Goal: Information Seeking & Learning: Compare options

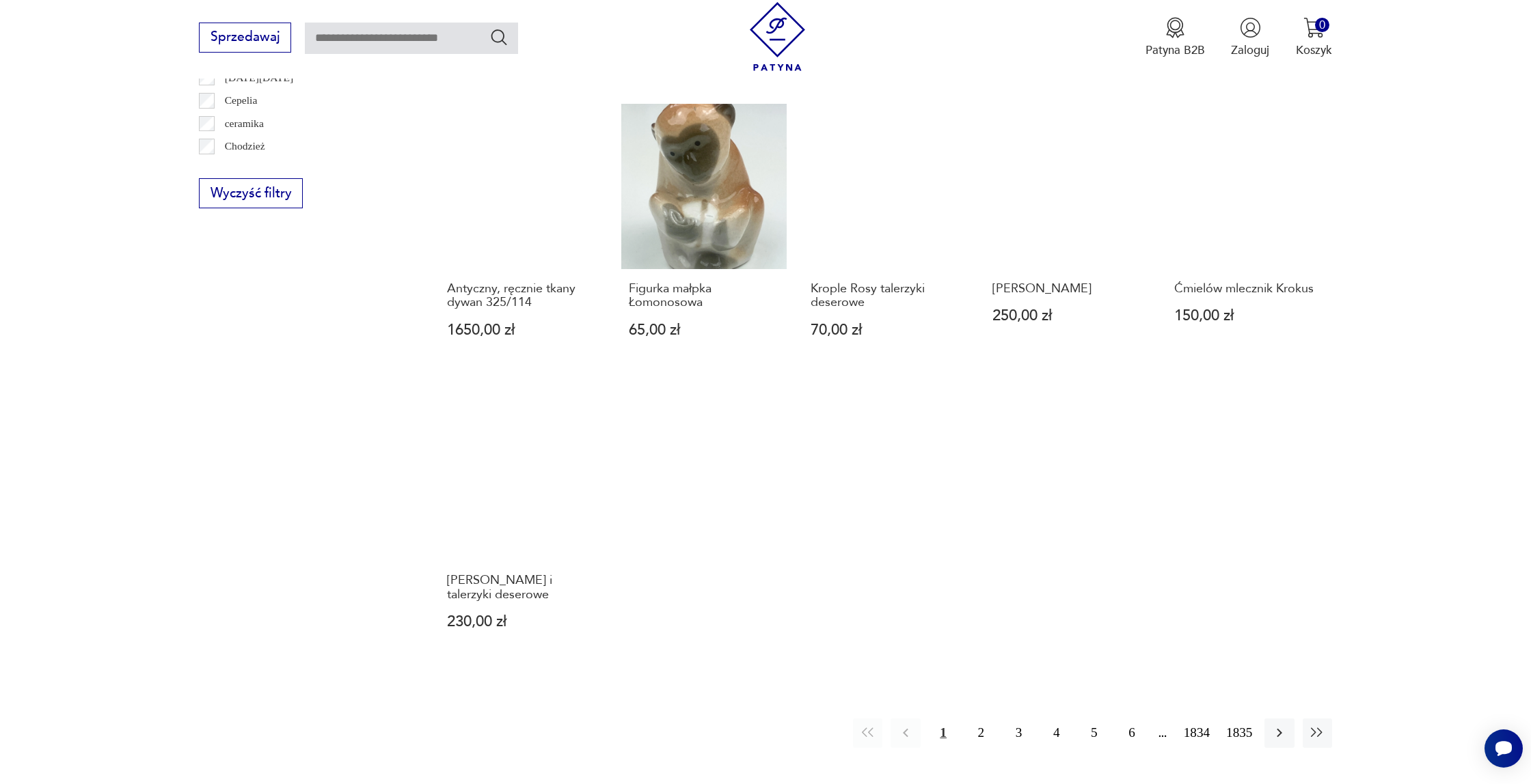
scroll to position [979, 0]
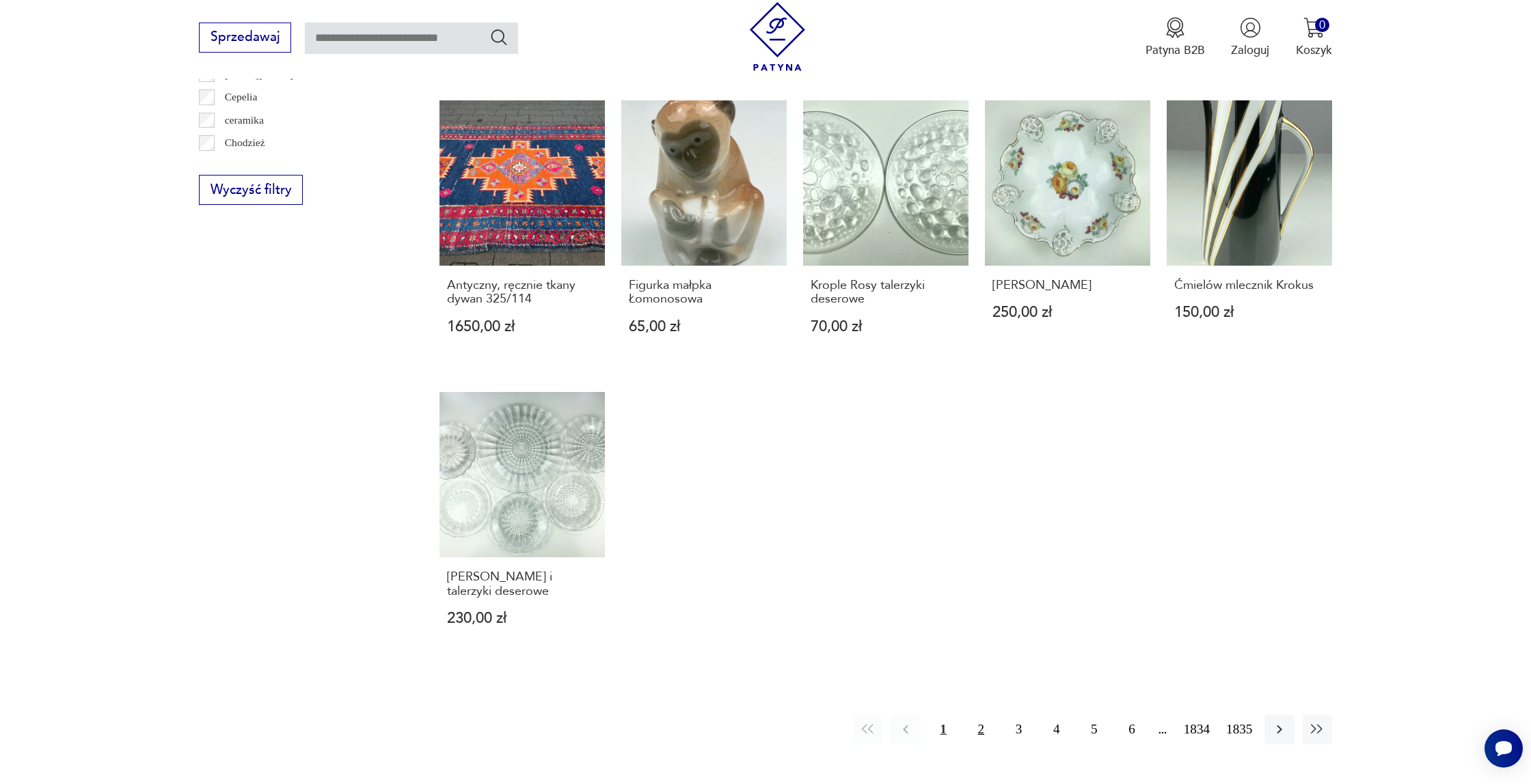
click at [970, 715] on button "2" at bounding box center [981, 730] width 29 height 29
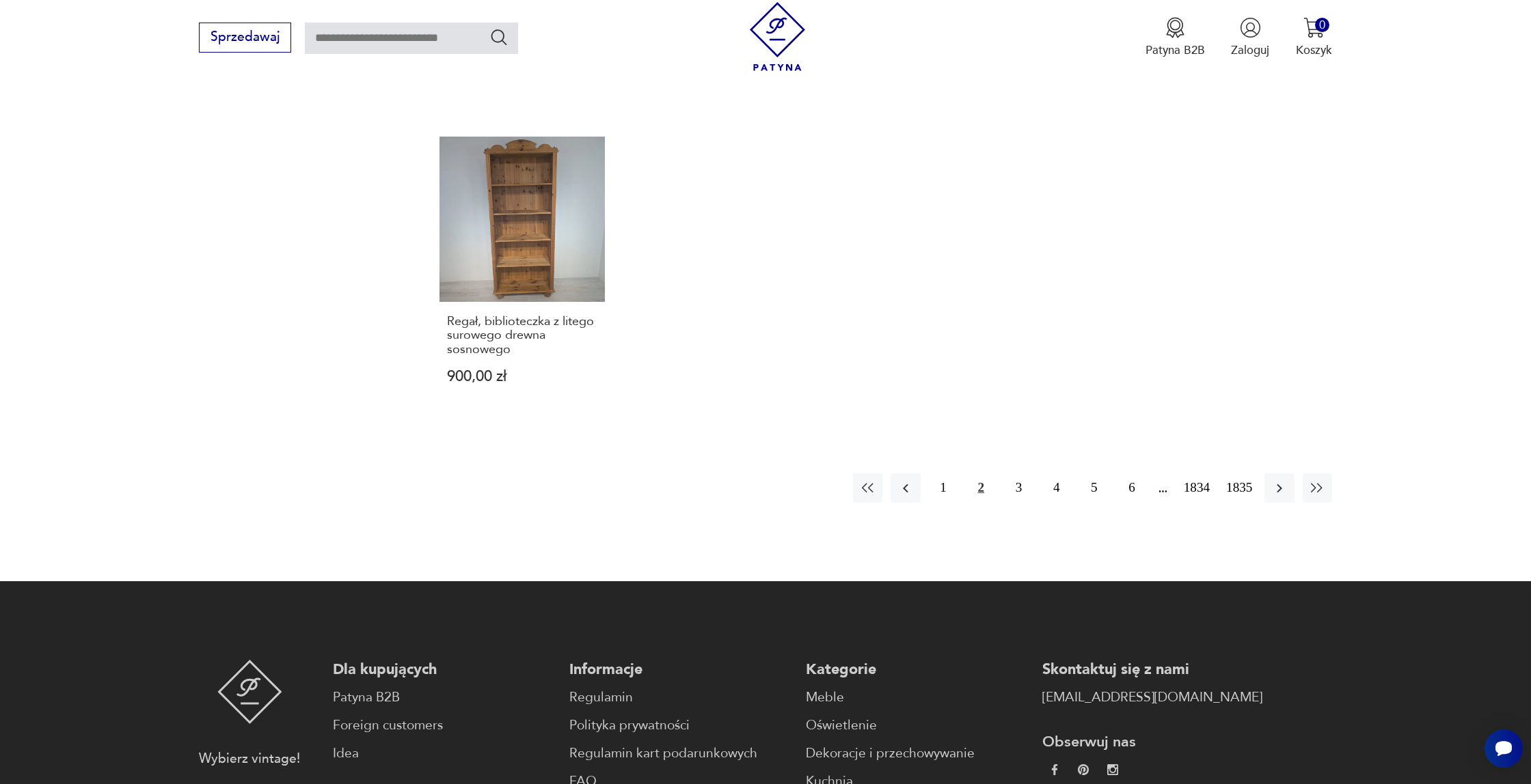
scroll to position [1316, 0]
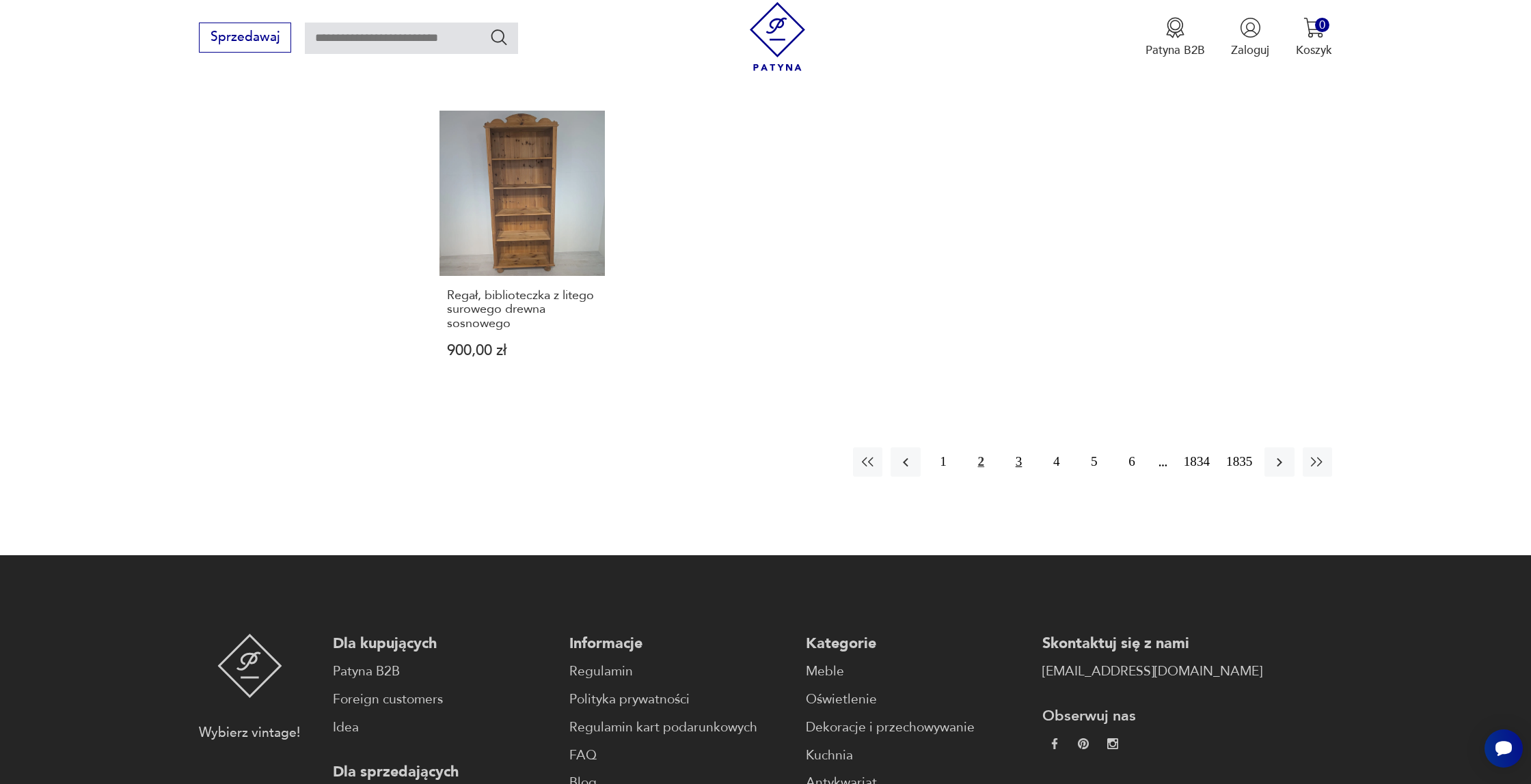
click at [1014, 457] on button "3" at bounding box center [1018, 462] width 29 height 29
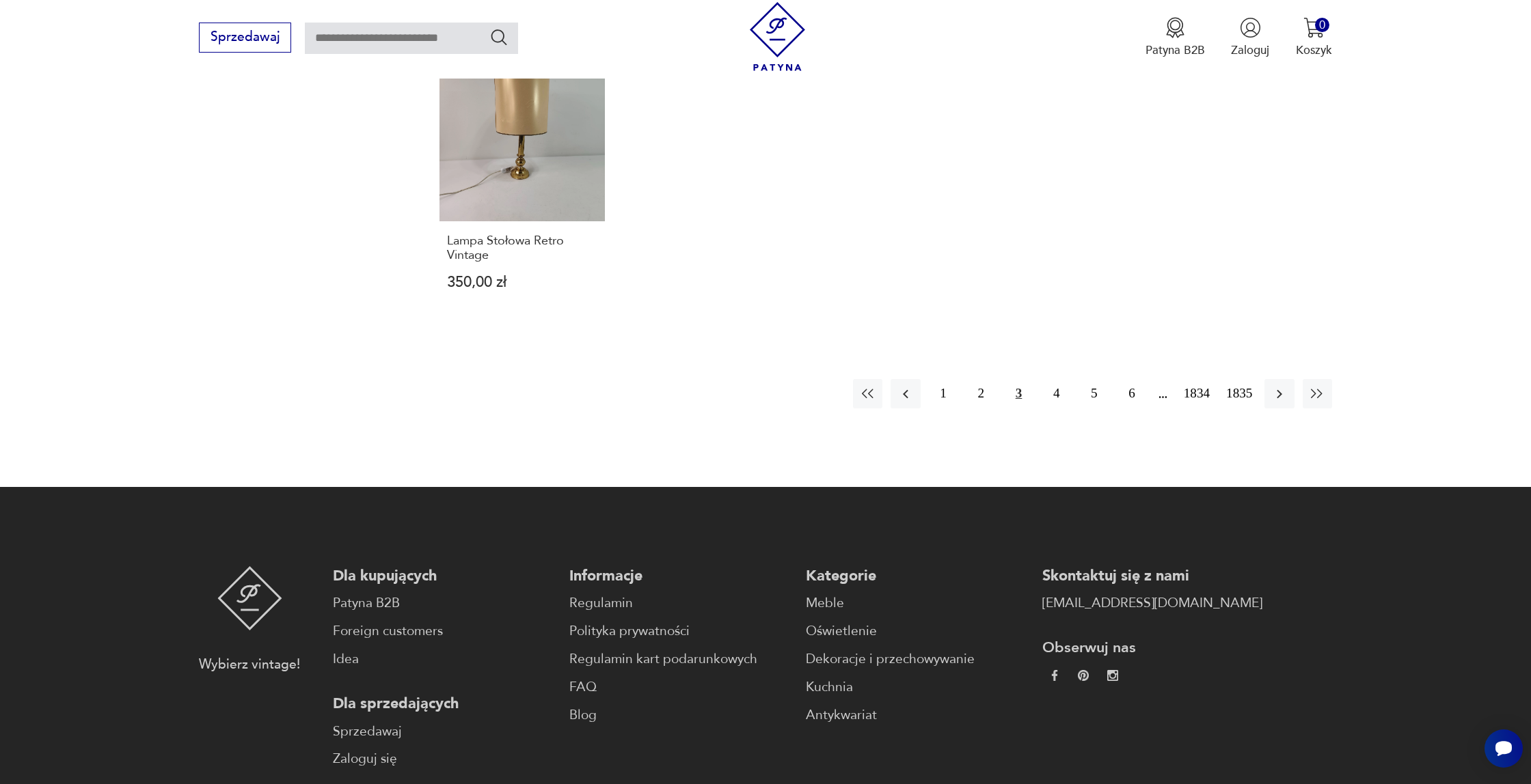
scroll to position [1355, 0]
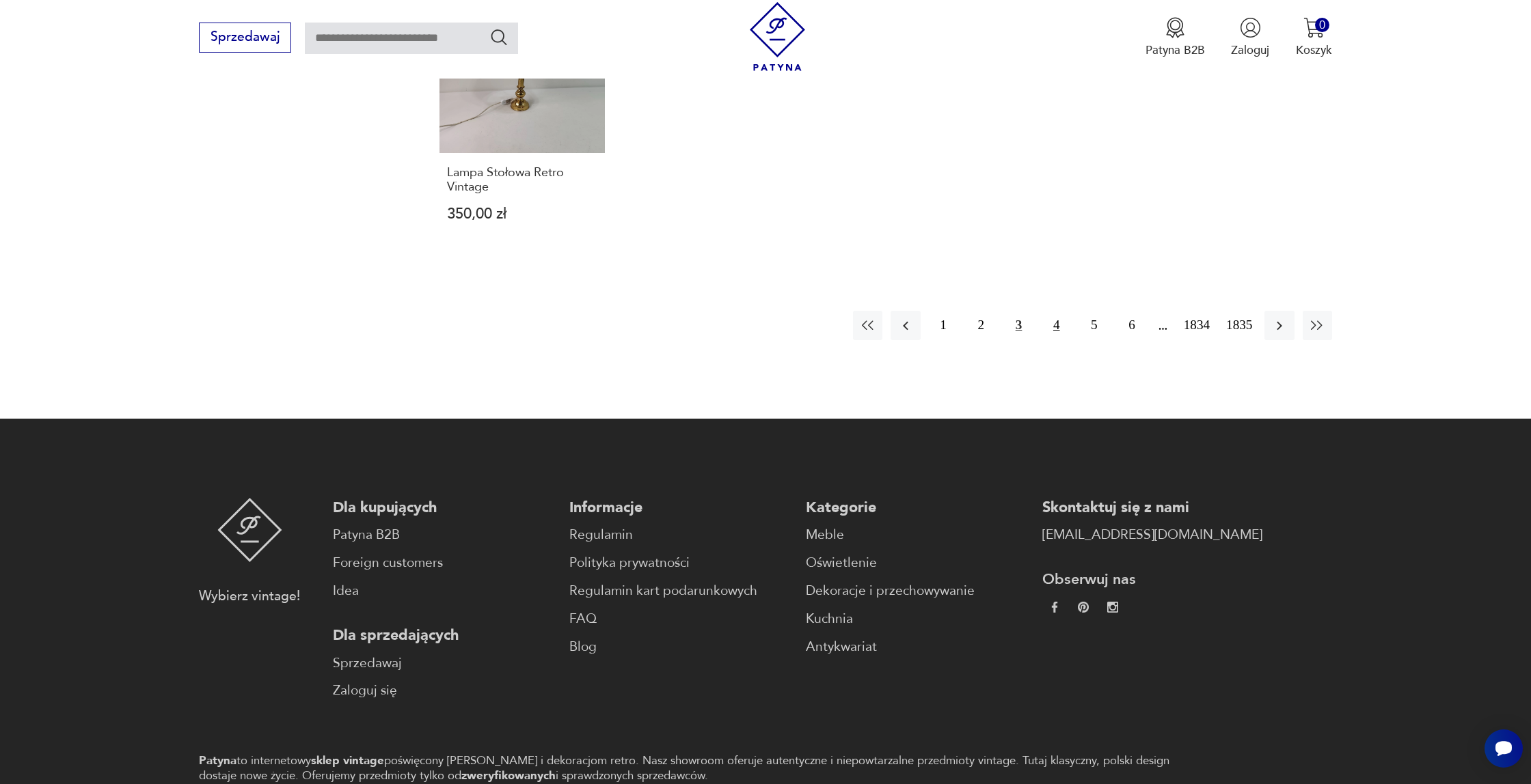
click at [1059, 332] on button "4" at bounding box center [1056, 325] width 29 height 29
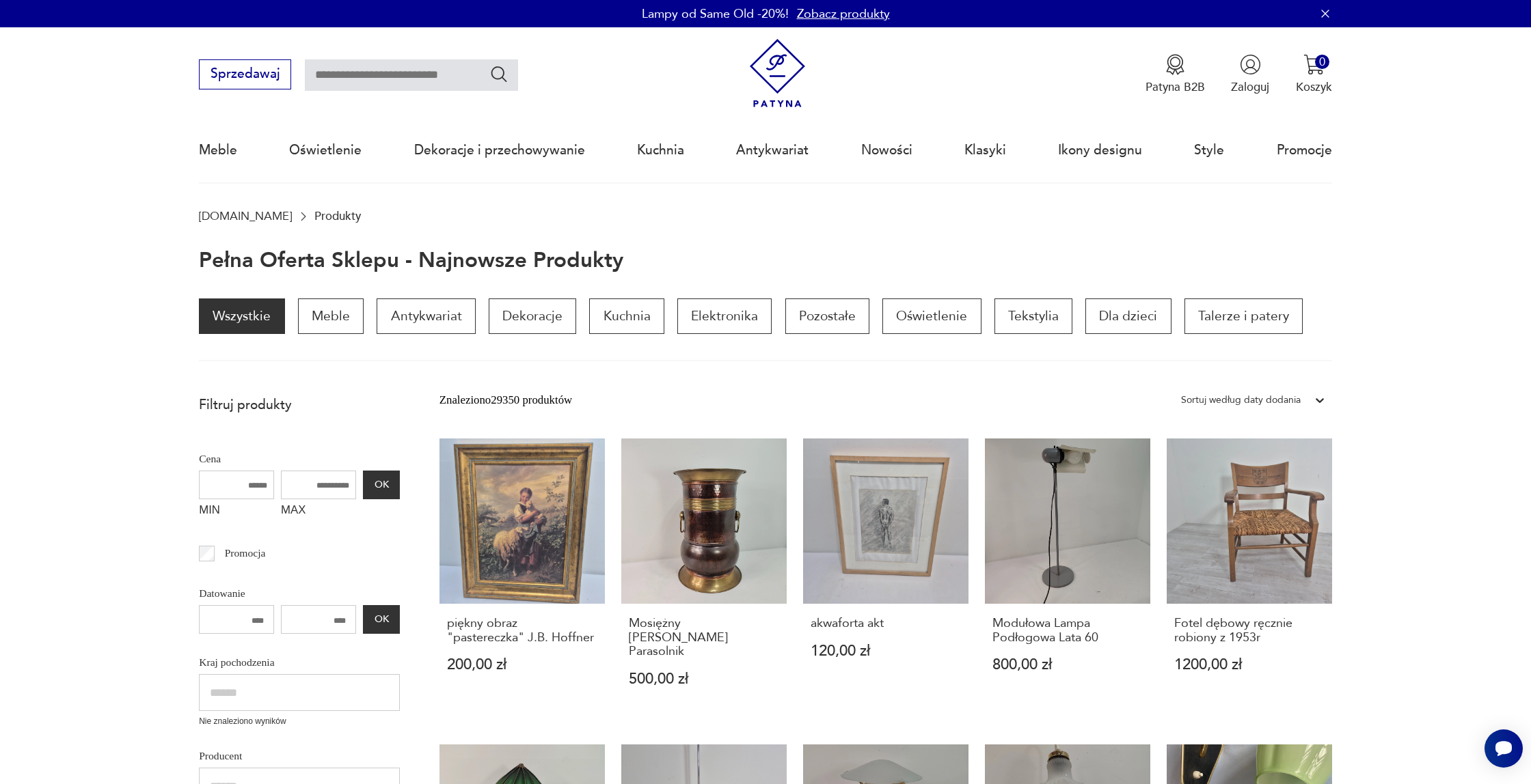
click at [381, 73] on input "text" at bounding box center [411, 75] width 213 height 31
type input "****"
click at [505, 76] on icon "Szukaj" at bounding box center [499, 74] width 20 height 20
type input "****"
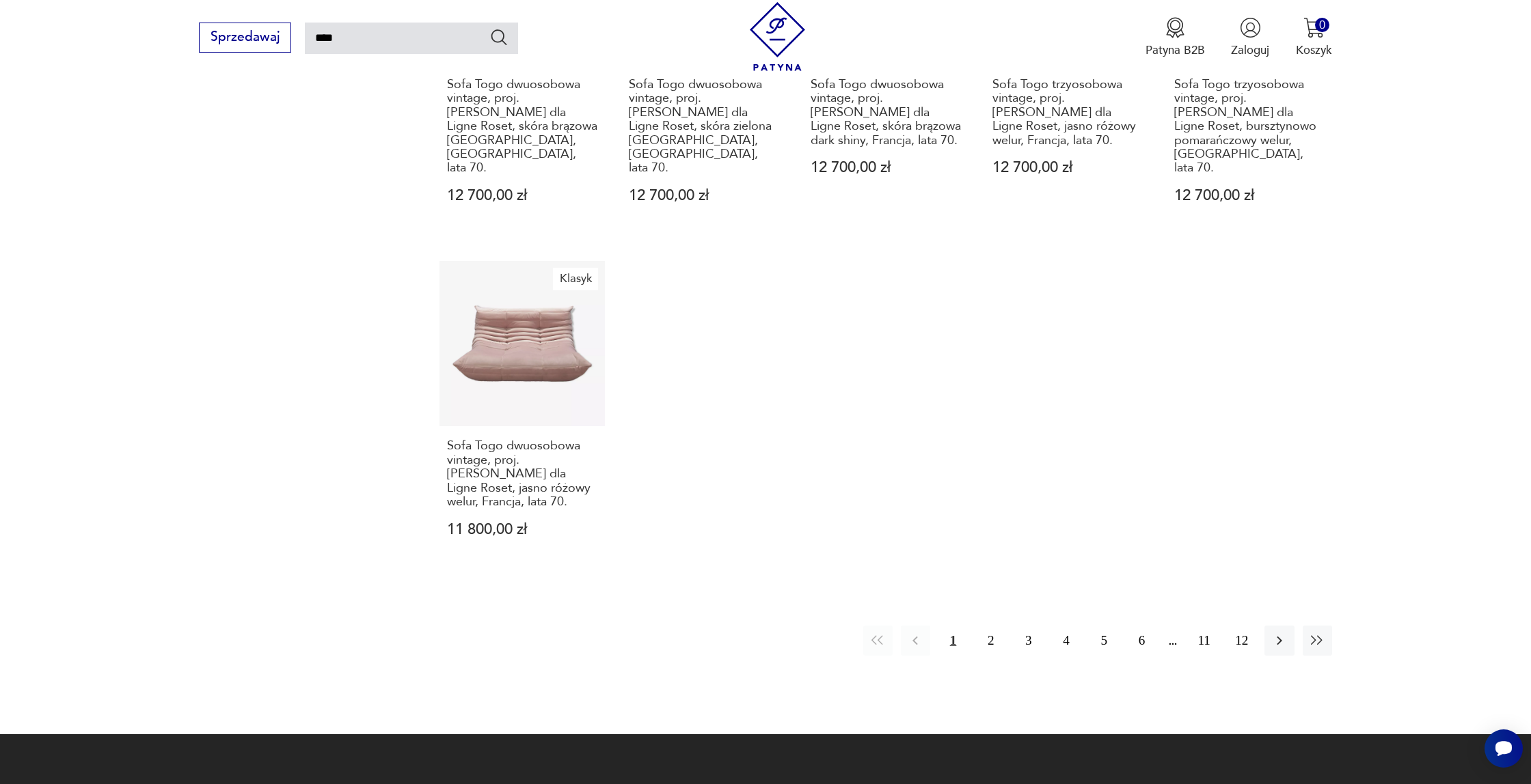
scroll to position [1166, 0]
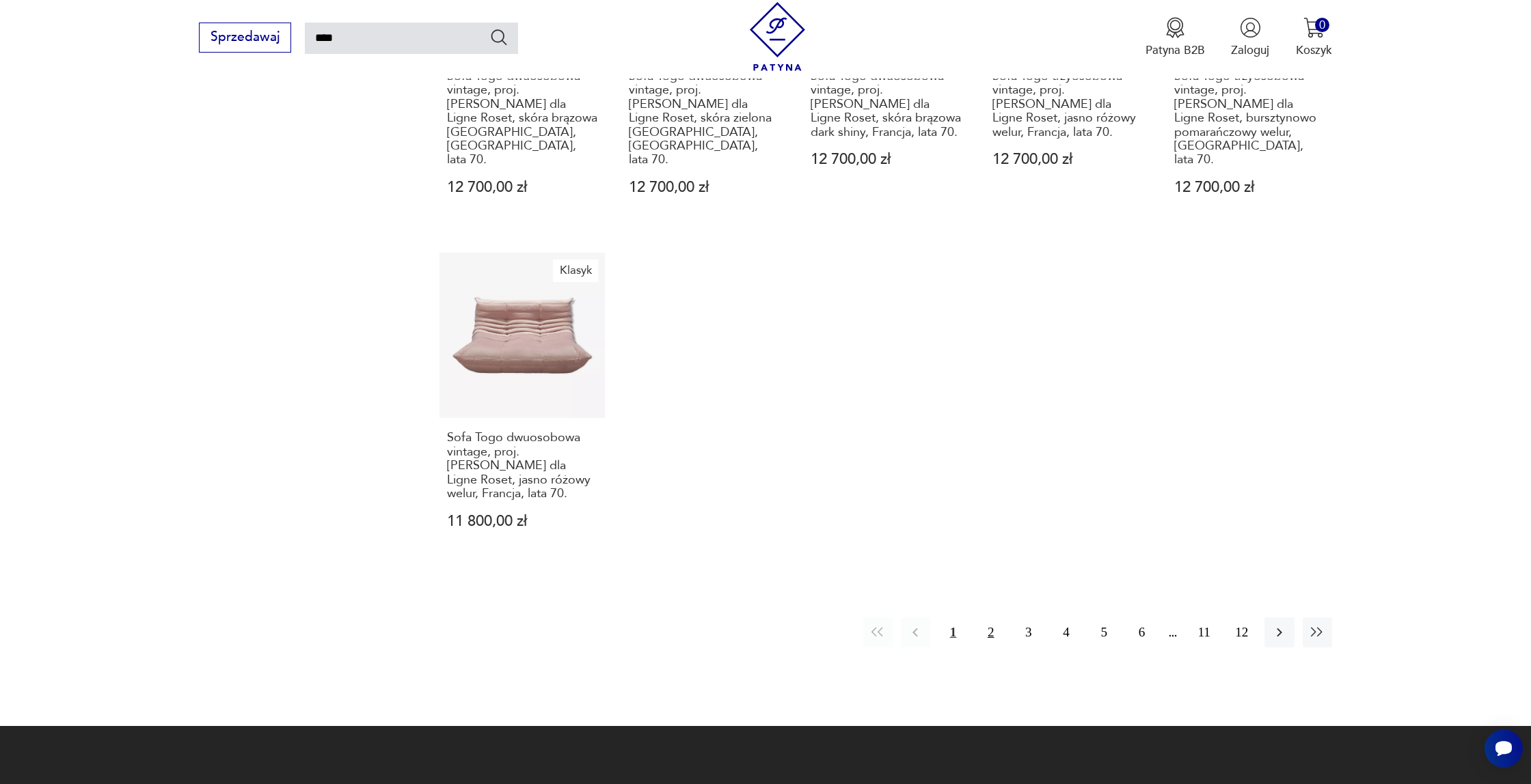
click at [991, 618] on button "2" at bounding box center [991, 632] width 29 height 29
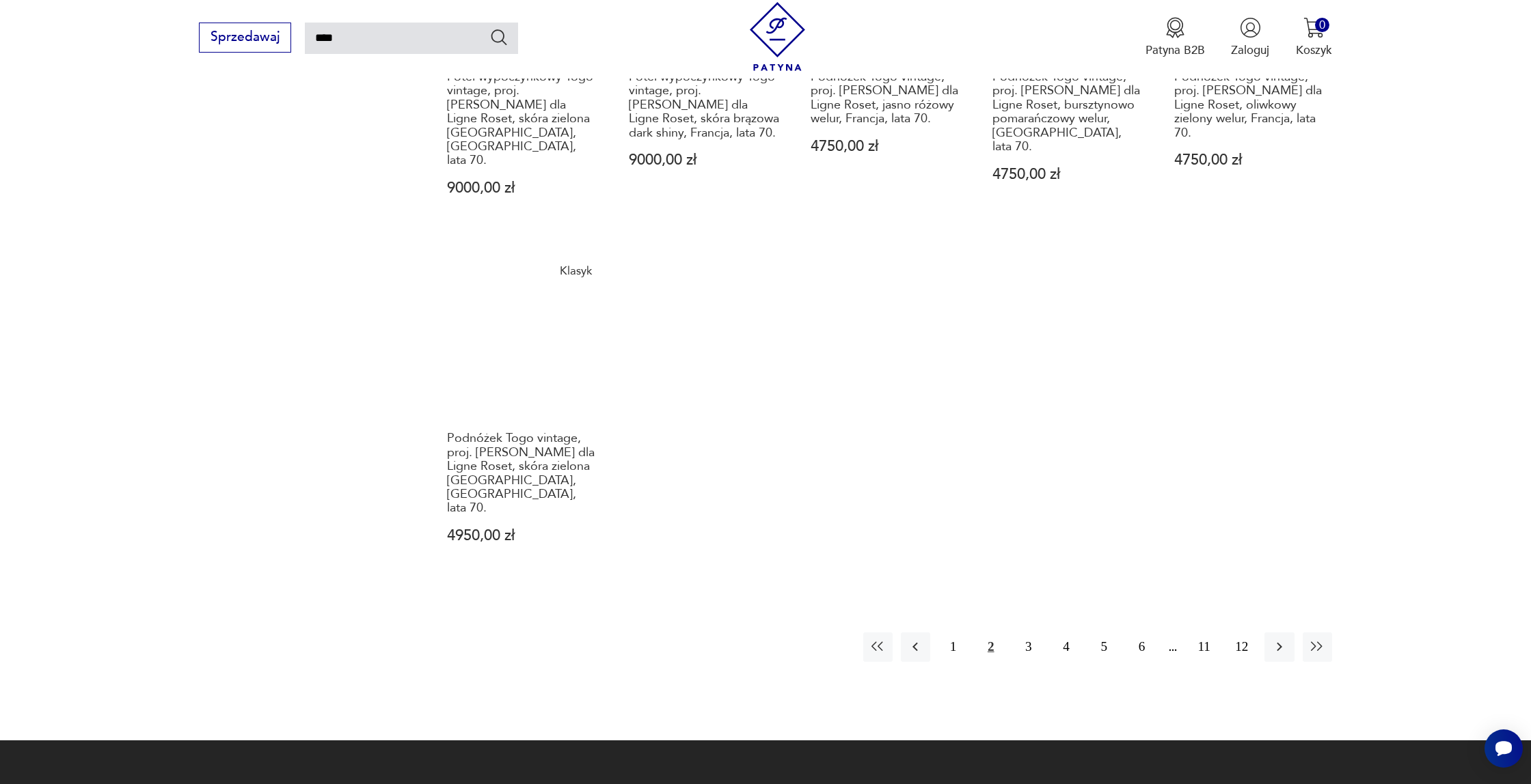
scroll to position [1176, 0]
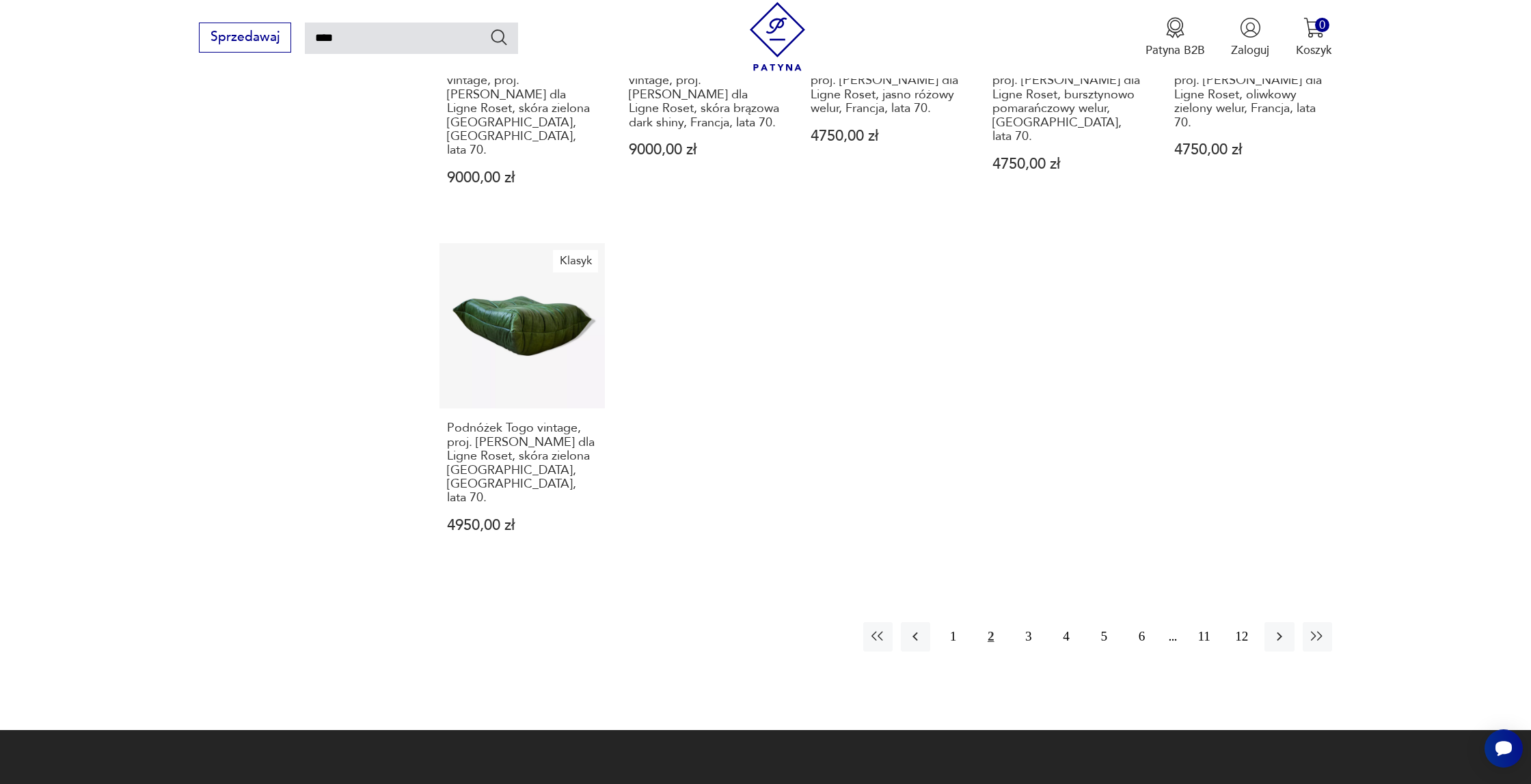
drag, startPoint x: 1025, startPoint y: 525, endPoint x: 1108, endPoint y: 475, distance: 96.9
click at [1025, 622] on button "3" at bounding box center [1028, 637] width 29 height 29
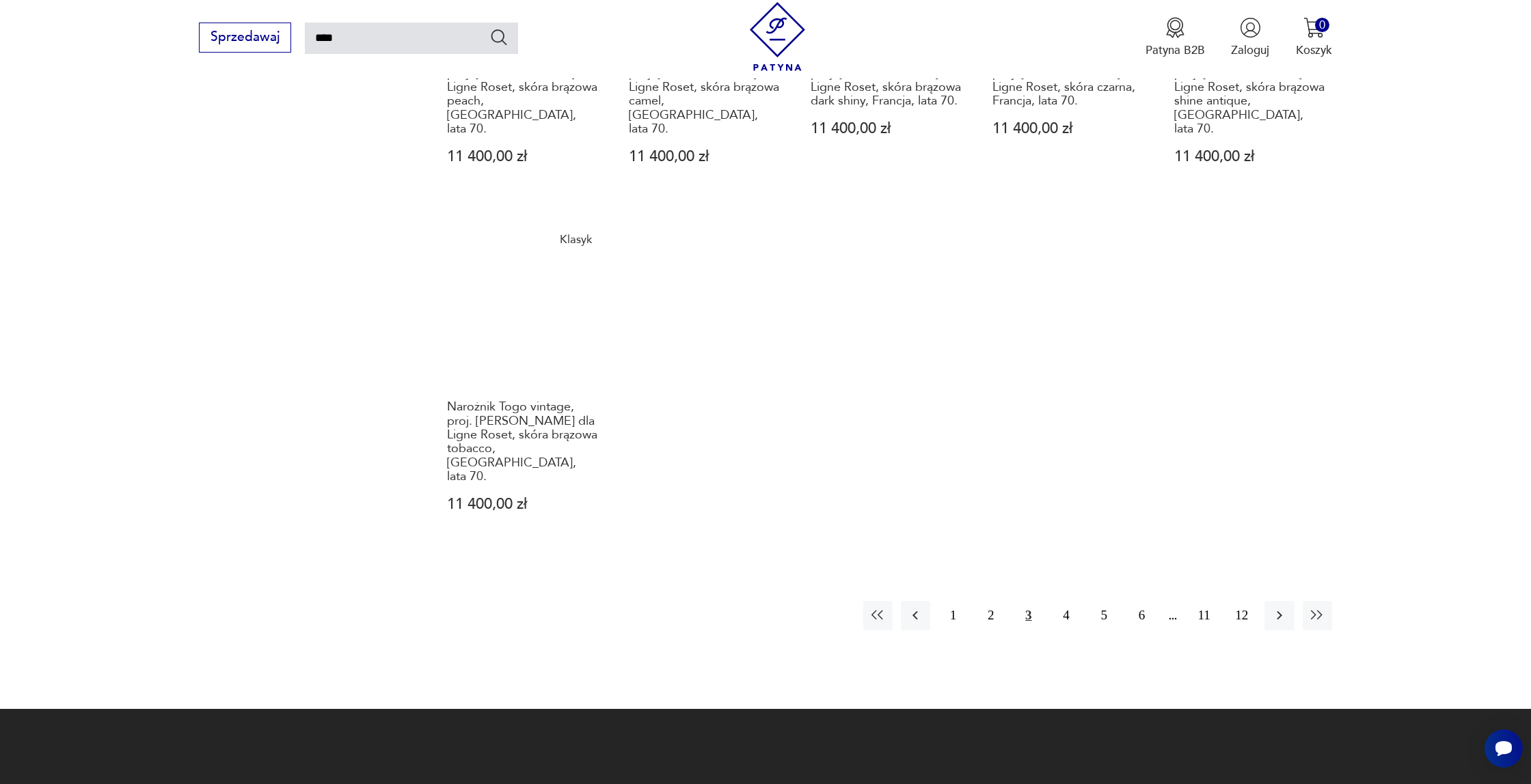
scroll to position [1266, 0]
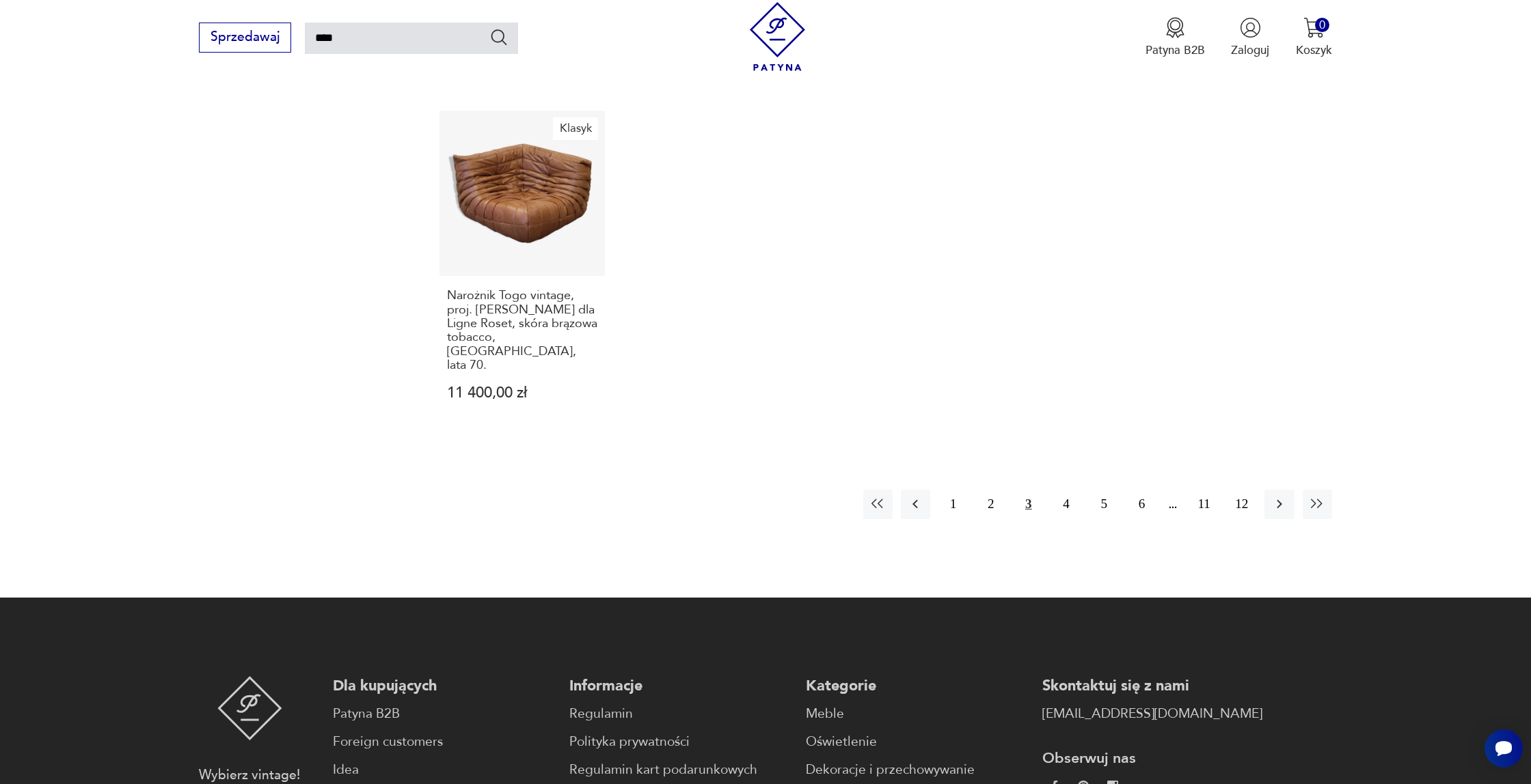
drag, startPoint x: 1059, startPoint y: 421, endPoint x: 1200, endPoint y: 370, distance: 149.9
click at [1059, 490] on button "4" at bounding box center [1066, 505] width 29 height 29
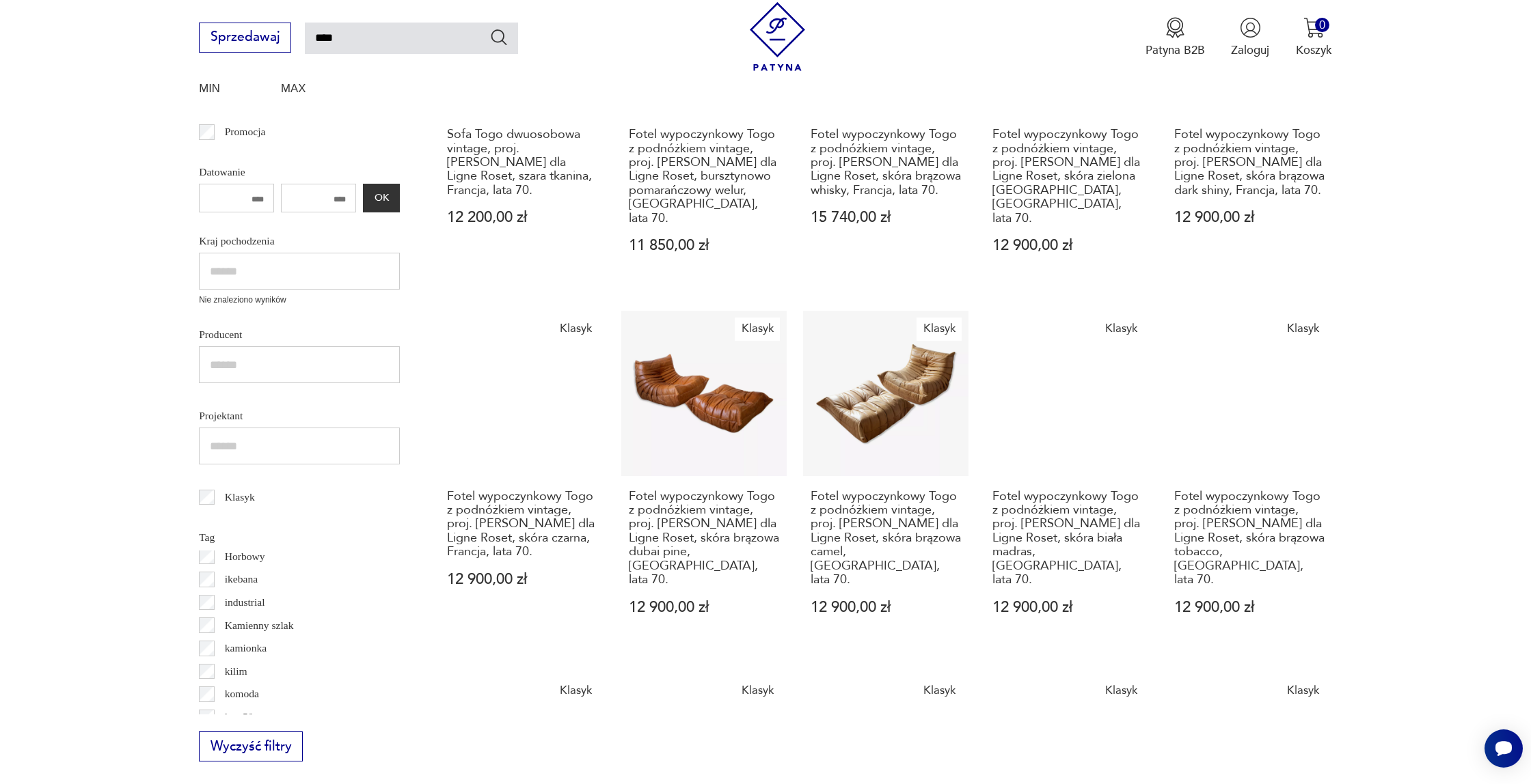
scroll to position [388, 0]
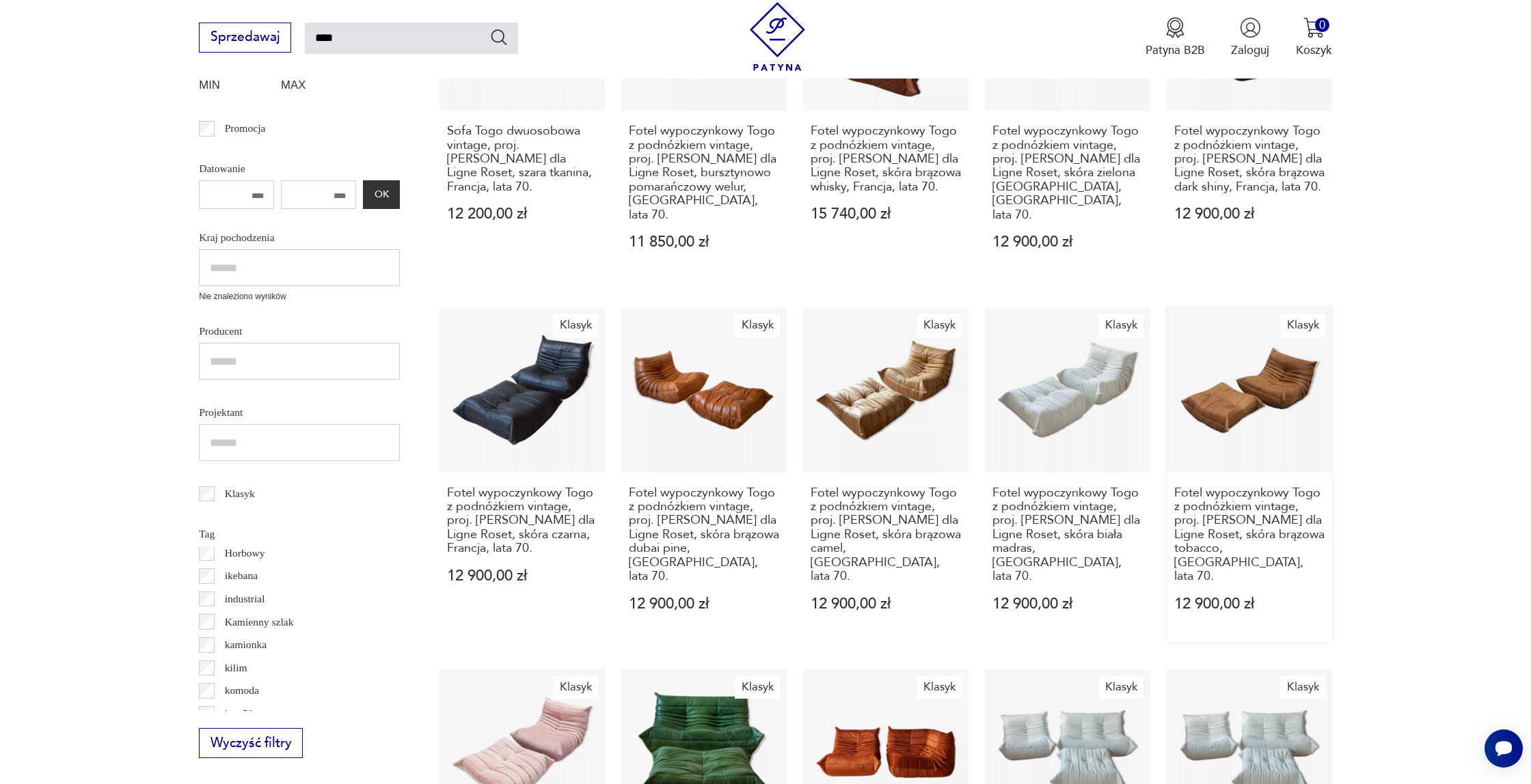
click at [1251, 359] on link "Klasyk Fotel wypoczynkowy Togo z podnóżkiem vintage, proj. [PERSON_NAME] dla Li…" at bounding box center [1249, 475] width 165 height 336
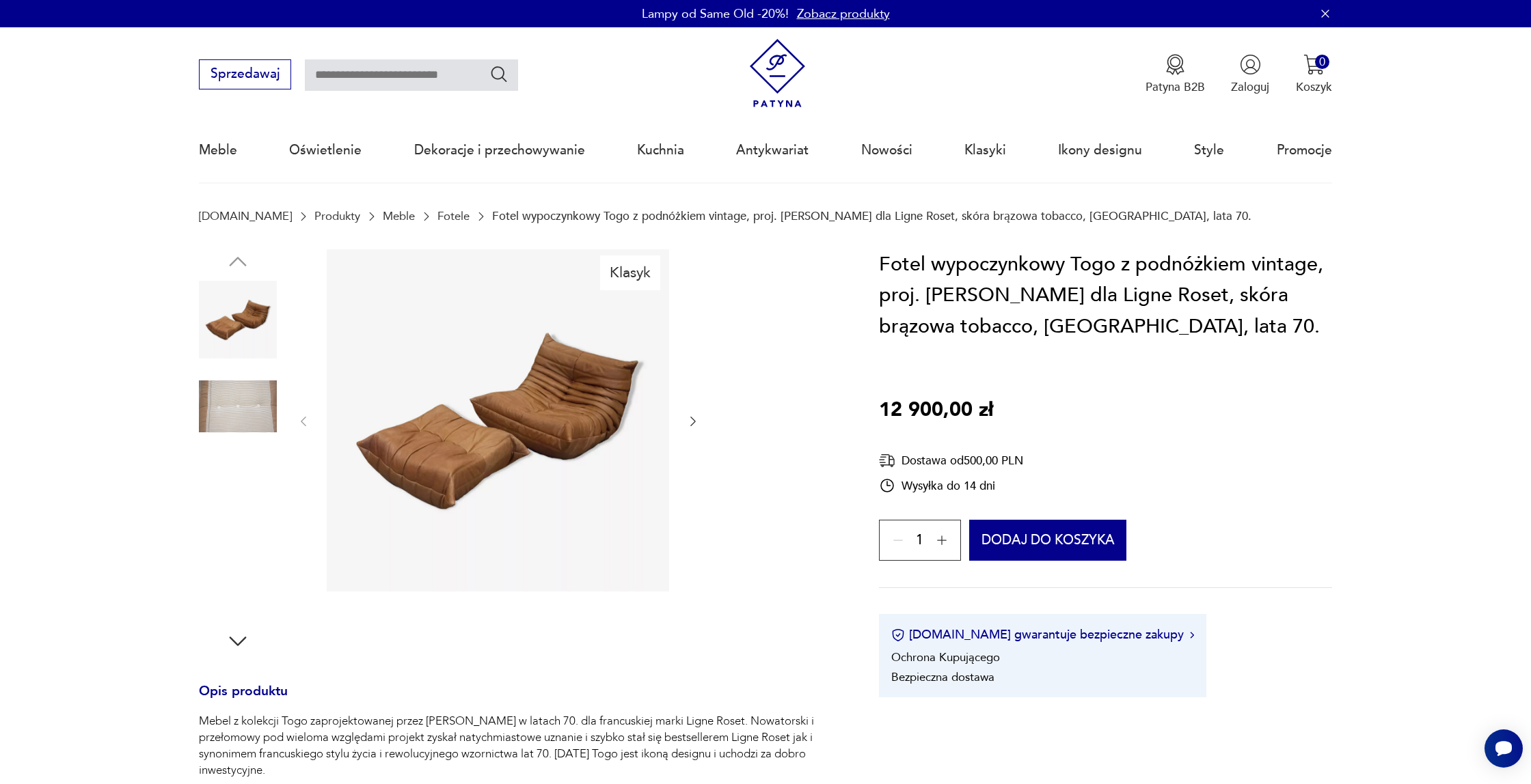
click at [219, 488] on img at bounding box center [238, 494] width 78 height 78
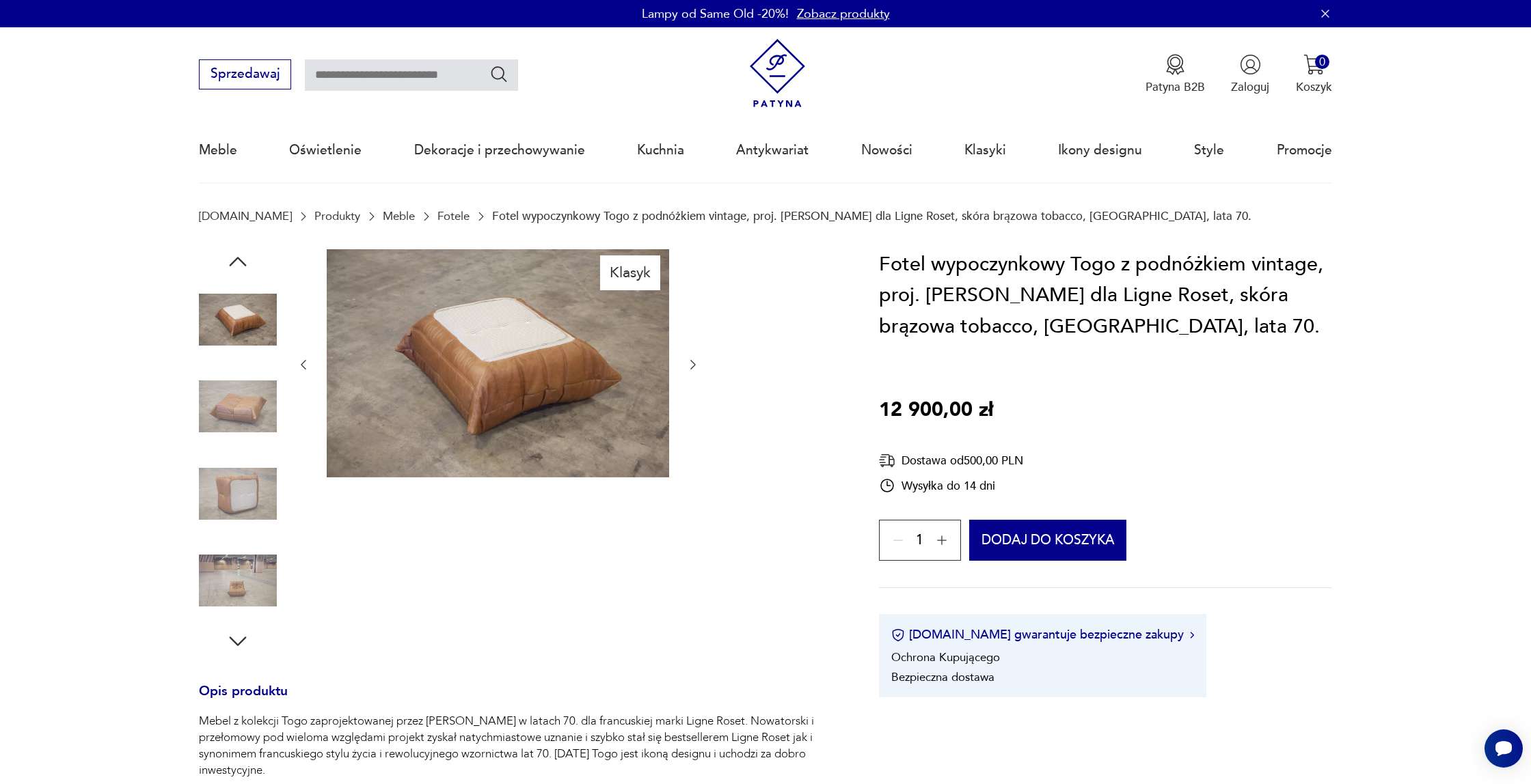
click at [246, 333] on img at bounding box center [238, 319] width 78 height 78
click at [253, 578] on img at bounding box center [238, 580] width 78 height 78
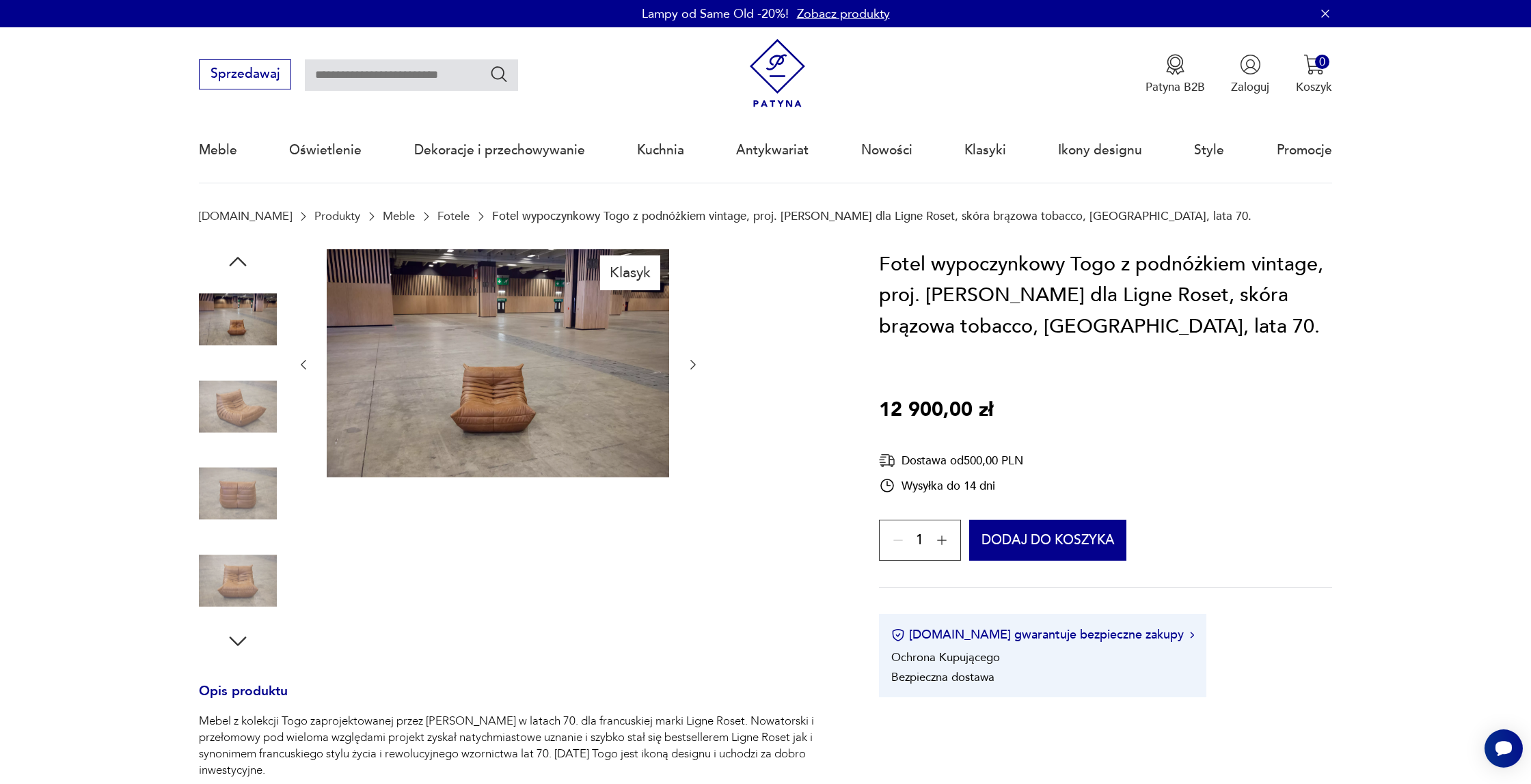
type input "****"
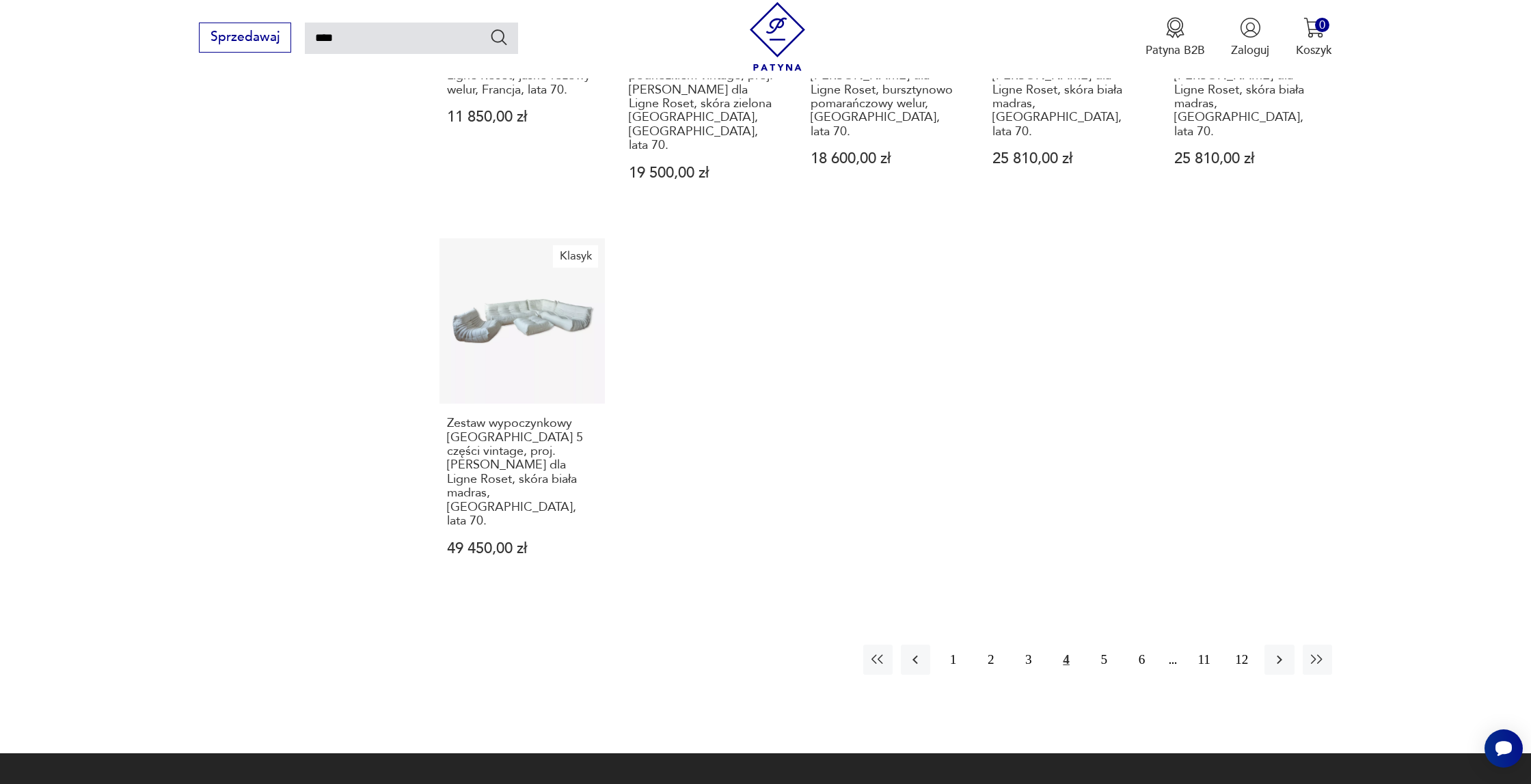
scroll to position [1287, 0]
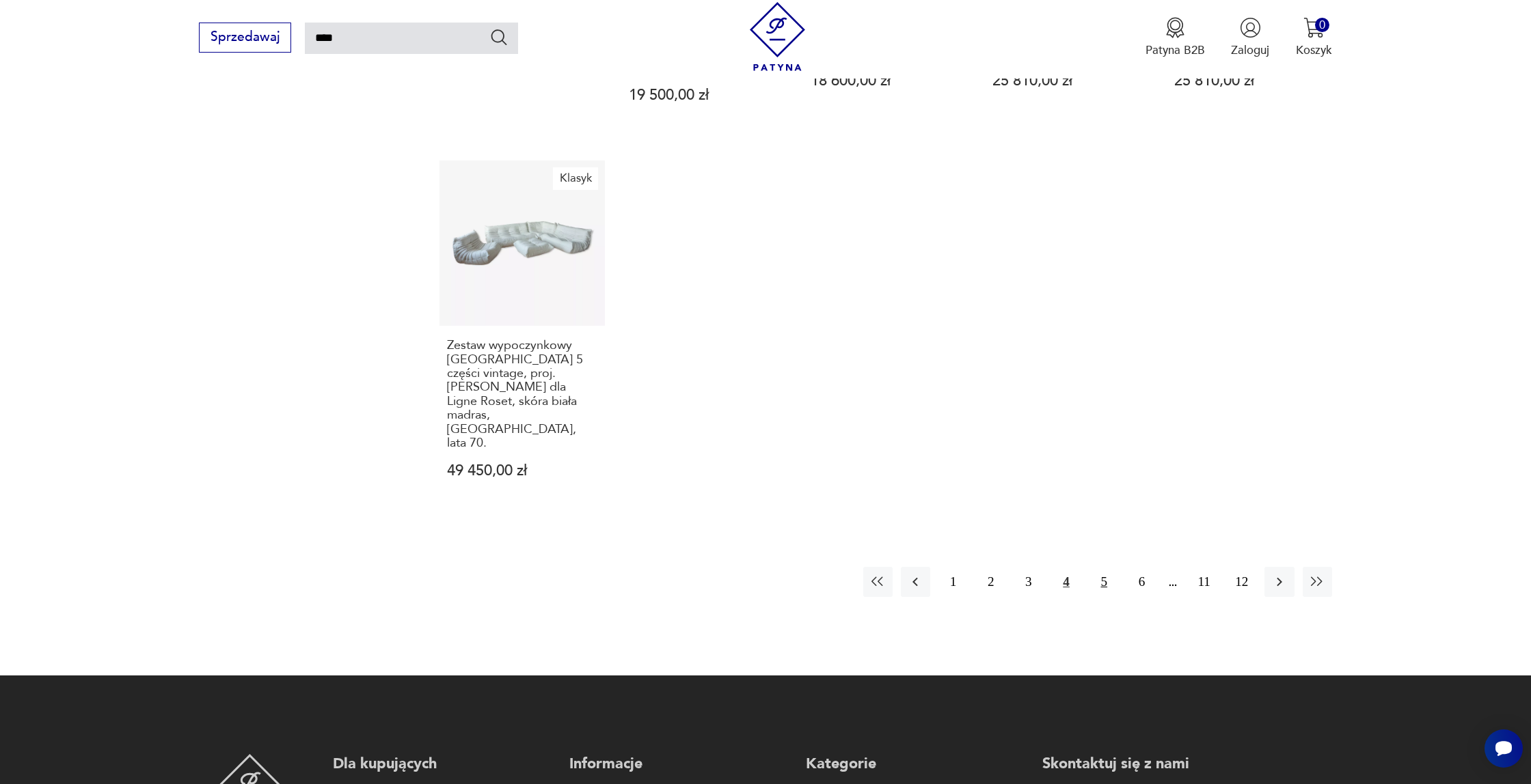
click at [1113, 567] on button "5" at bounding box center [1104, 581] width 29 height 29
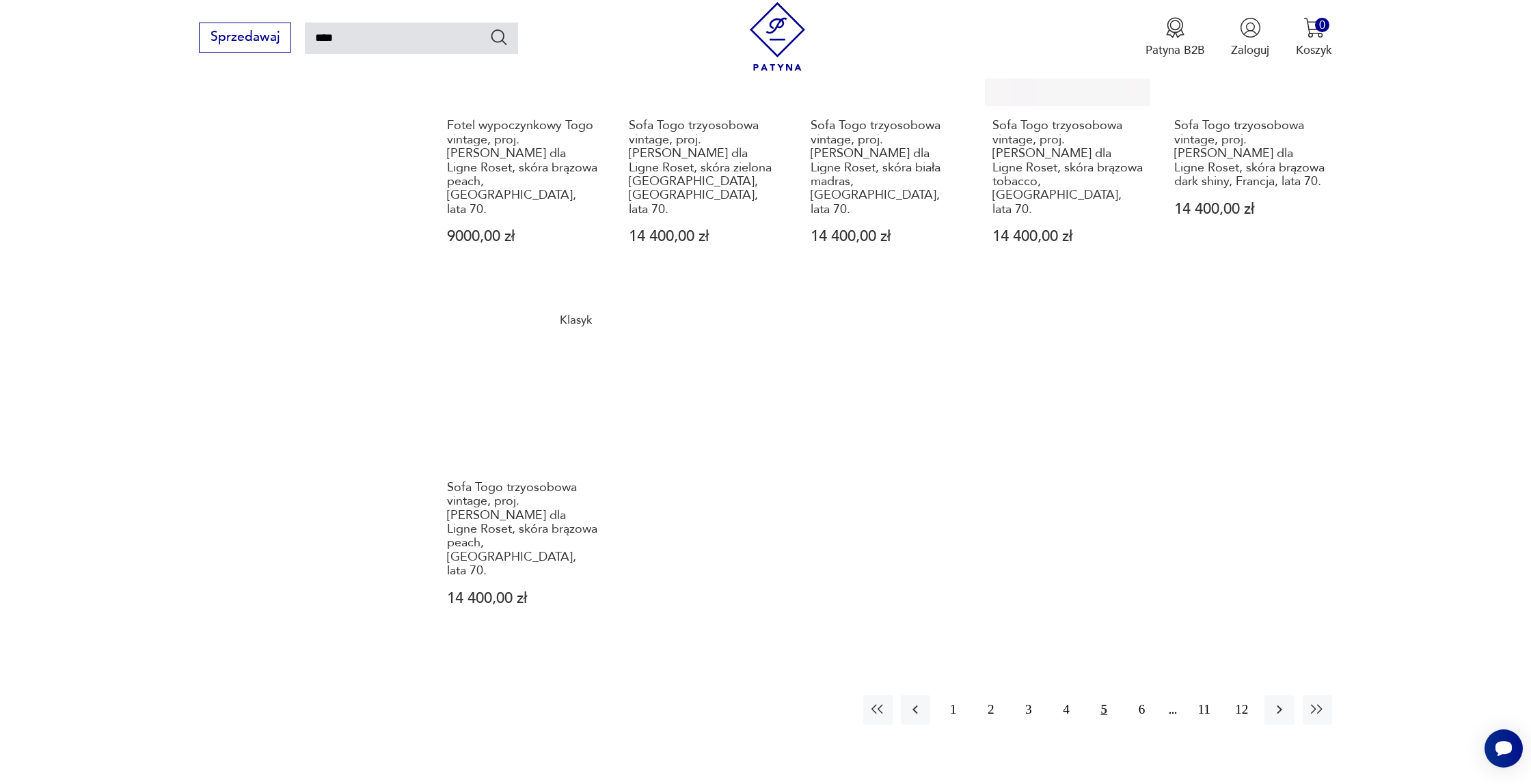
scroll to position [1530, 0]
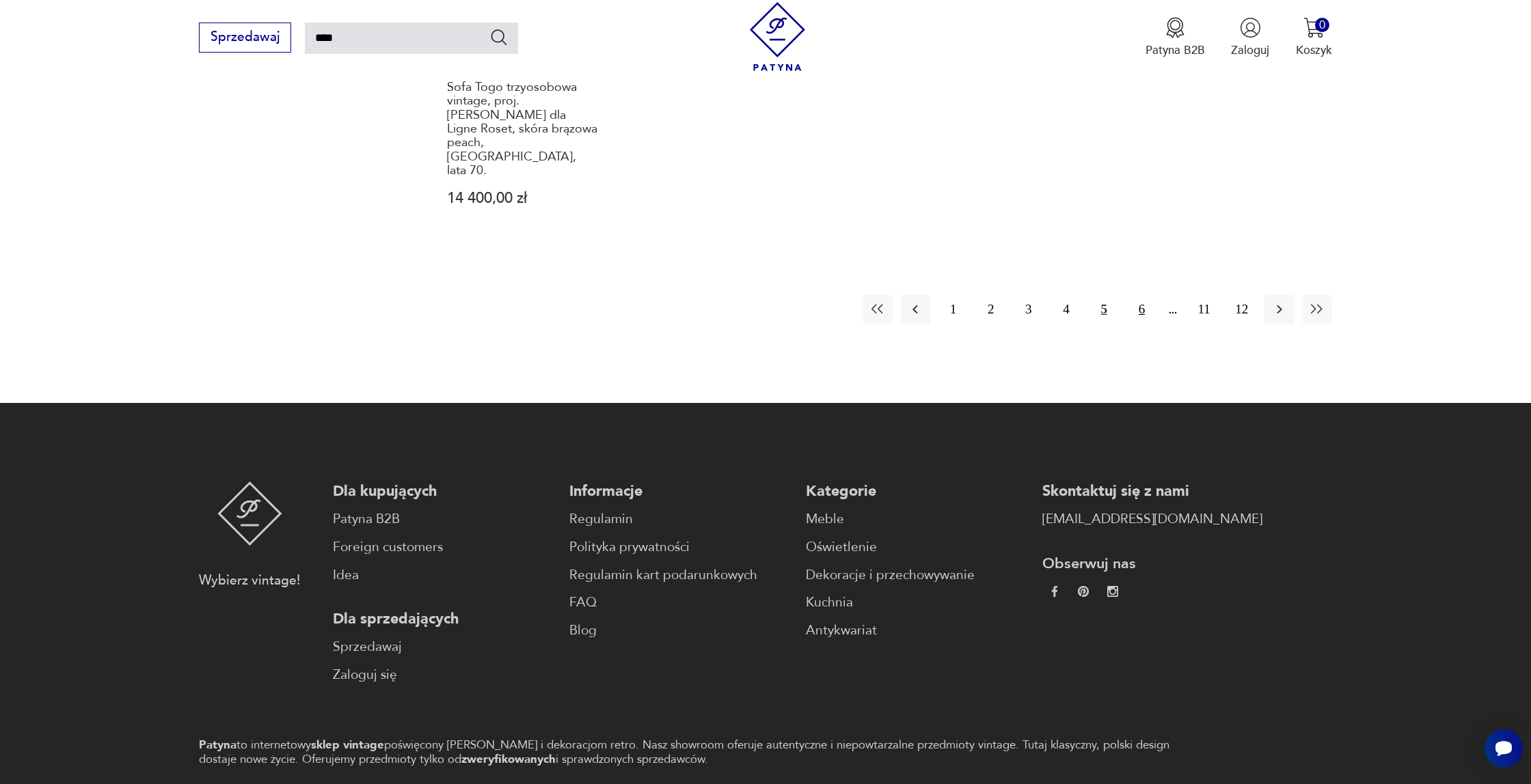
click at [1137, 296] on button "6" at bounding box center [1142, 310] width 29 height 29
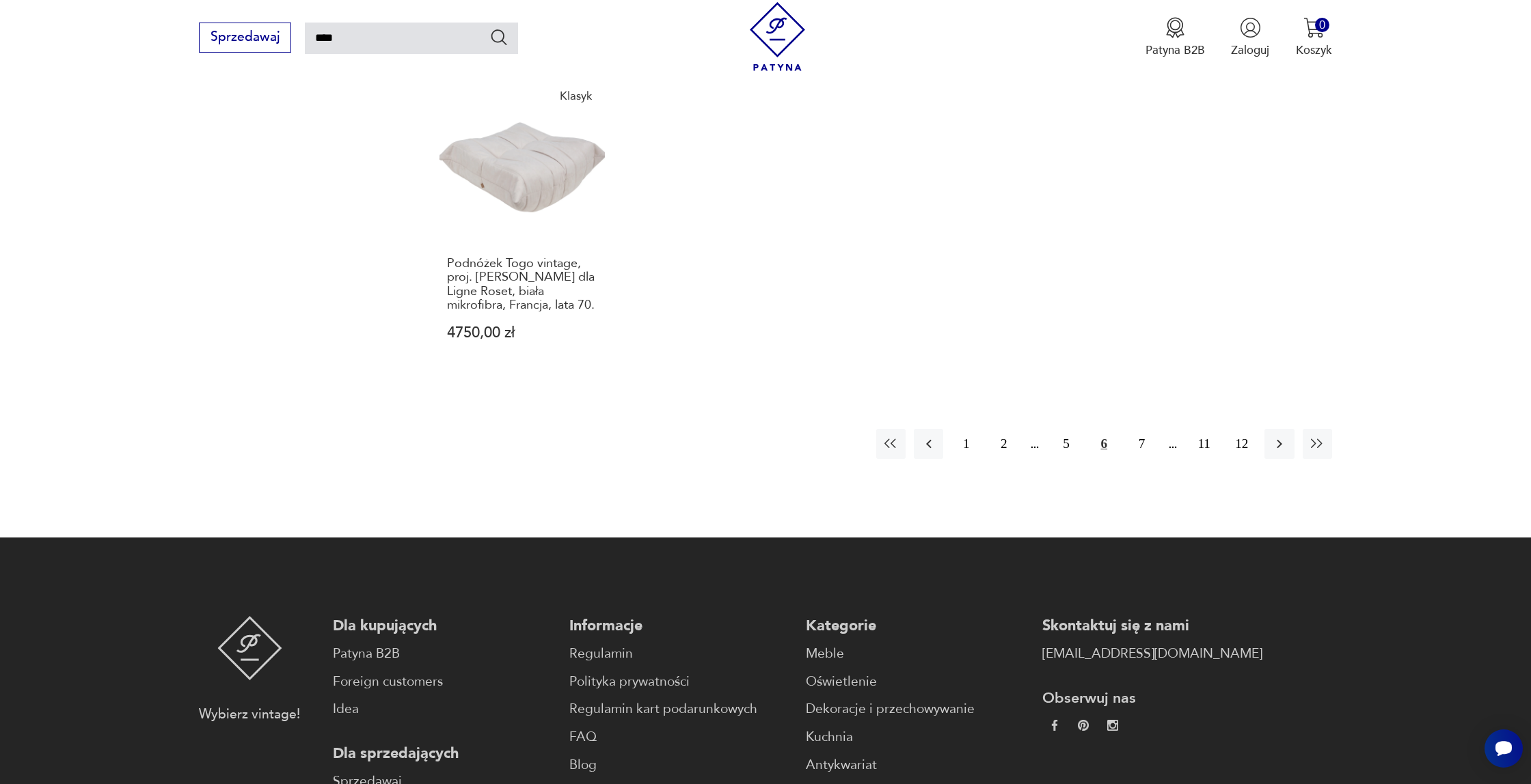
scroll to position [1377, 0]
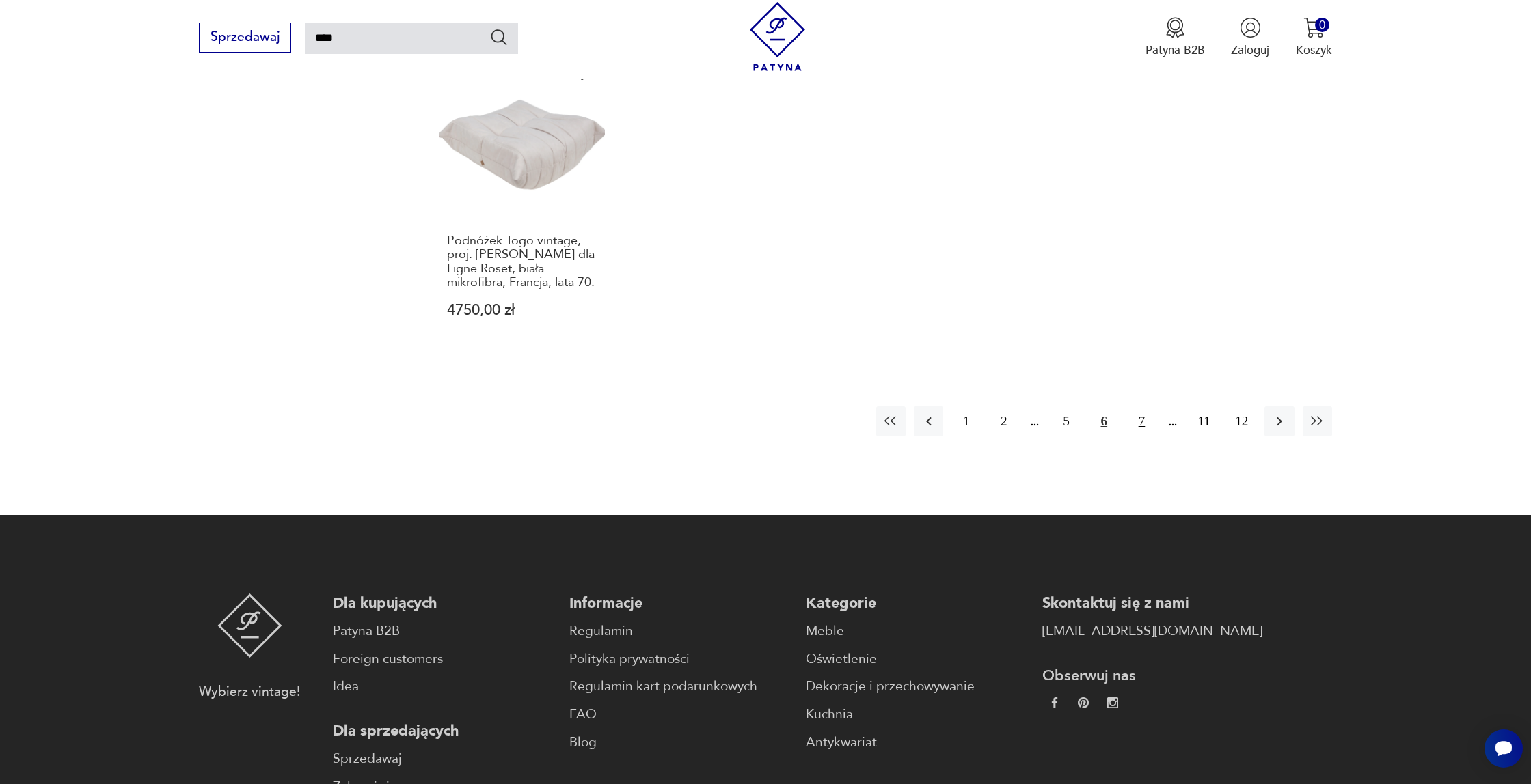
click at [1134, 406] on button "7" at bounding box center [1142, 421] width 29 height 29
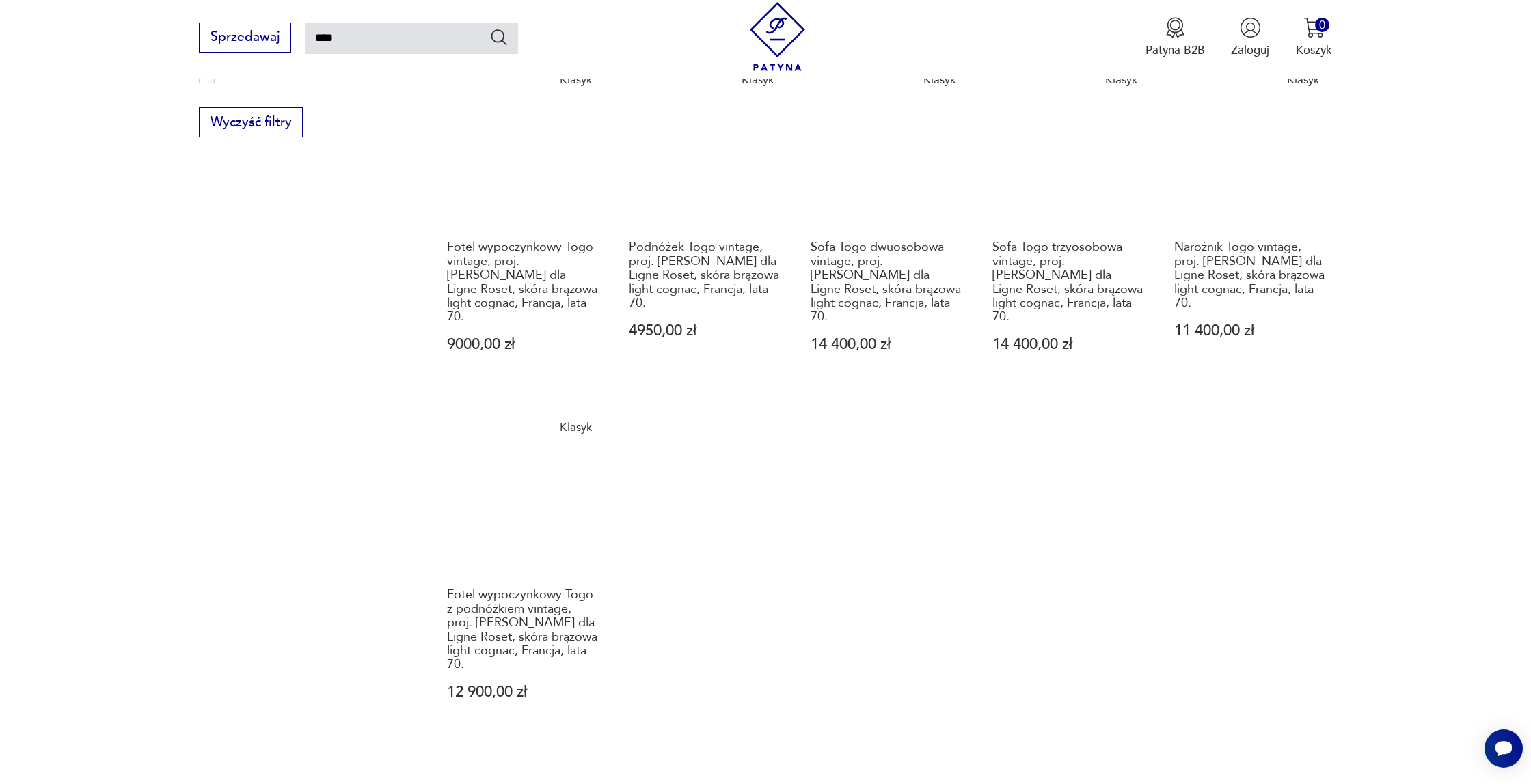
scroll to position [1097, 0]
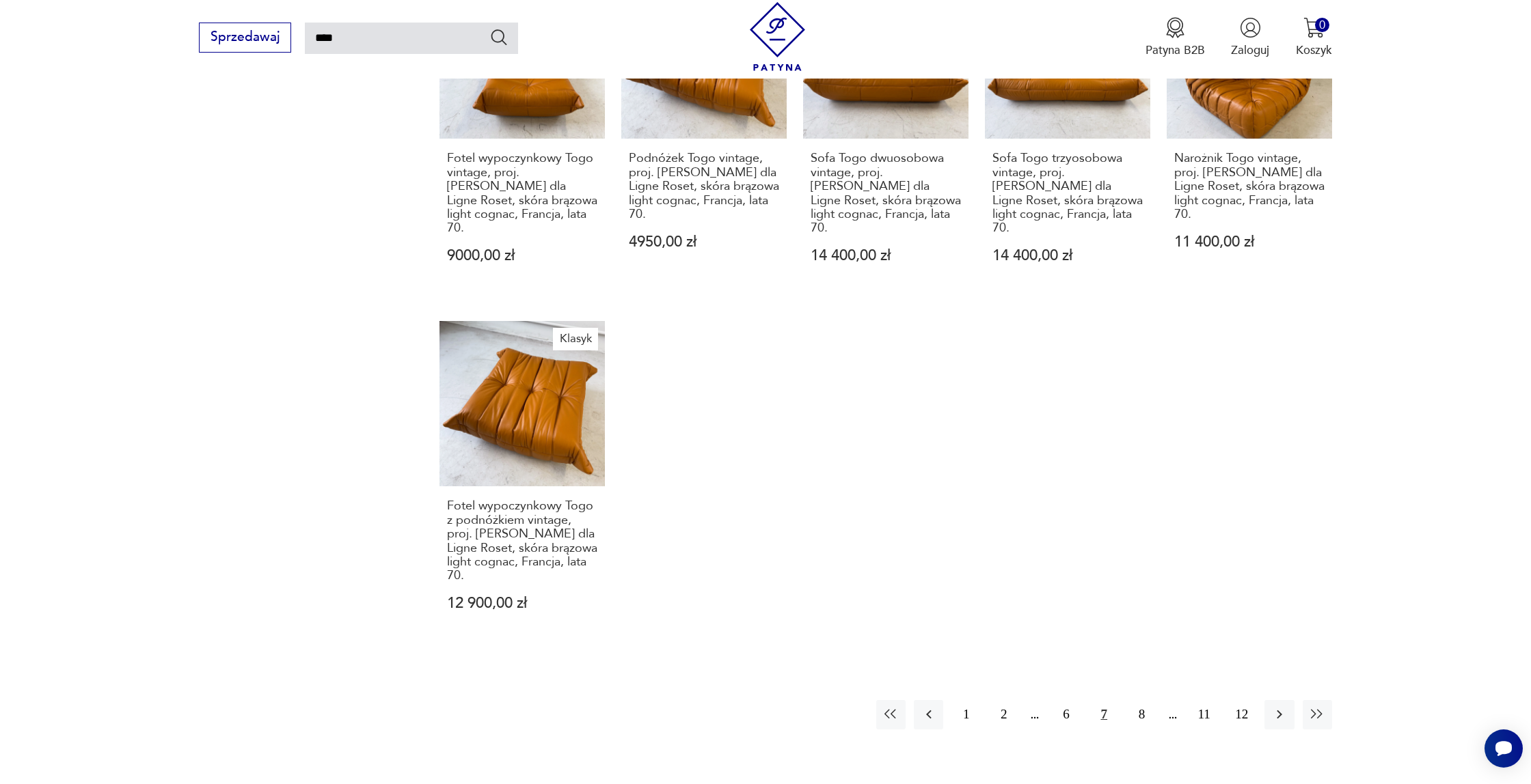
click at [1142, 700] on button "8" at bounding box center [1142, 714] width 29 height 29
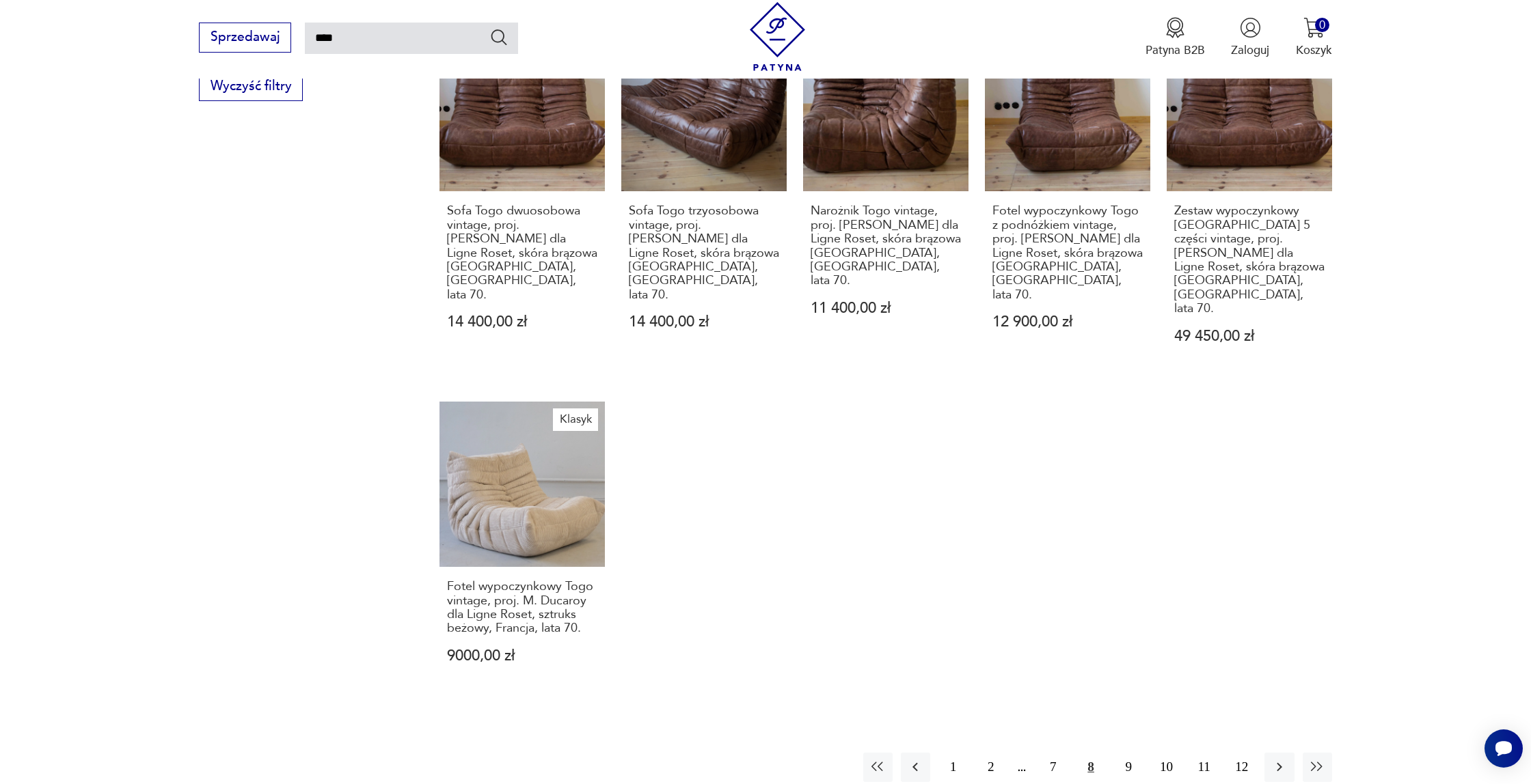
scroll to position [1045, 0]
click at [520, 403] on link "Klasyk Fotel wypoczynkowy [GEOGRAPHIC_DATA] vintage, proj. [PERSON_NAME] dla Li…" at bounding box center [522, 549] width 165 height 294
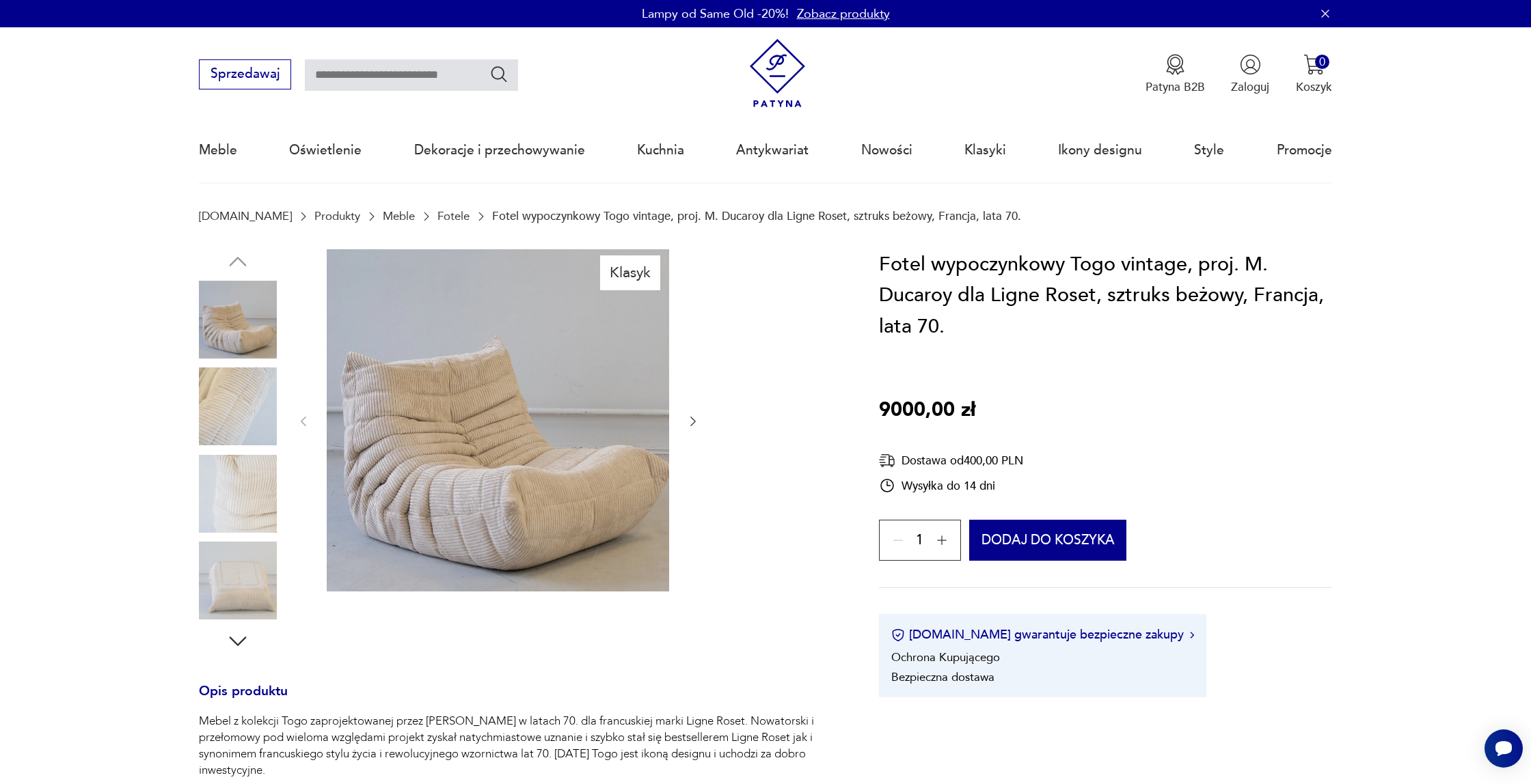
click at [238, 420] on img at bounding box center [238, 406] width 78 height 78
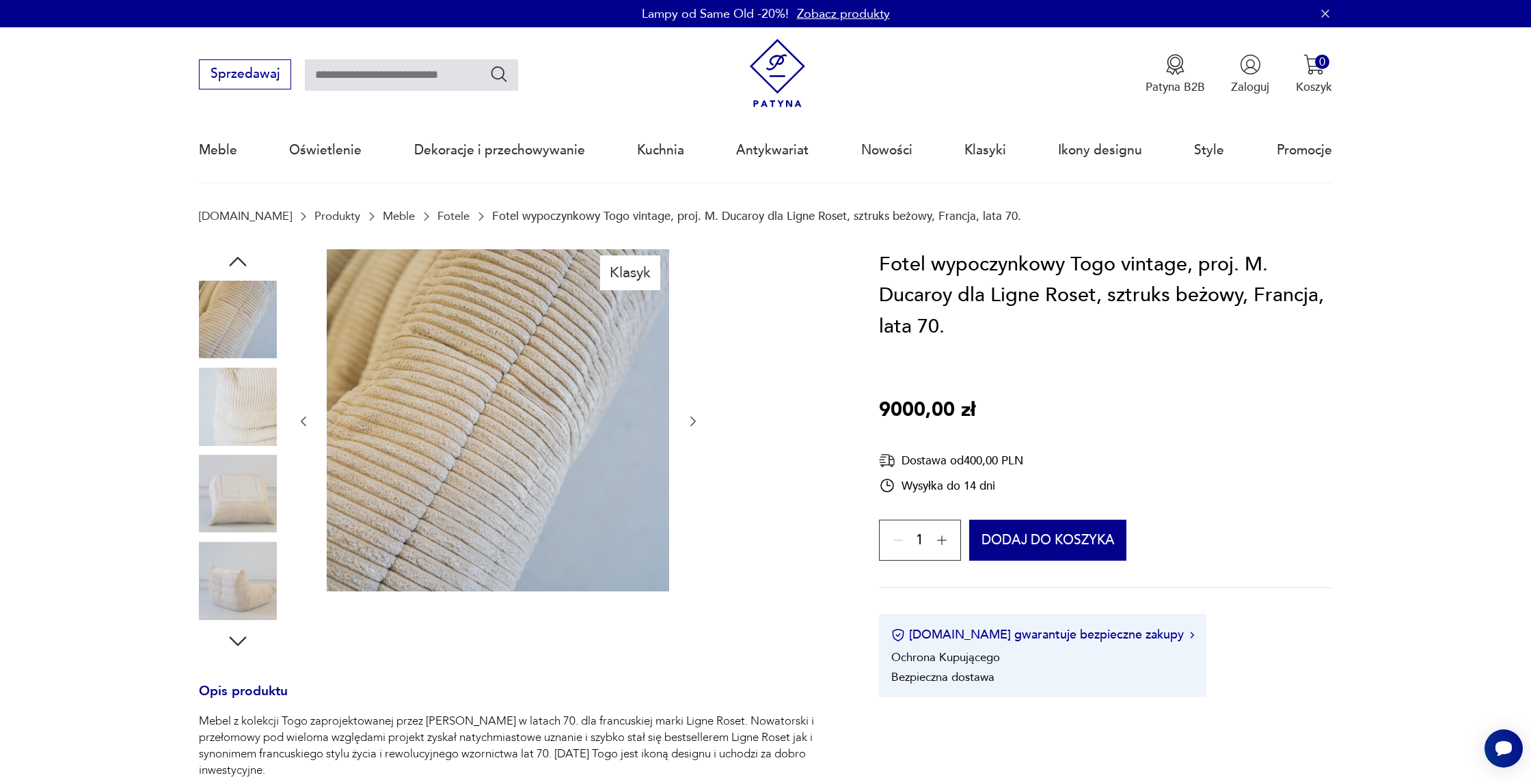
click at [255, 332] on img at bounding box center [238, 319] width 78 height 78
click at [237, 619] on img at bounding box center [238, 580] width 78 height 78
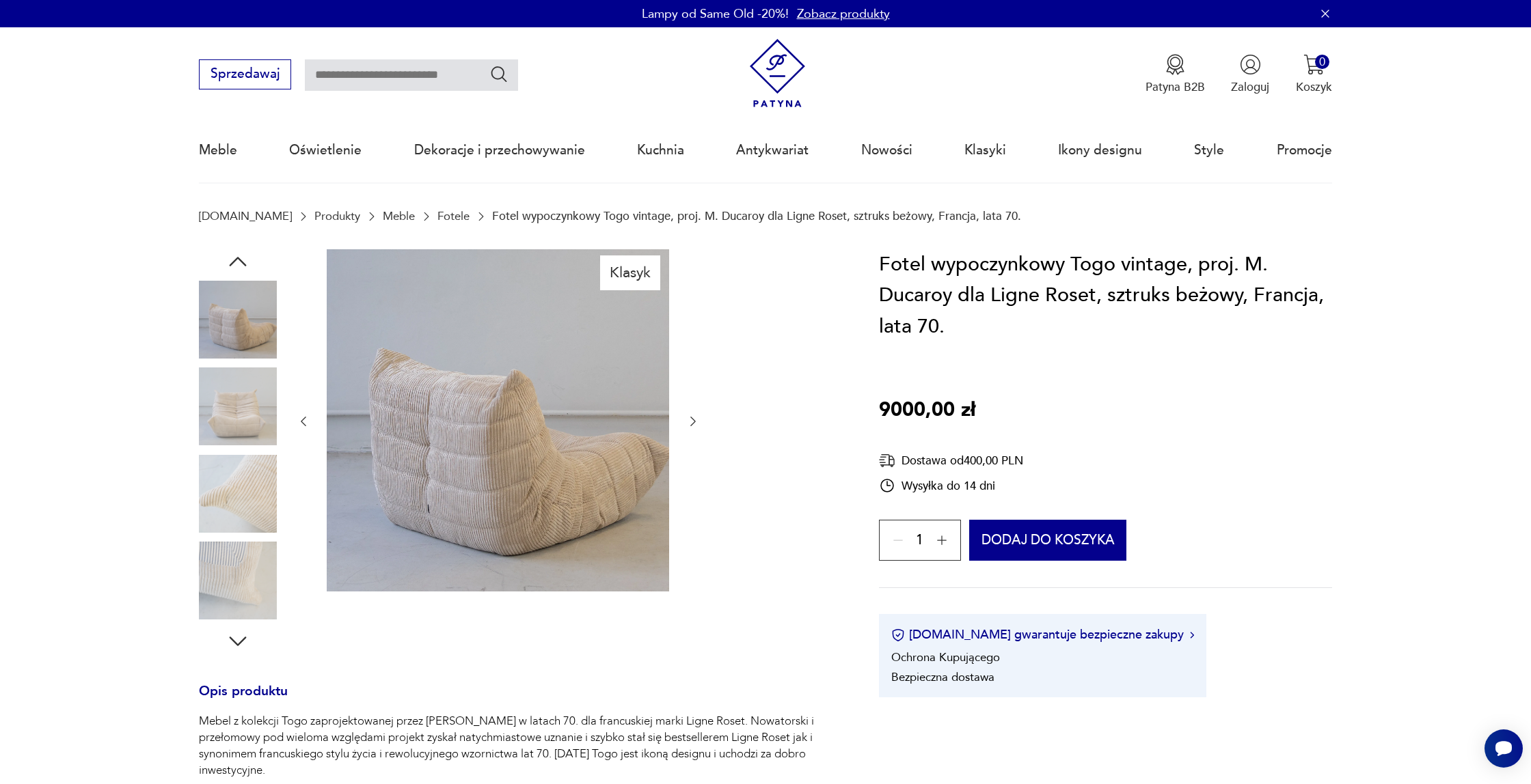
click at [246, 483] on img at bounding box center [238, 494] width 78 height 78
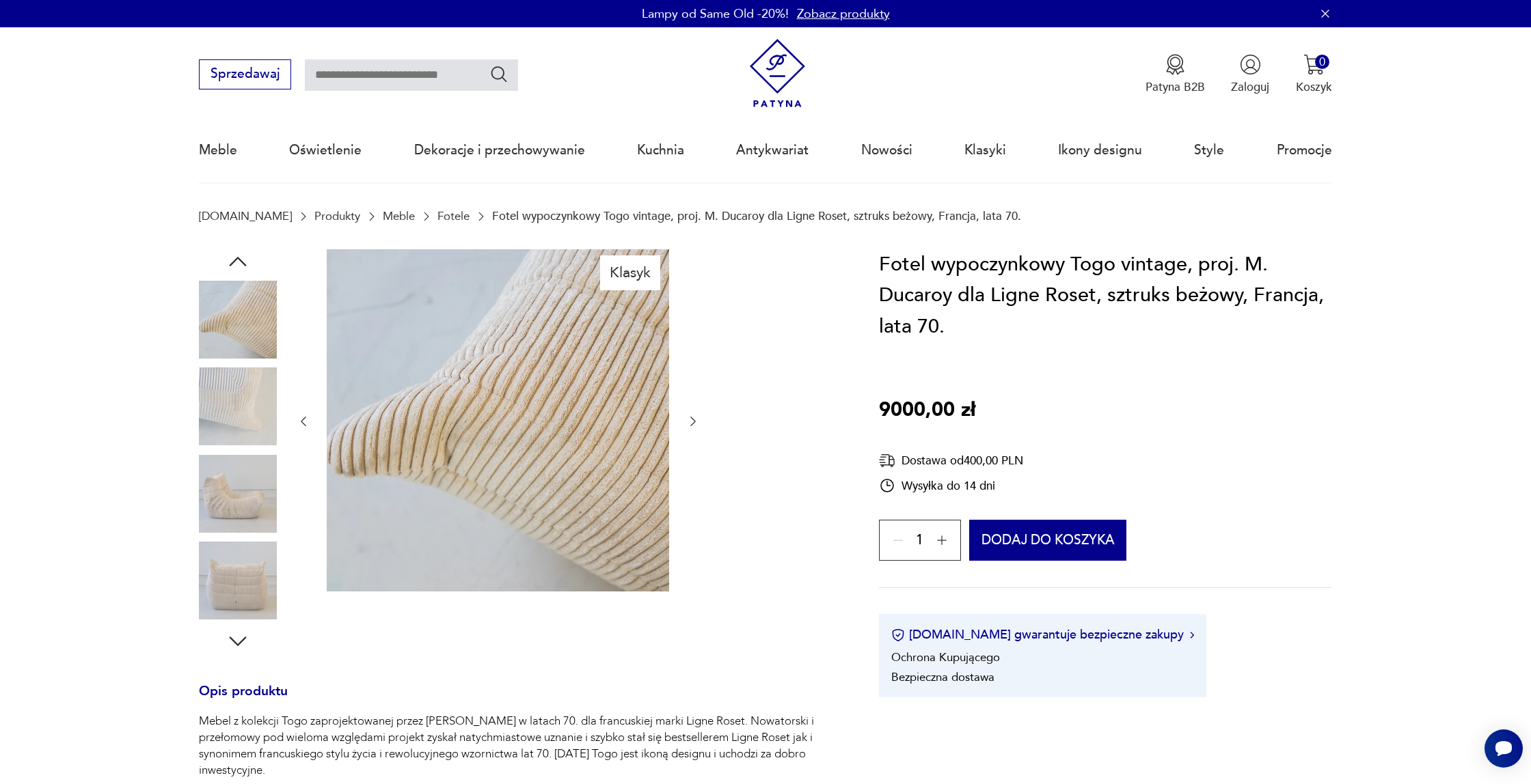
click at [230, 530] on img at bounding box center [238, 494] width 78 height 78
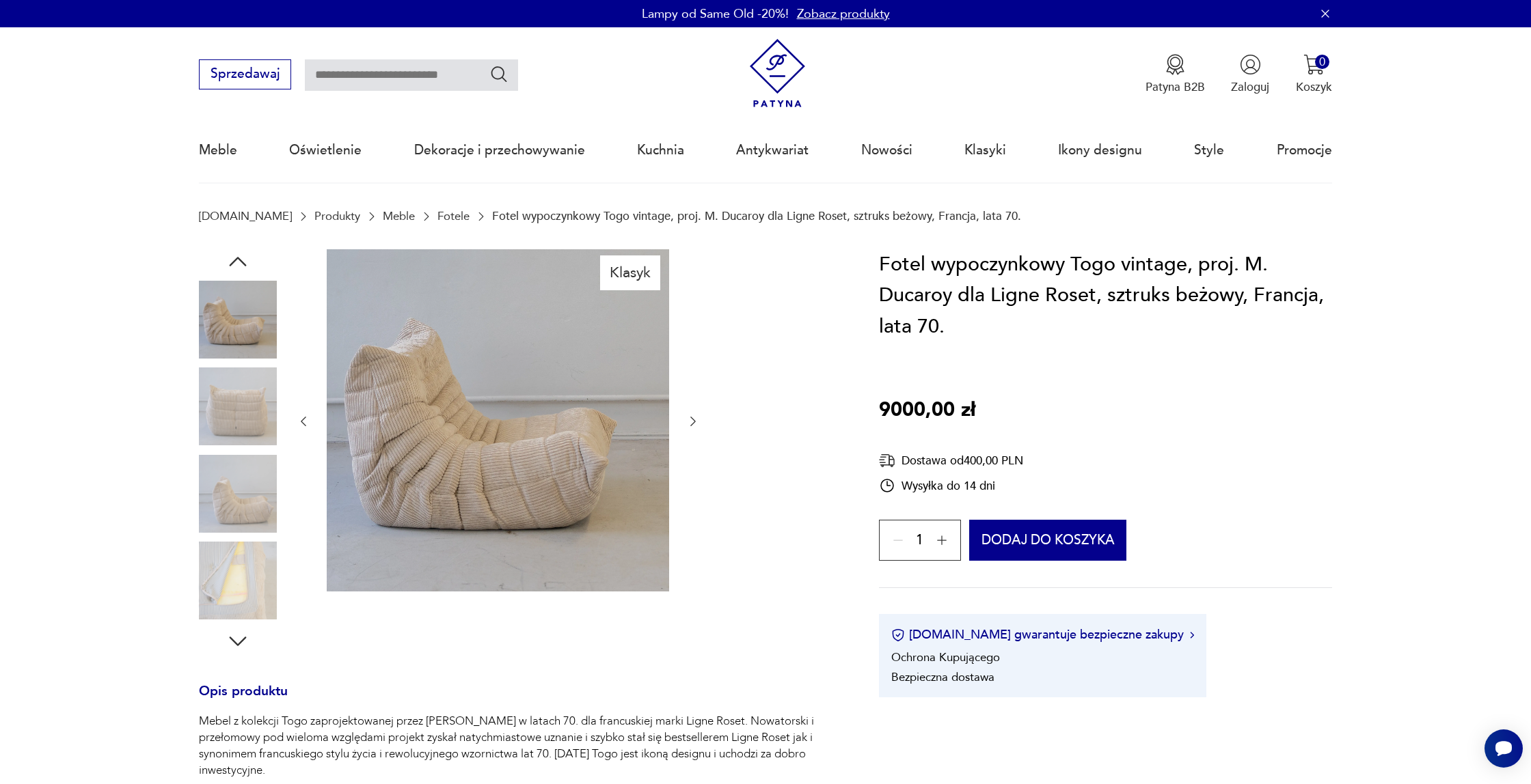
click at [230, 588] on img at bounding box center [238, 580] width 78 height 78
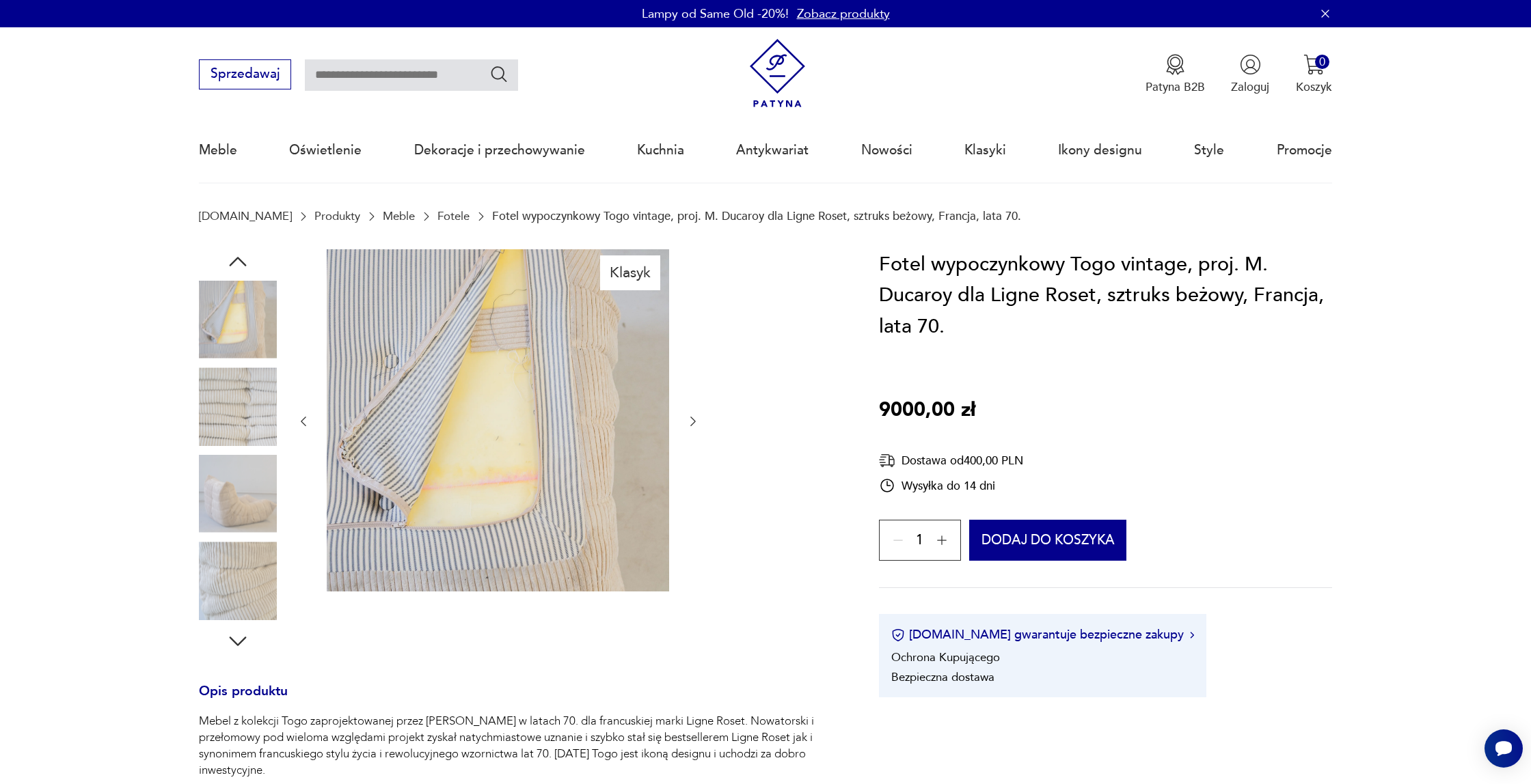
click at [230, 588] on img at bounding box center [238, 580] width 78 height 78
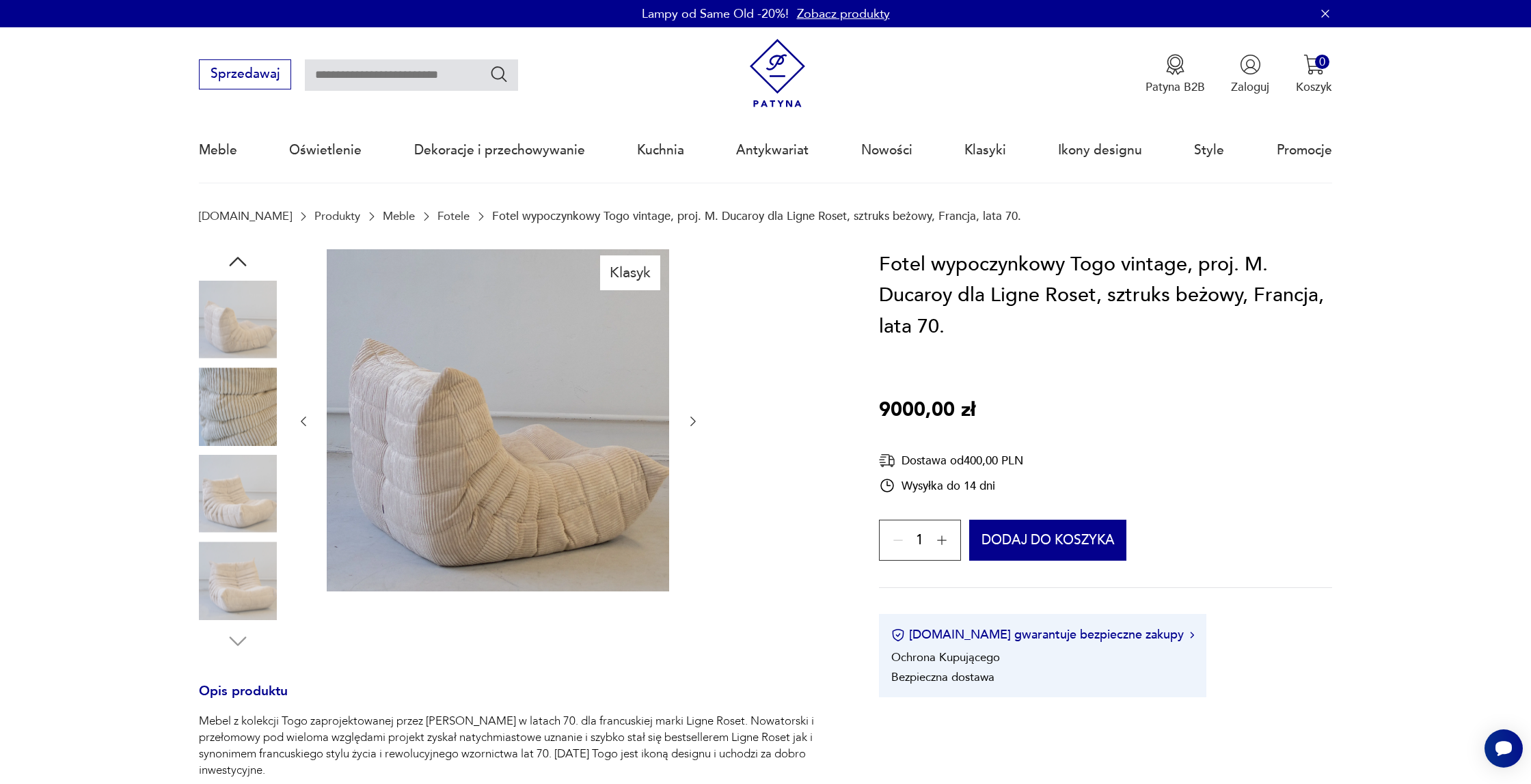
click at [230, 588] on img at bounding box center [238, 580] width 78 height 78
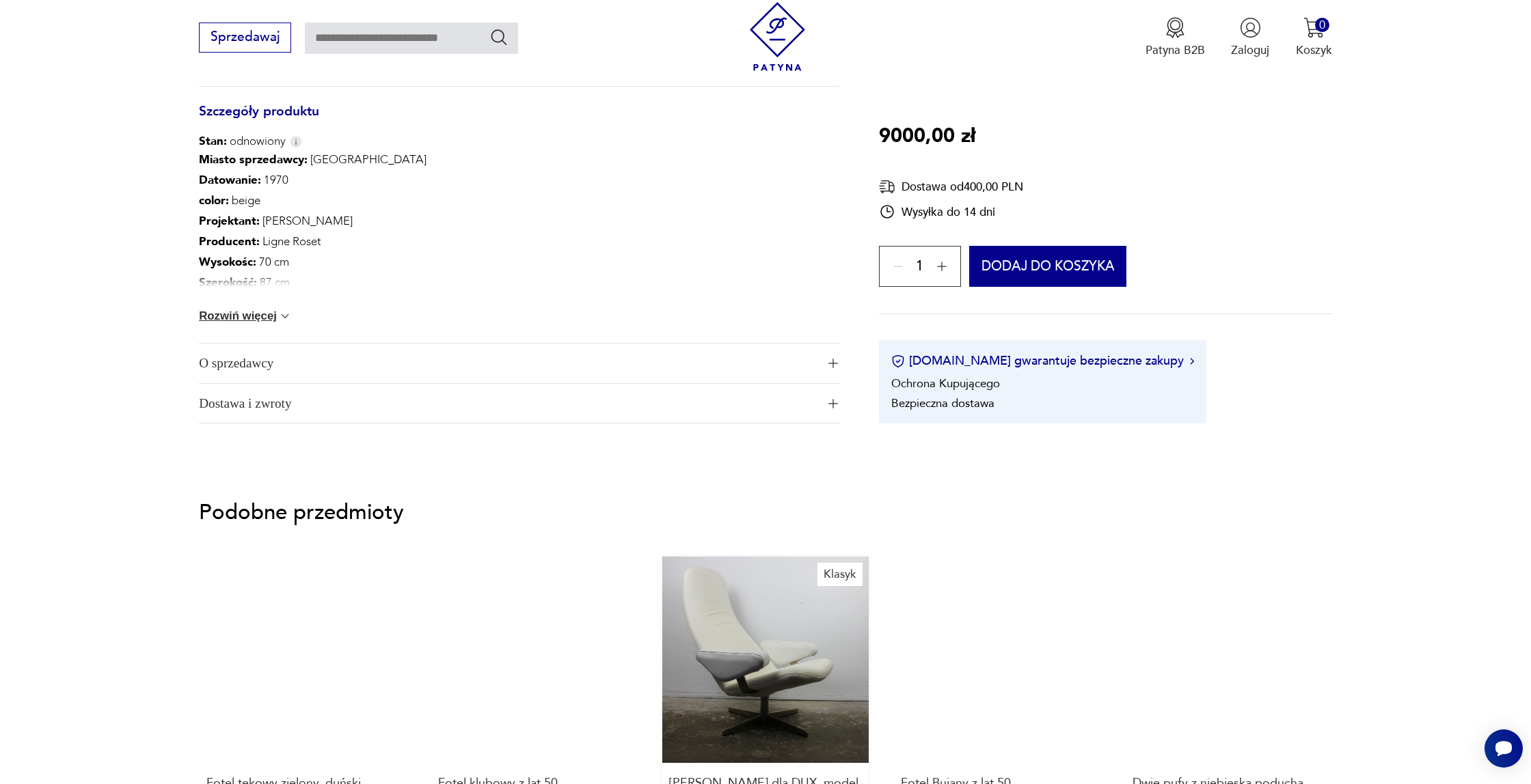
scroll to position [771, 0]
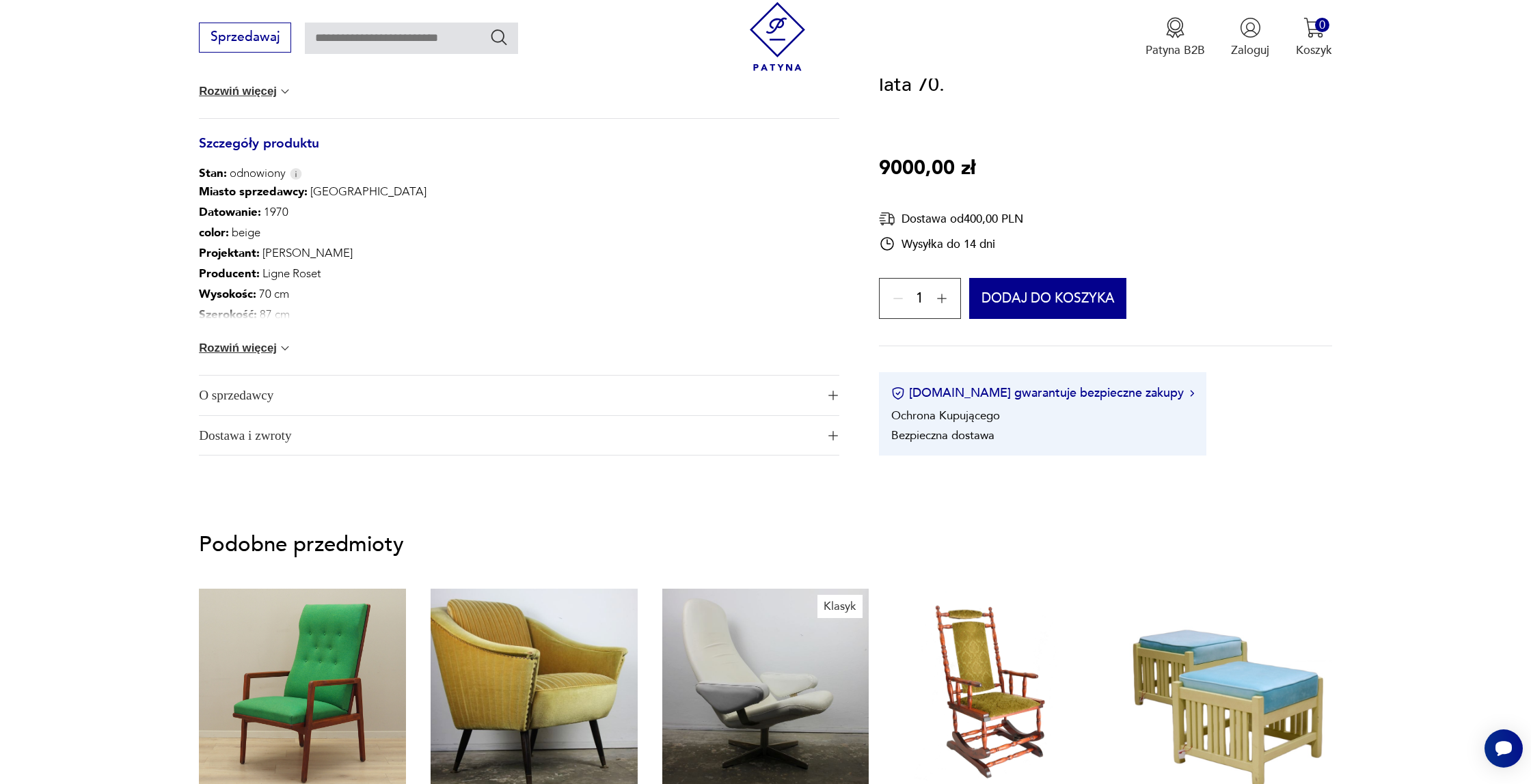
drag, startPoint x: 255, startPoint y: 350, endPoint x: 351, endPoint y: 361, distance: 96.6
click at [255, 350] on button "Rozwiń więcej" at bounding box center [246, 348] width 93 height 13
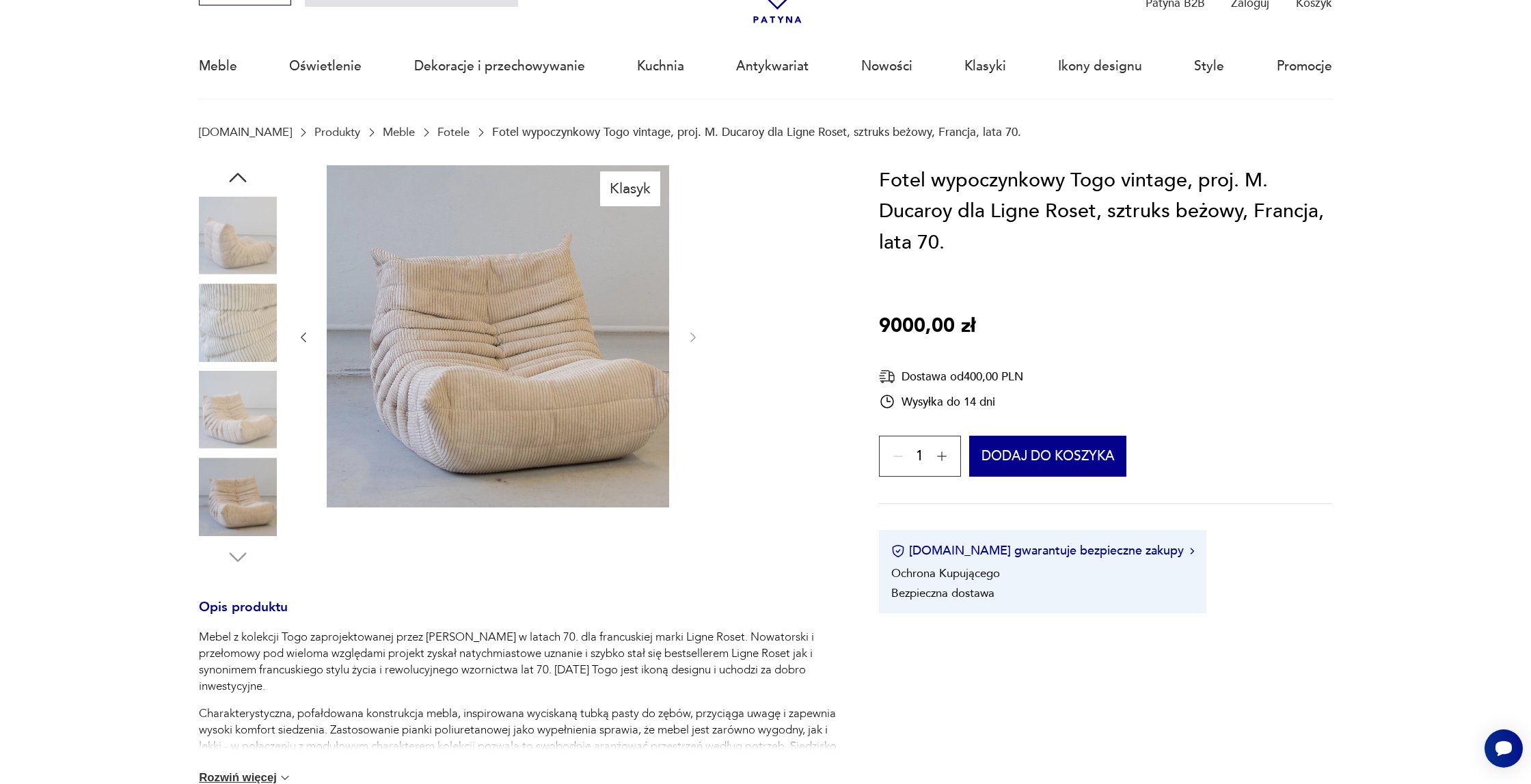
scroll to position [82, 0]
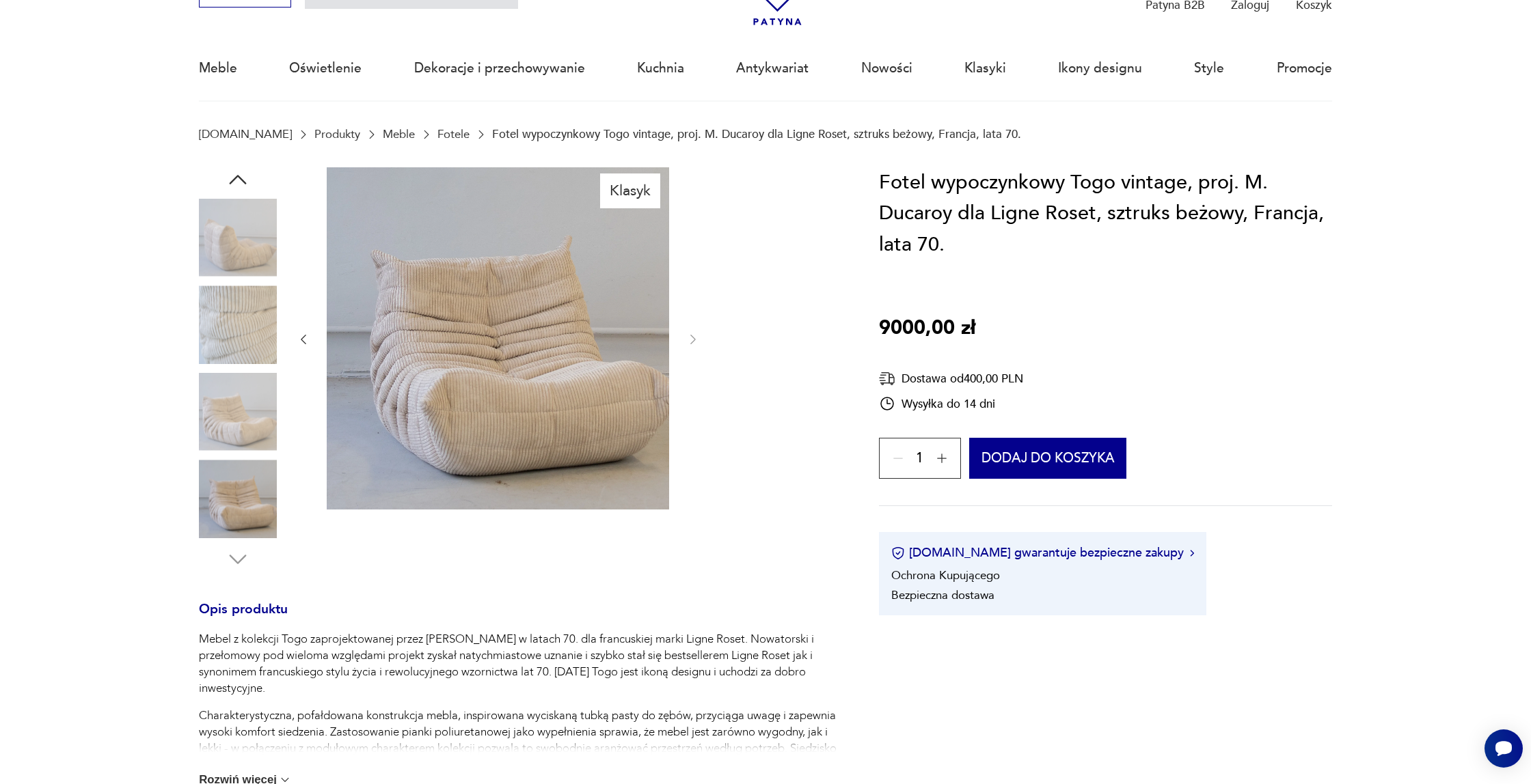
click at [950, 455] on button "button" at bounding box center [942, 459] width 27 height 27
click at [458, 405] on img at bounding box center [498, 338] width 342 height 342
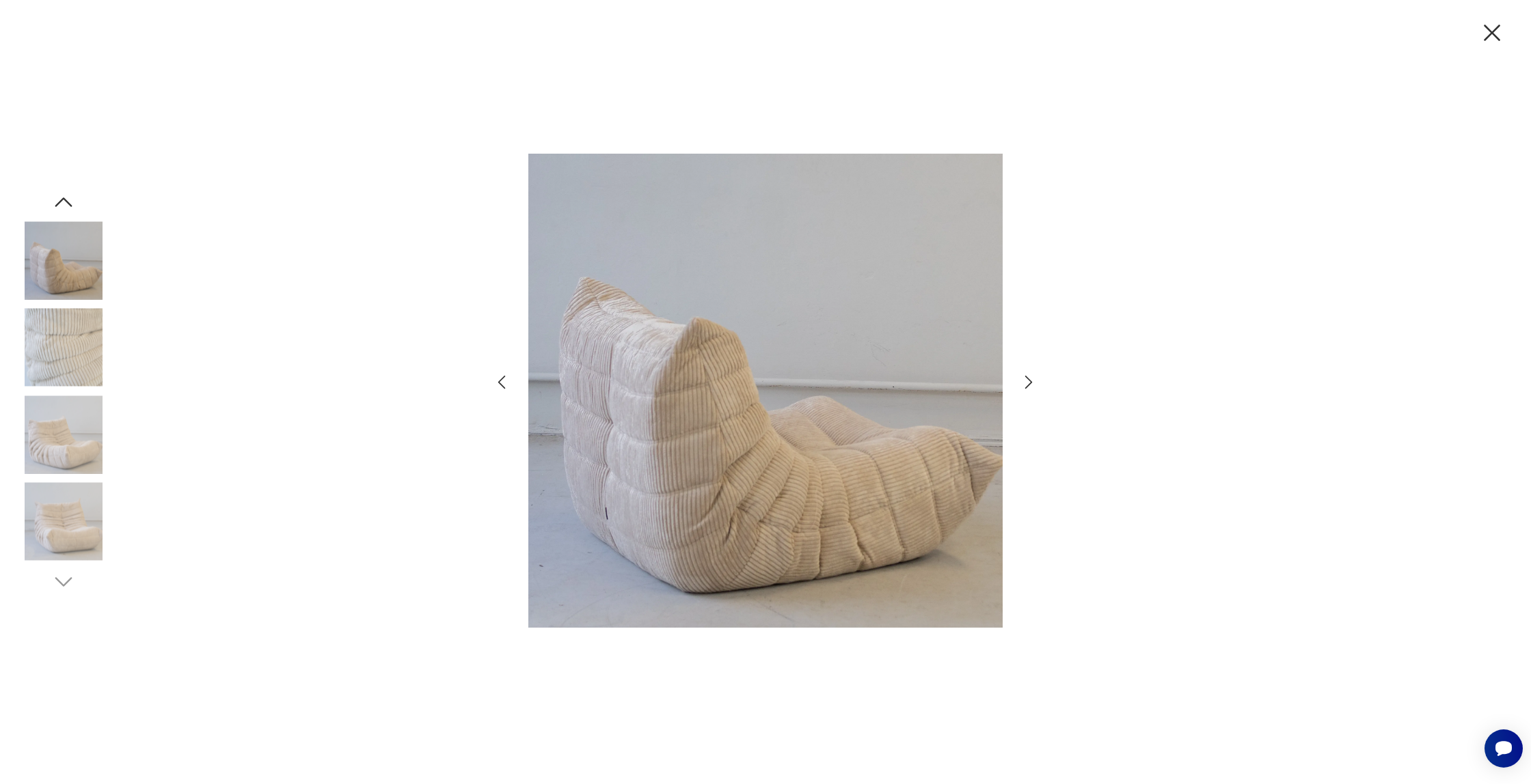
click at [48, 329] on img at bounding box center [63, 347] width 78 height 78
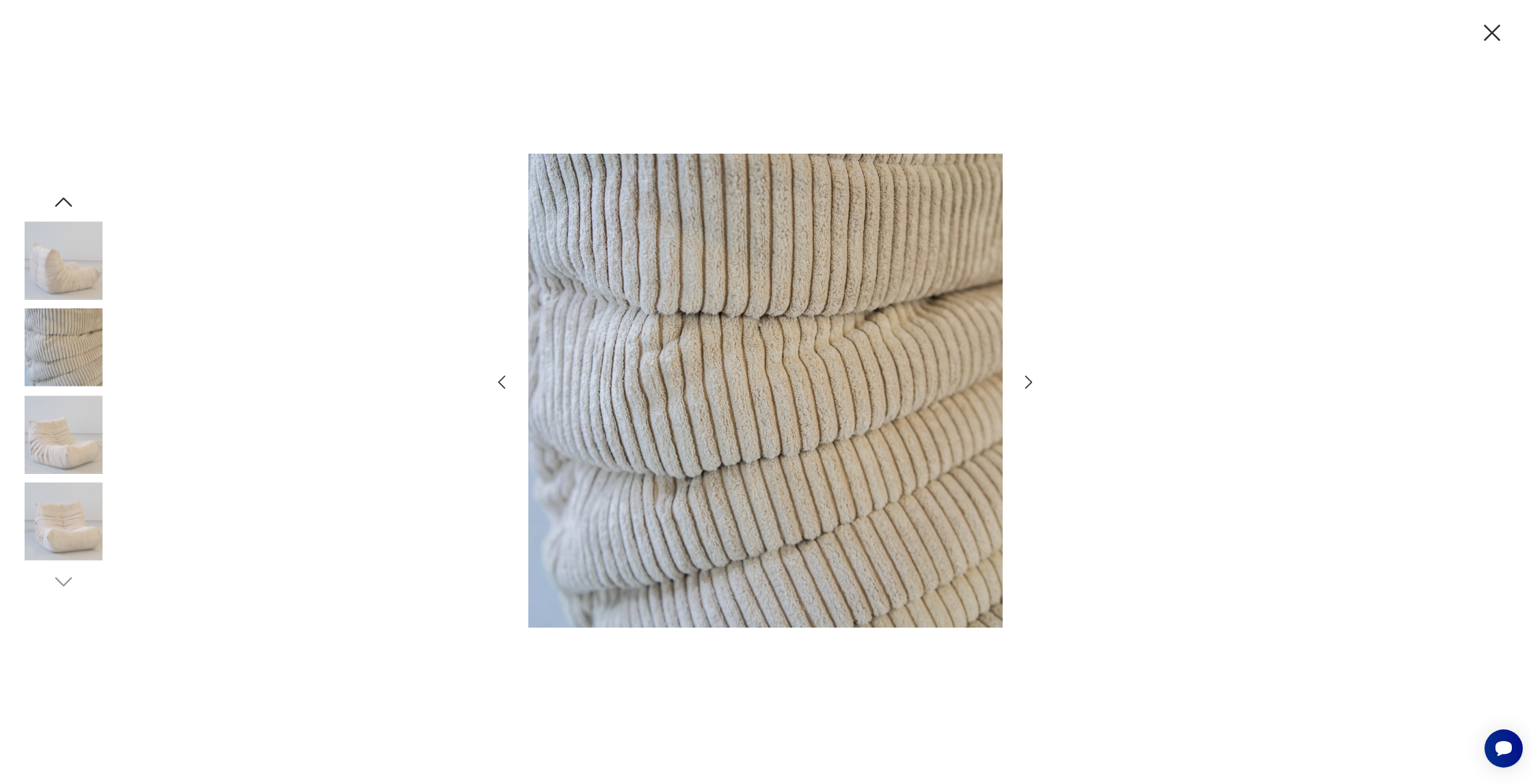
click at [54, 416] on img at bounding box center [63, 434] width 78 height 78
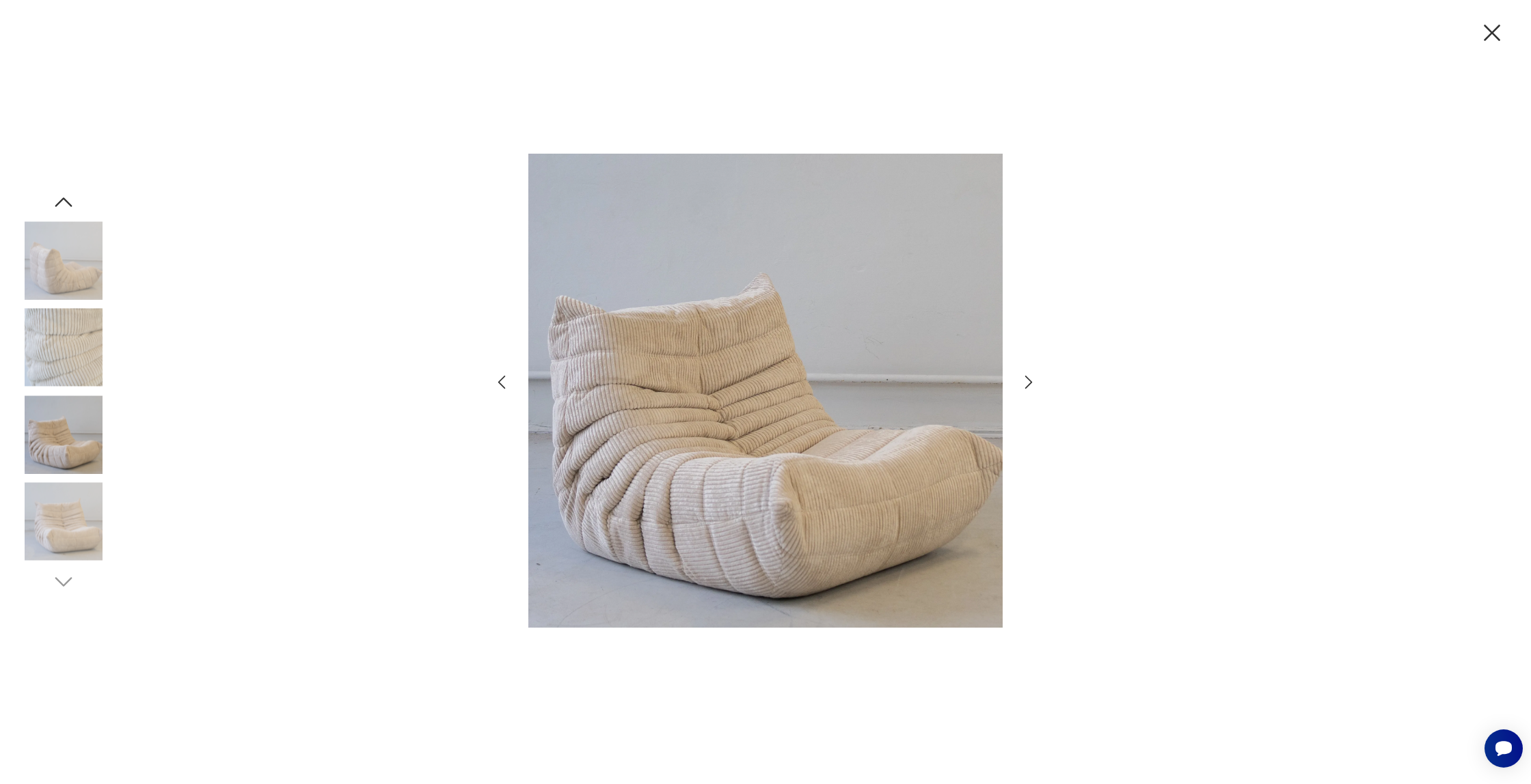
click at [58, 241] on img at bounding box center [63, 260] width 78 height 78
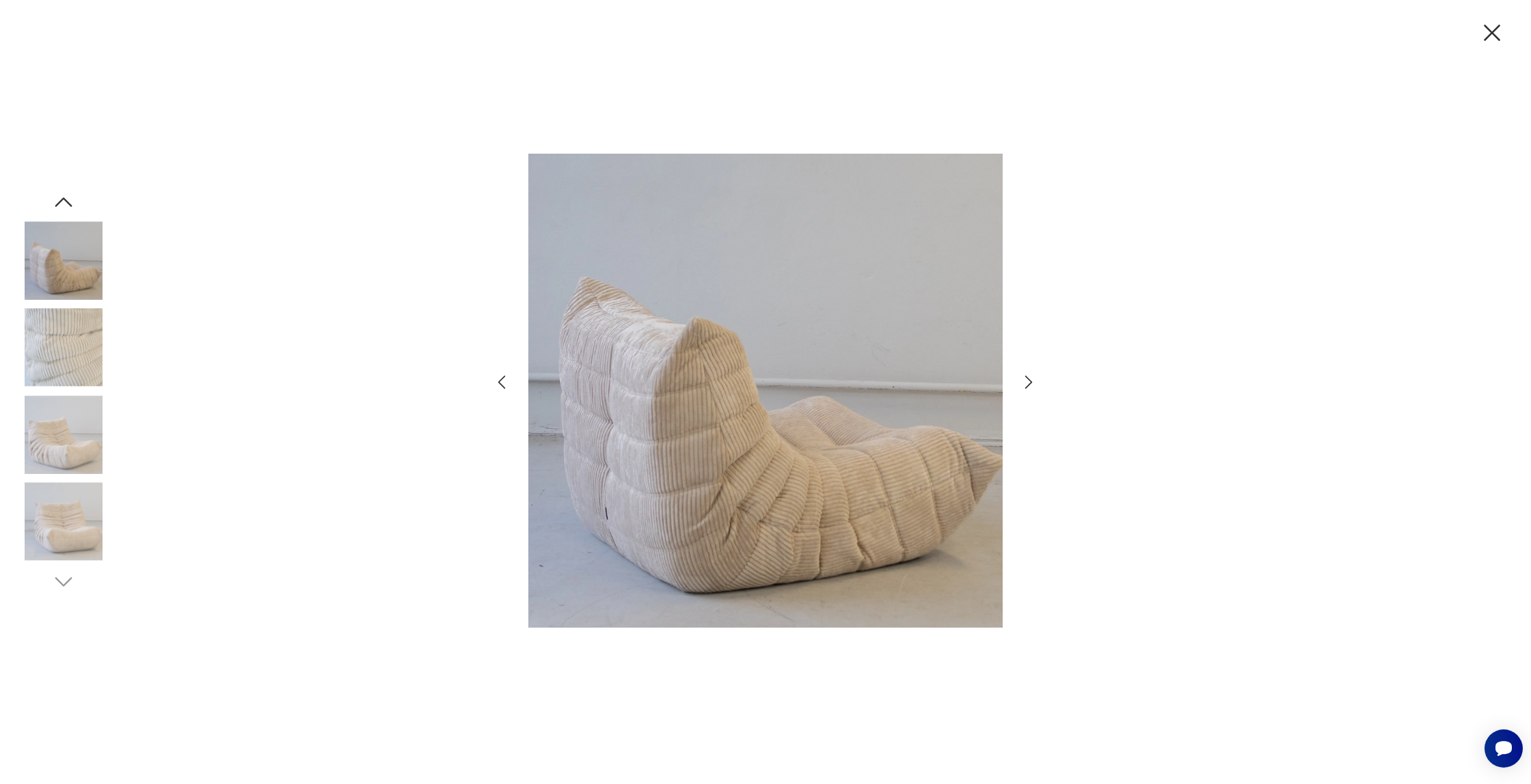
click at [54, 190] on icon "button" at bounding box center [63, 203] width 25 height 25
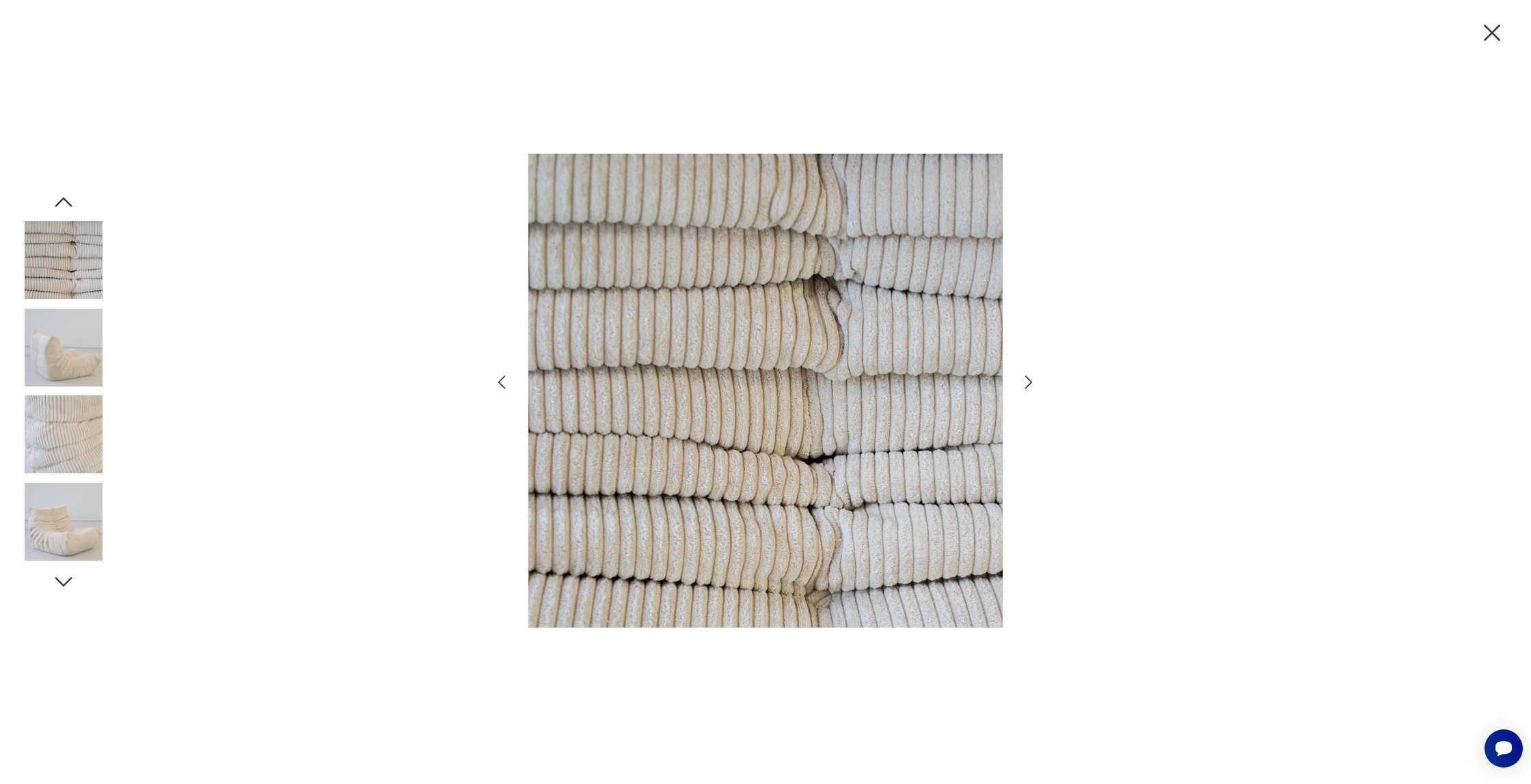
click at [56, 195] on icon "button" at bounding box center [63, 203] width 25 height 25
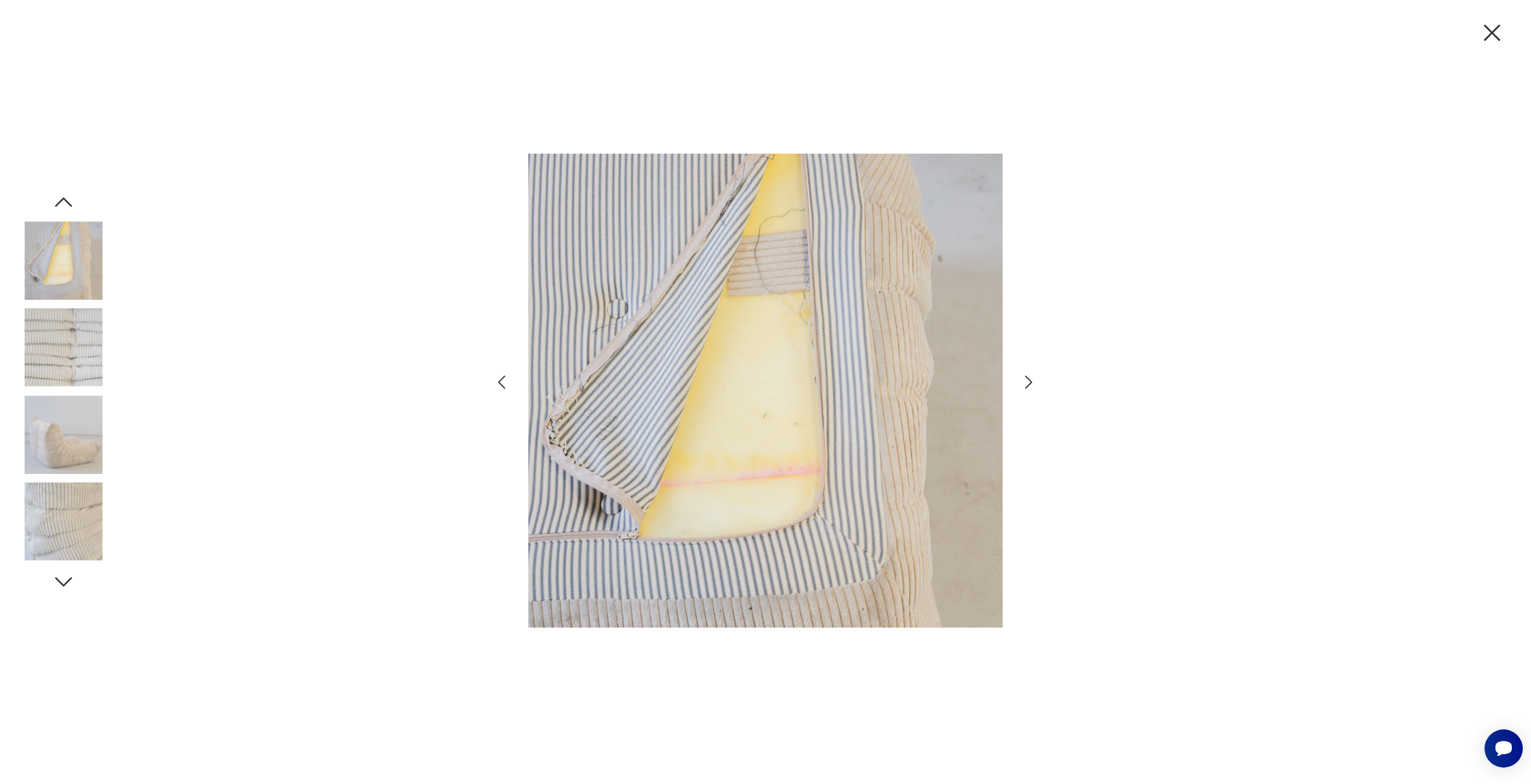
click at [56, 195] on icon "button" at bounding box center [63, 203] width 25 height 25
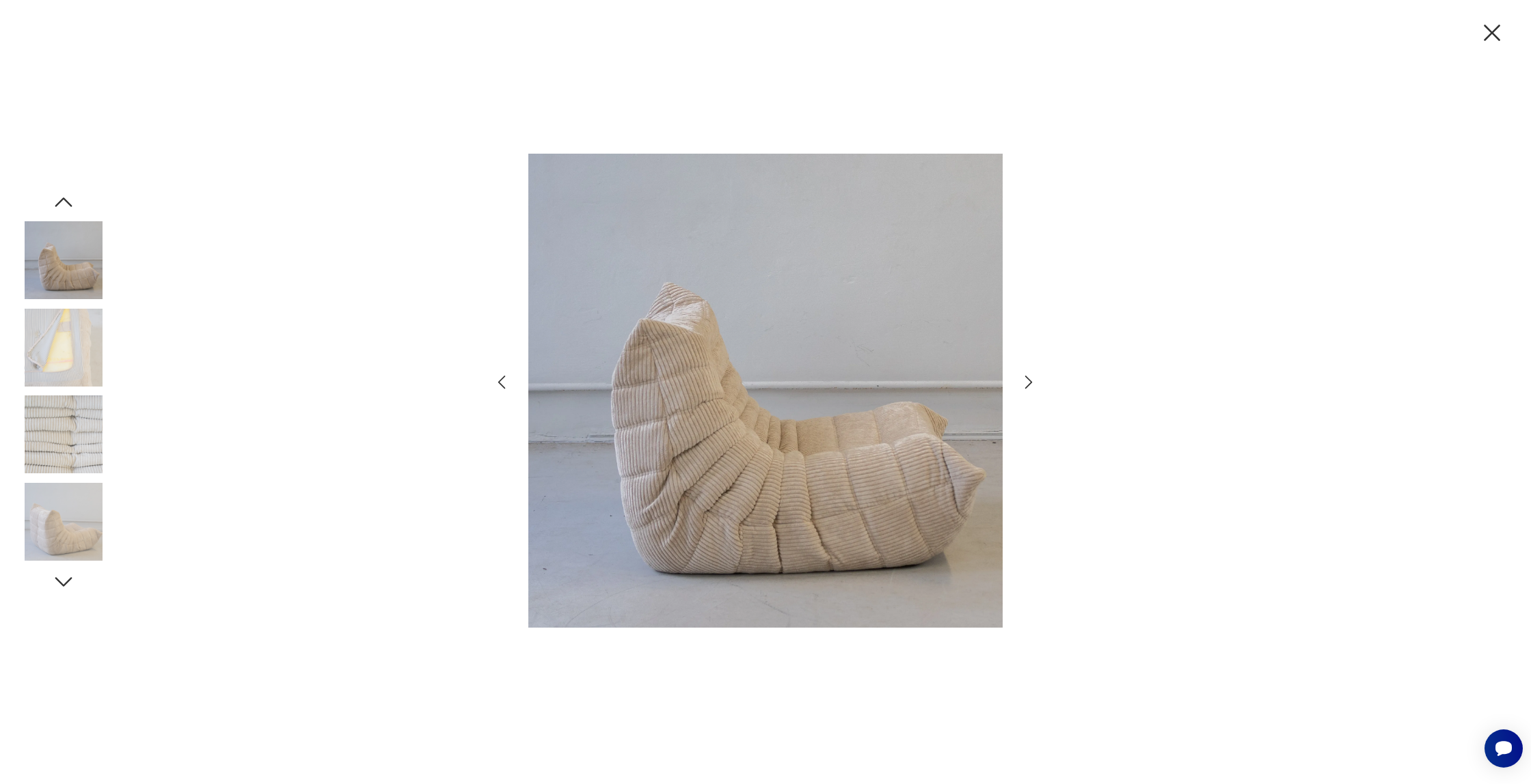
click at [62, 380] on img at bounding box center [63, 347] width 78 height 78
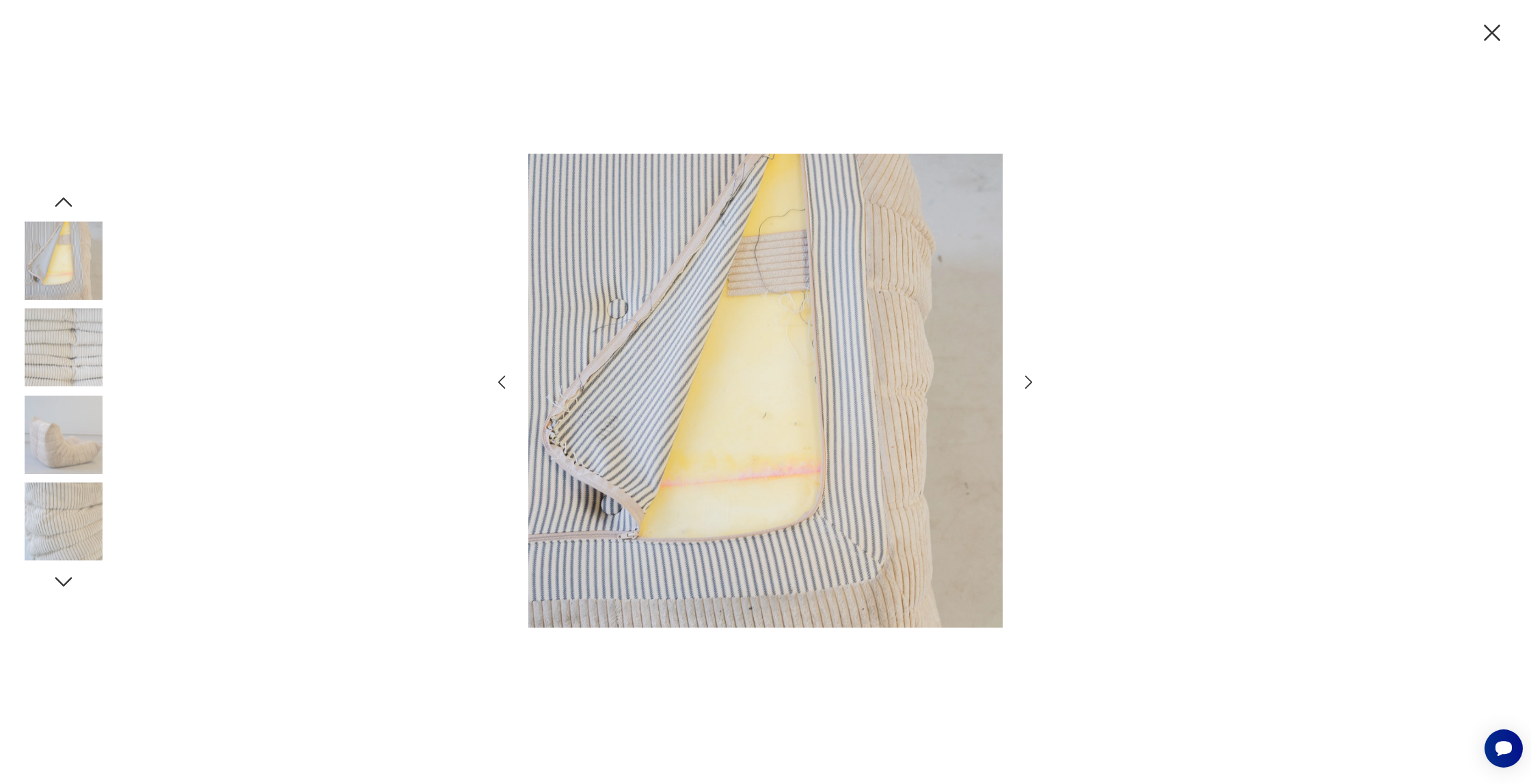
click at [694, 325] on img at bounding box center [765, 390] width 474 height 627
click at [66, 581] on icon "button" at bounding box center [63, 581] width 17 height 10
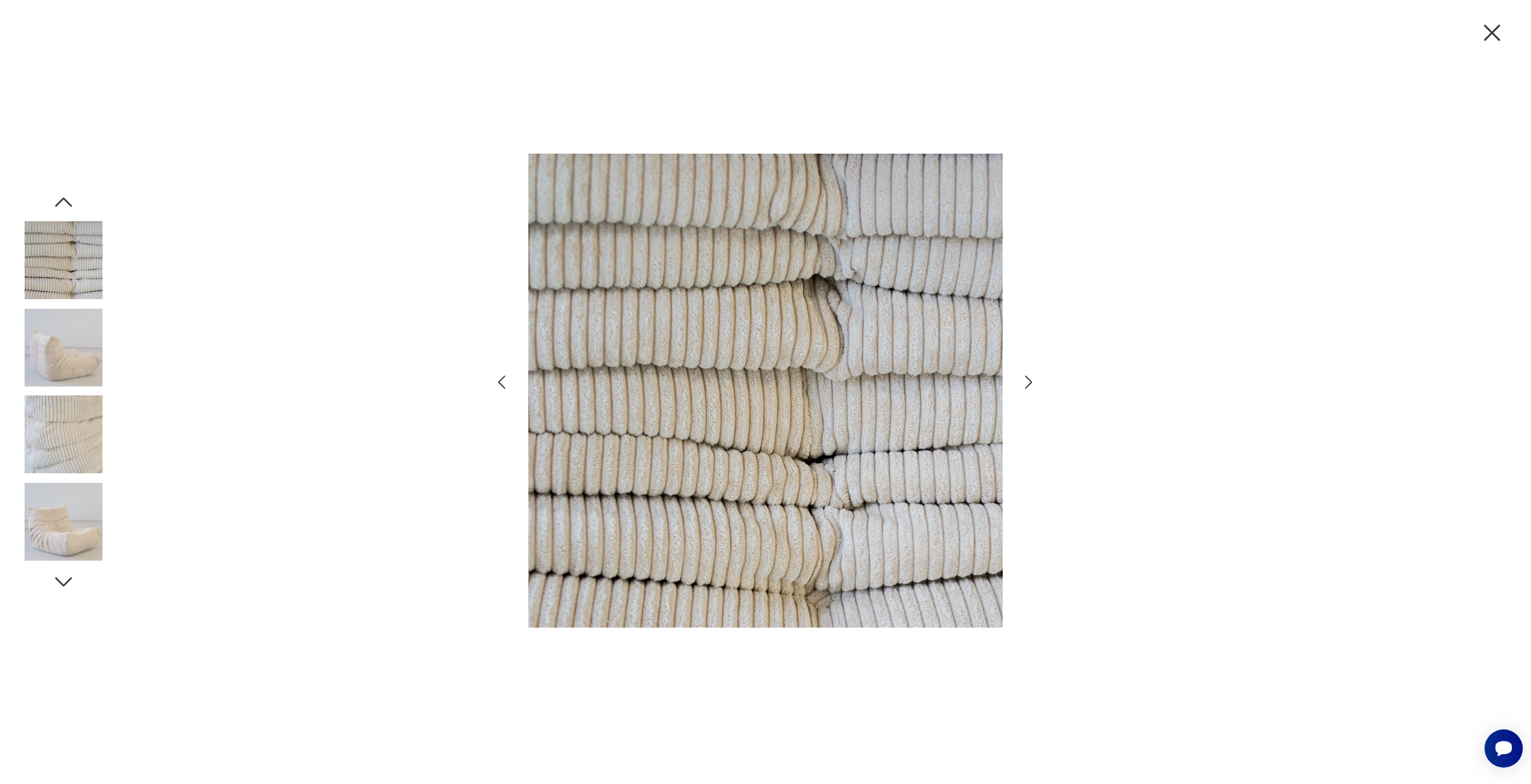
click at [66, 581] on icon "button" at bounding box center [63, 581] width 17 height 10
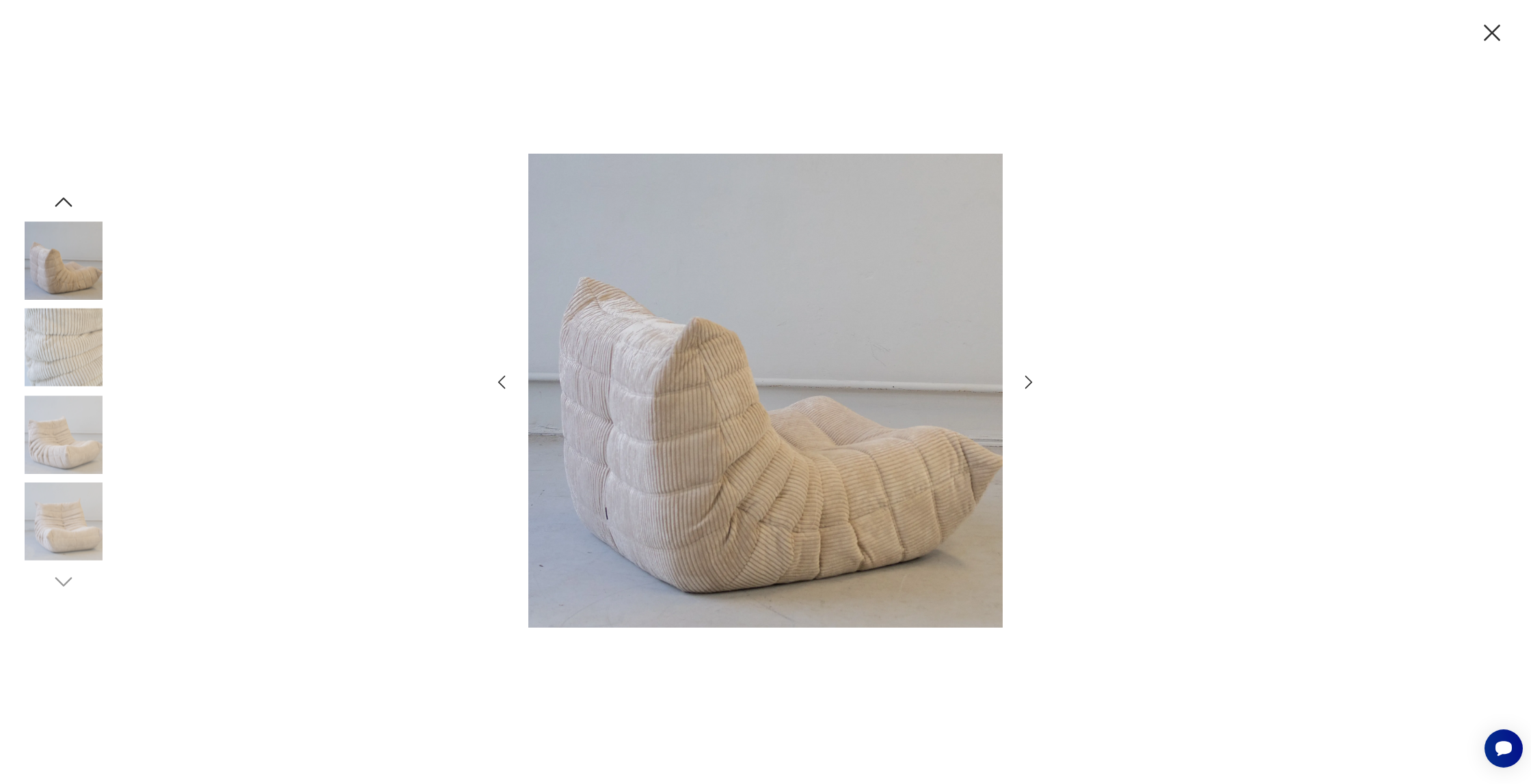
click at [68, 200] on icon "button" at bounding box center [63, 203] width 25 height 25
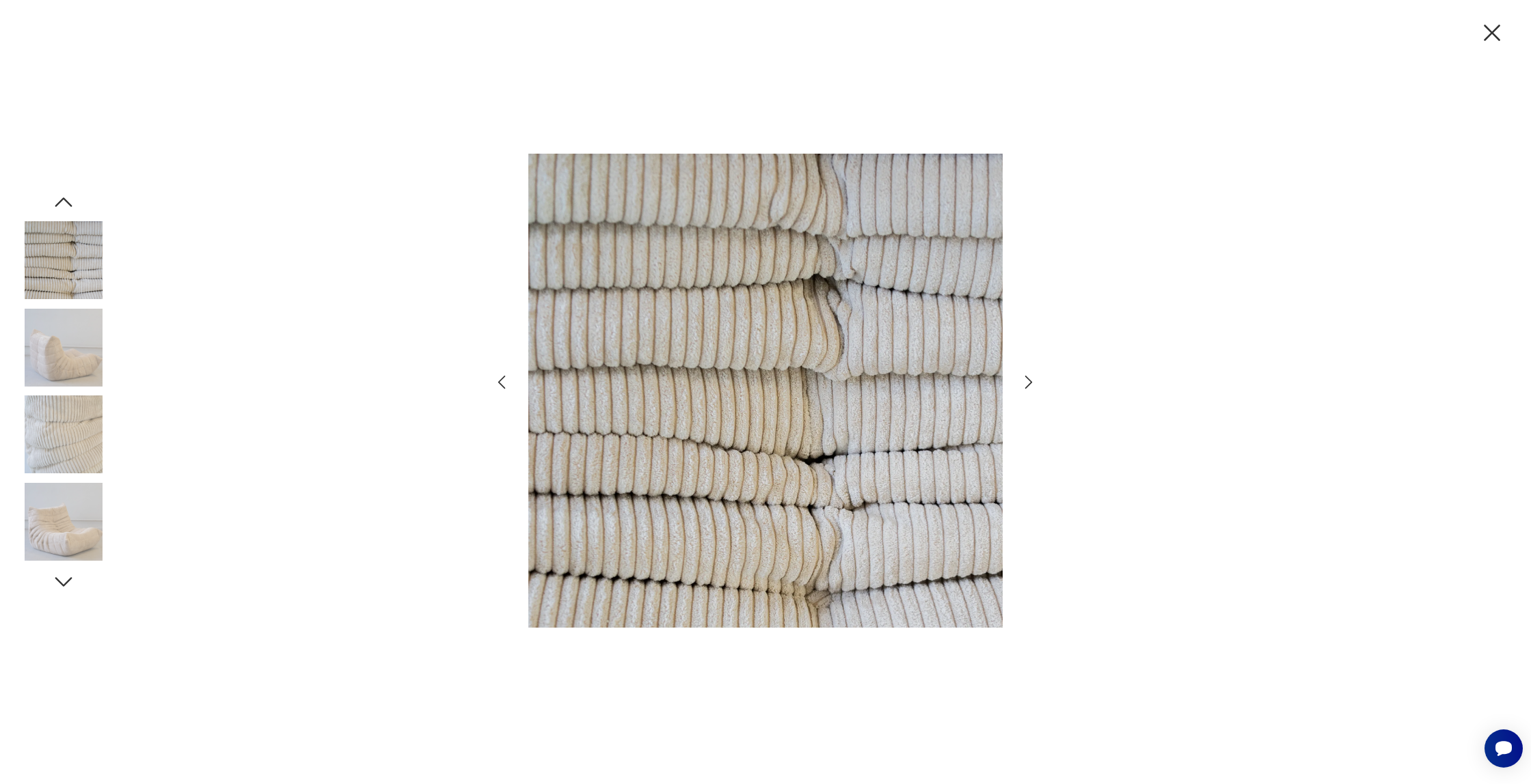
click at [68, 200] on icon "button" at bounding box center [63, 203] width 25 height 25
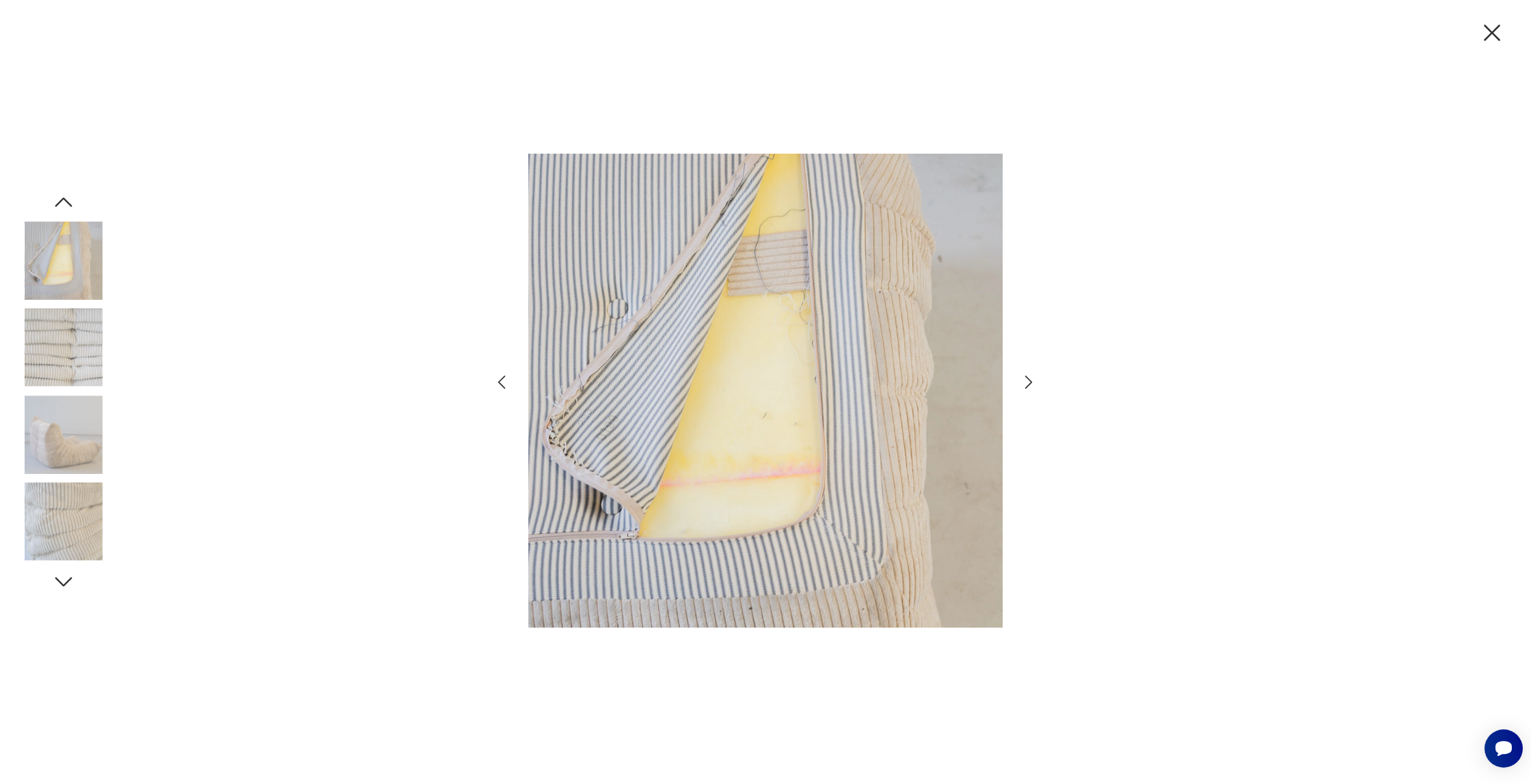
click at [68, 200] on icon "button" at bounding box center [63, 203] width 25 height 25
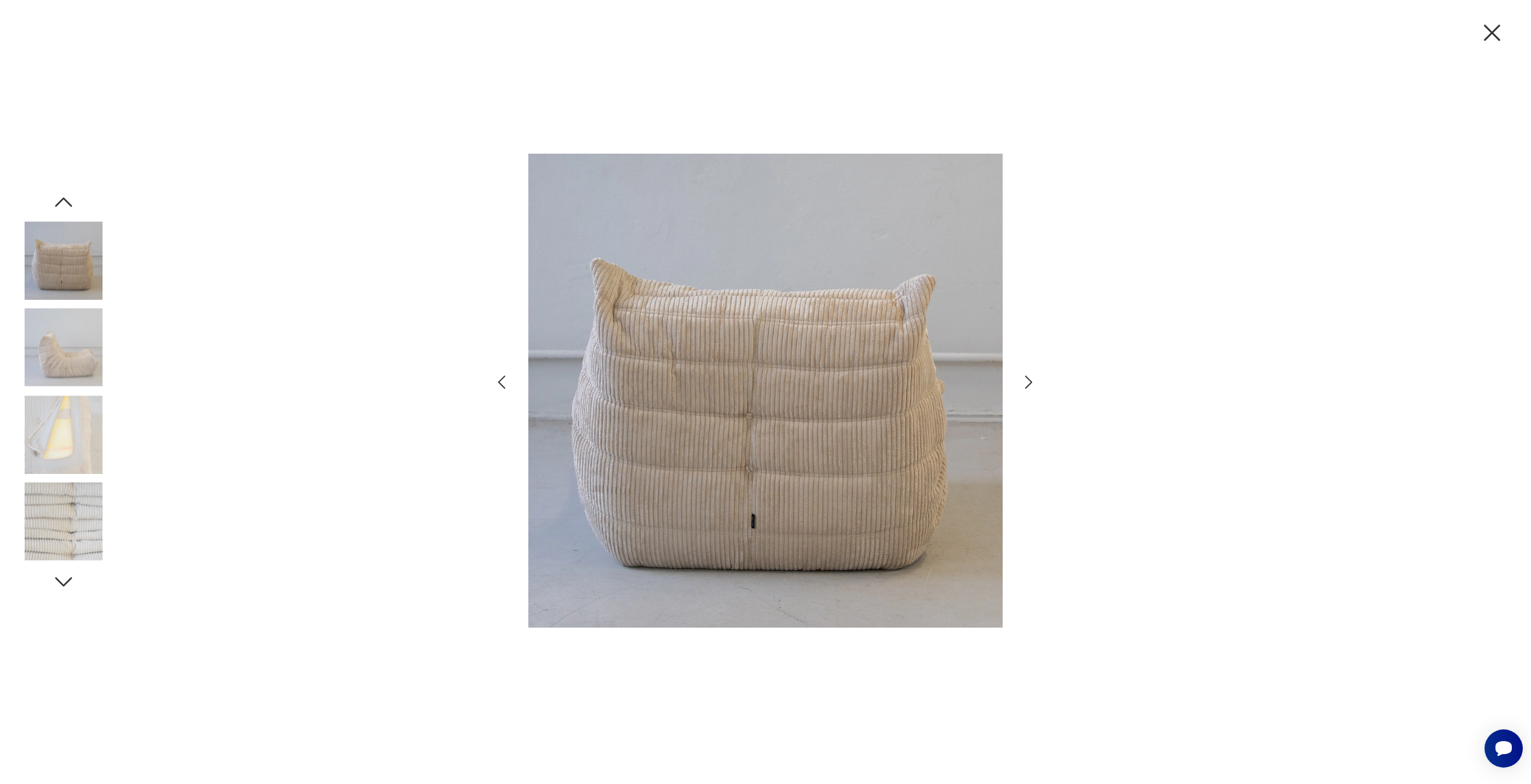
click at [68, 200] on icon "button" at bounding box center [63, 203] width 25 height 25
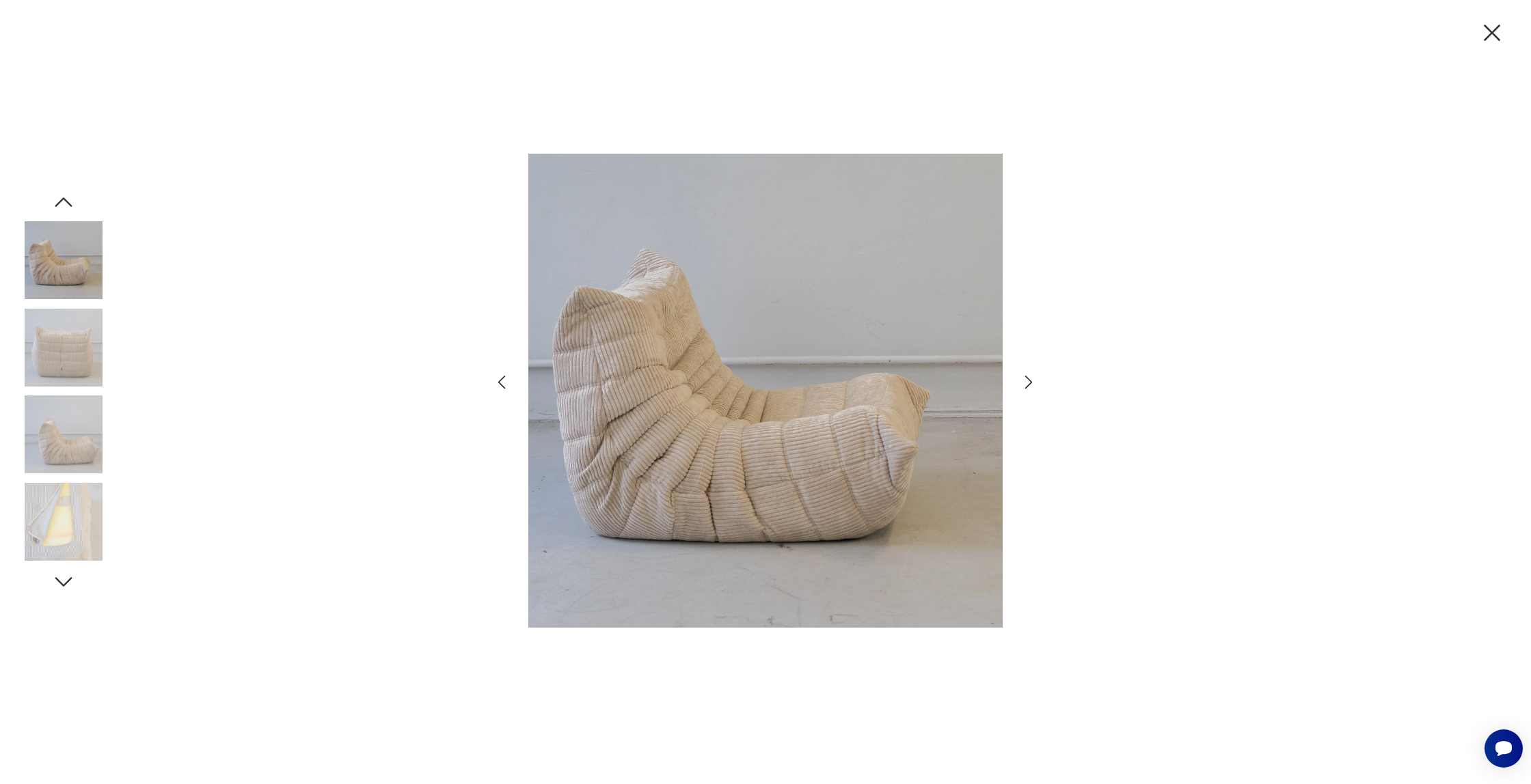
click at [68, 200] on icon "button" at bounding box center [63, 203] width 25 height 25
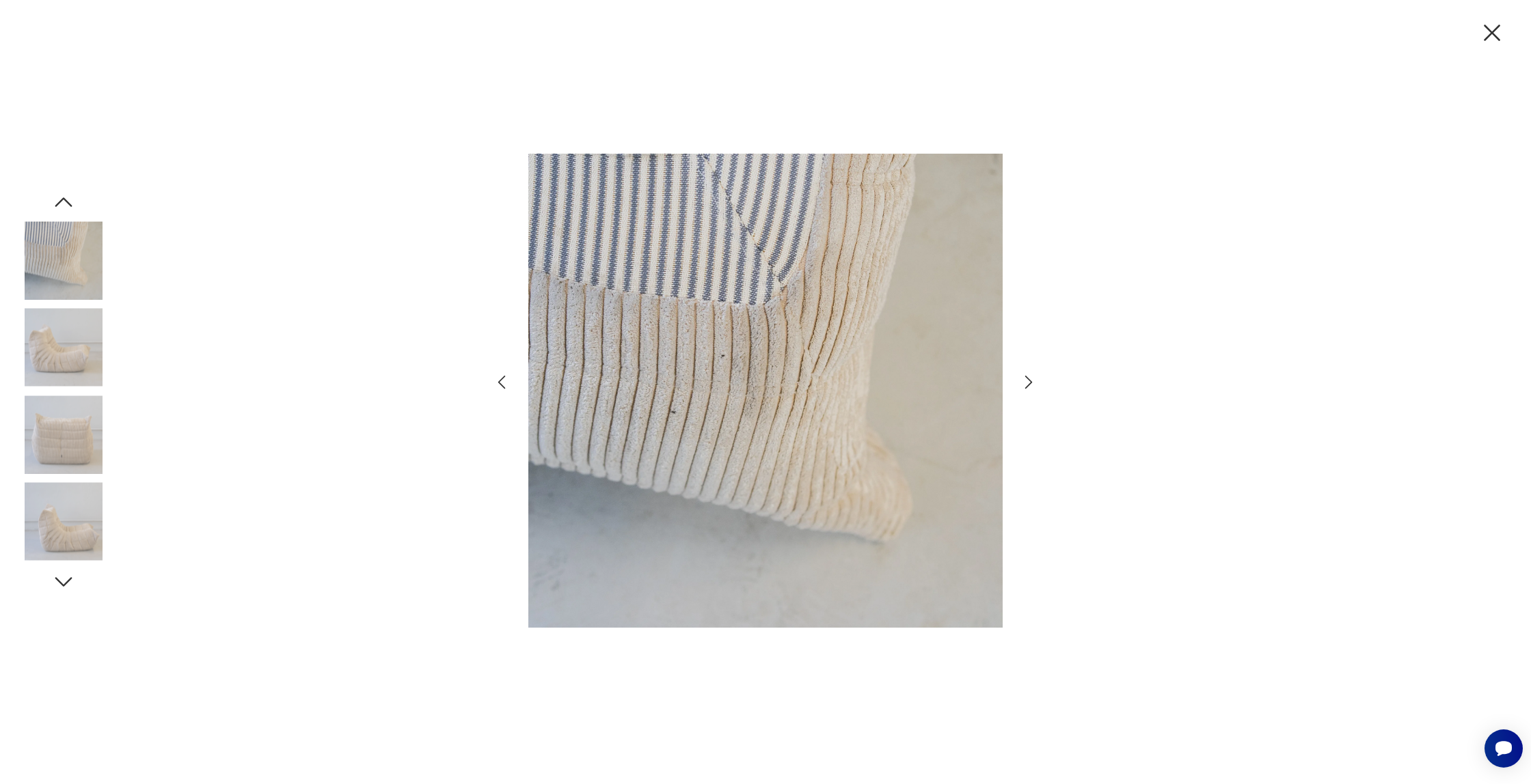
click at [68, 200] on icon "button" at bounding box center [63, 203] width 25 height 25
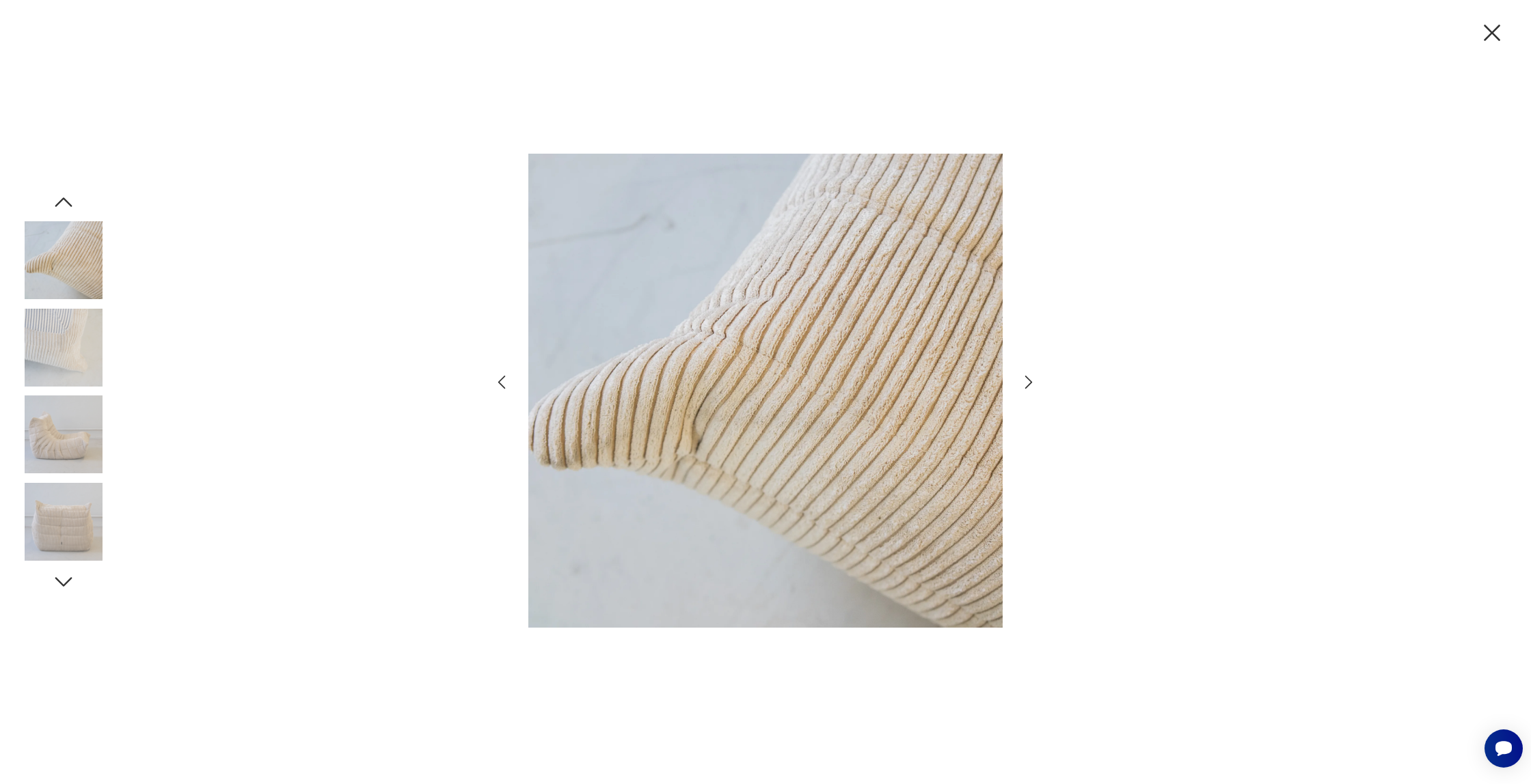
click at [68, 200] on icon "button" at bounding box center [63, 203] width 25 height 25
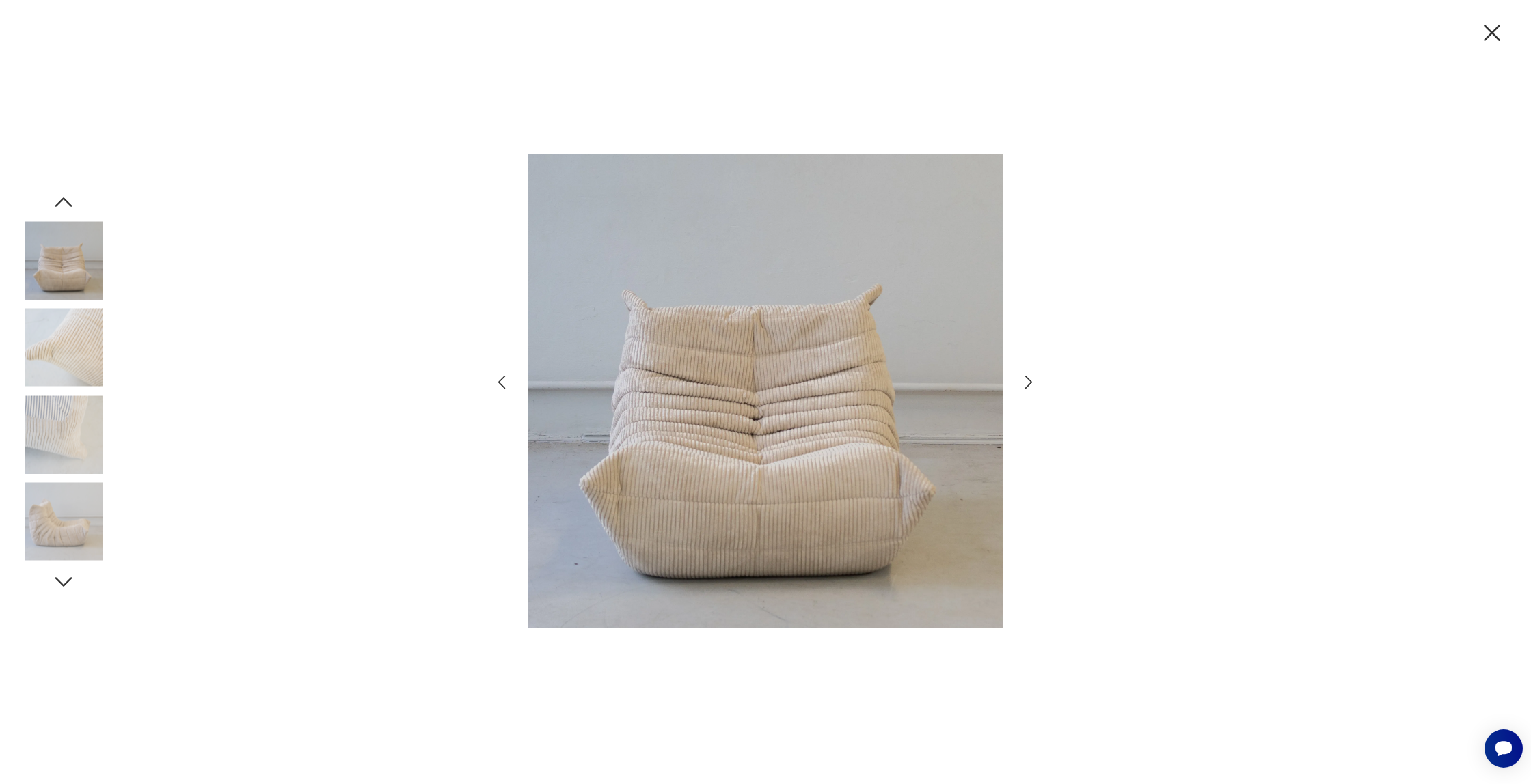
click at [68, 200] on icon "button" at bounding box center [63, 203] width 25 height 25
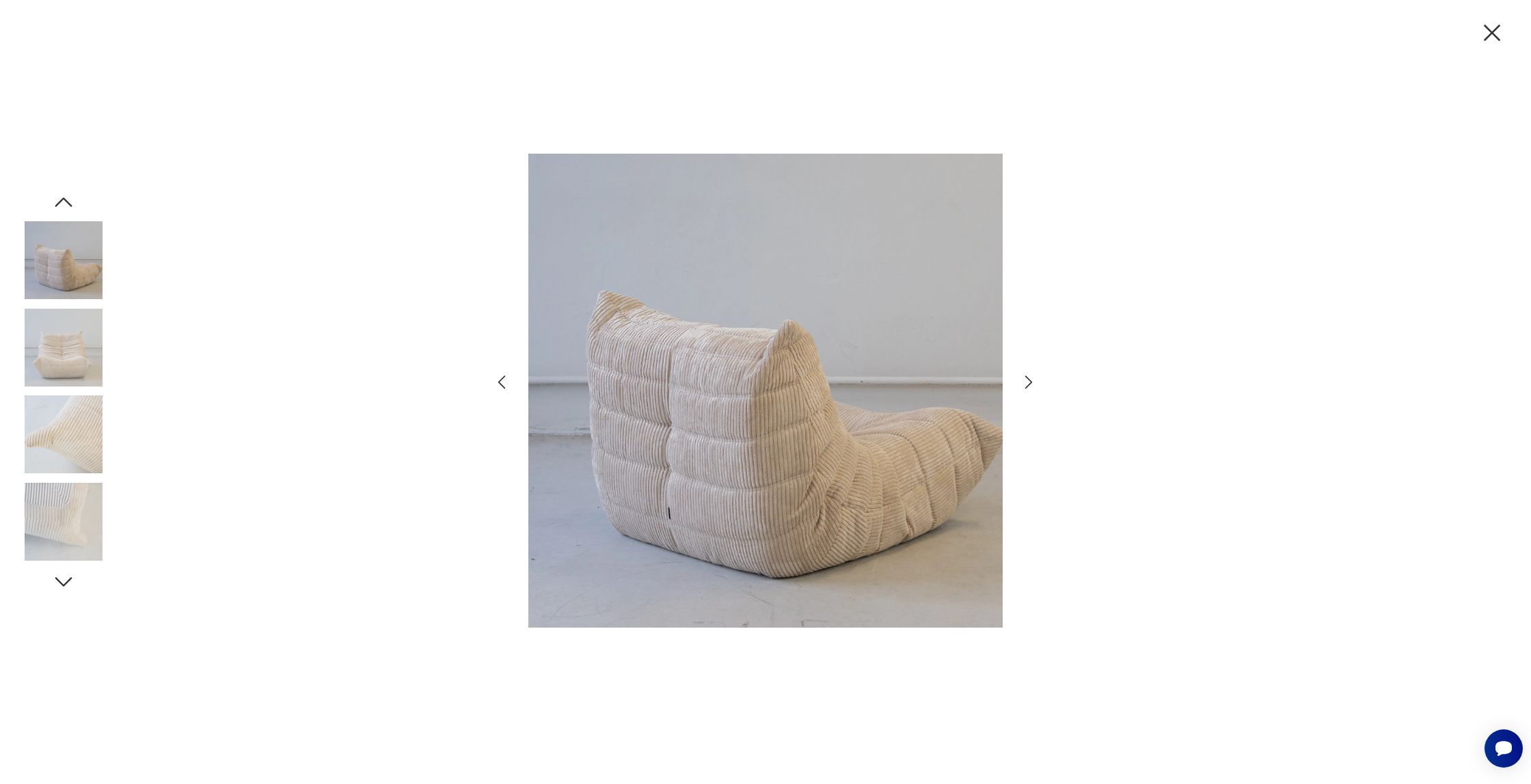
click at [68, 200] on icon "button" at bounding box center [63, 203] width 25 height 25
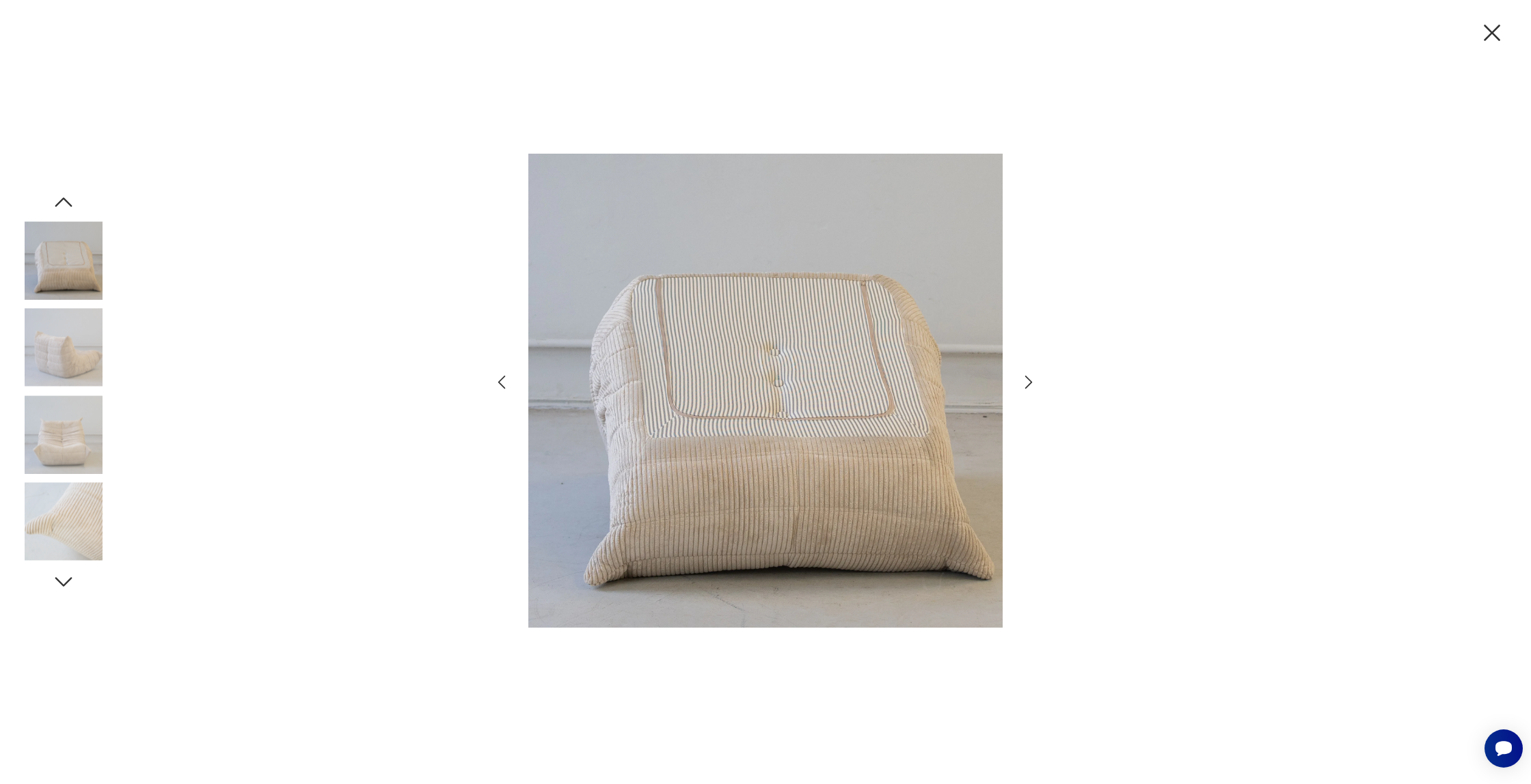
click at [68, 200] on icon "button" at bounding box center [63, 203] width 25 height 25
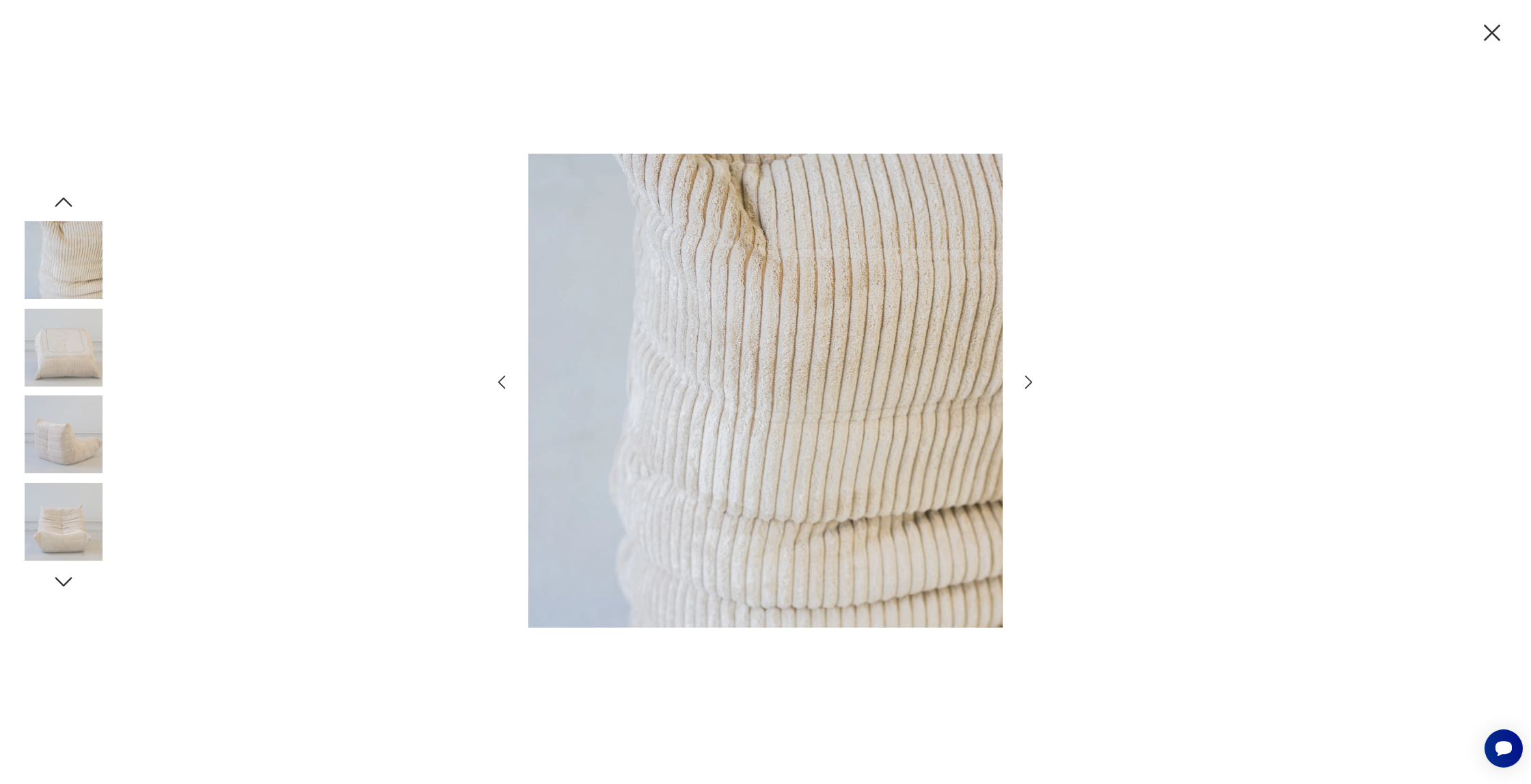
click at [68, 200] on icon "button" at bounding box center [63, 203] width 25 height 25
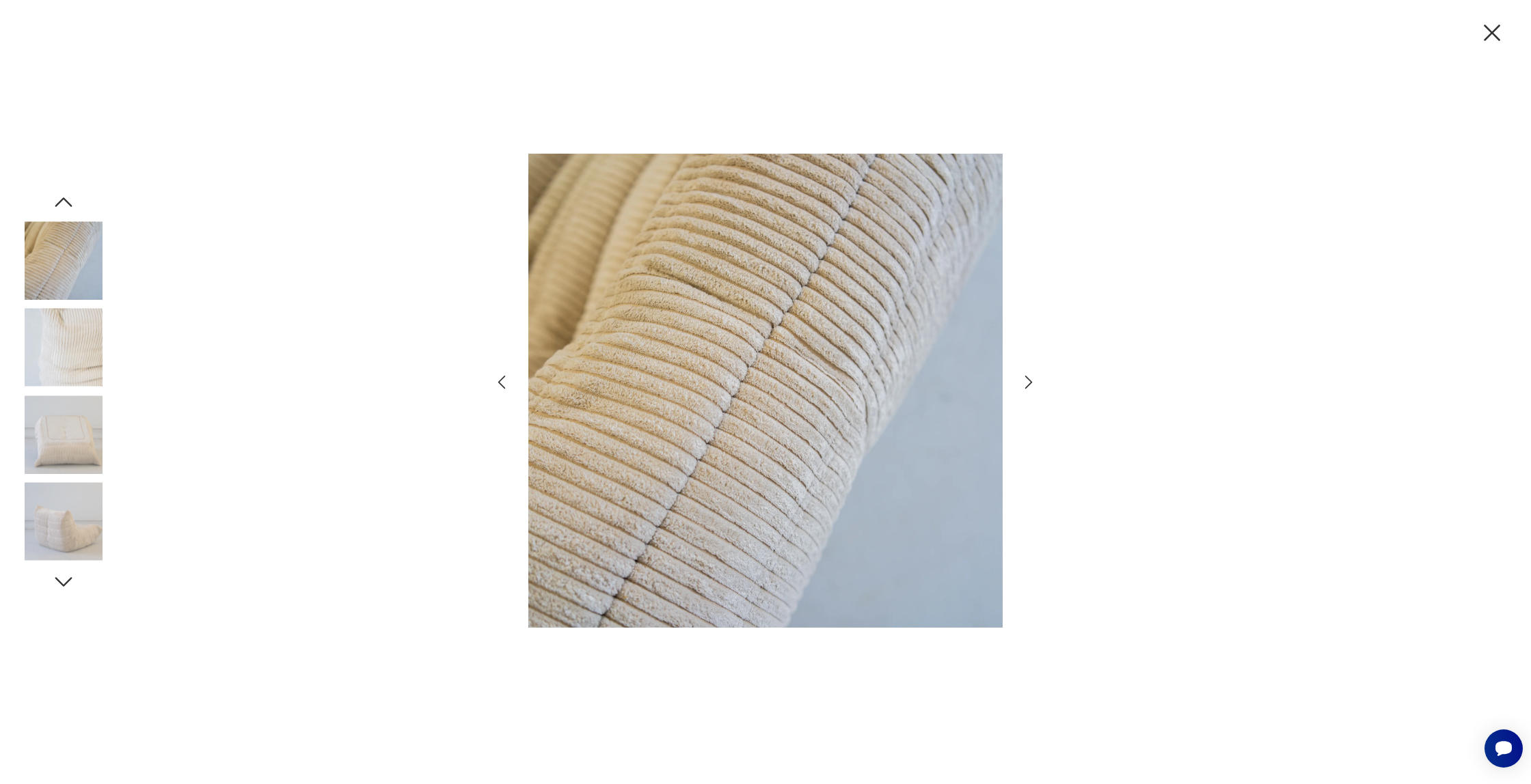
click at [68, 200] on icon "button" at bounding box center [63, 203] width 25 height 25
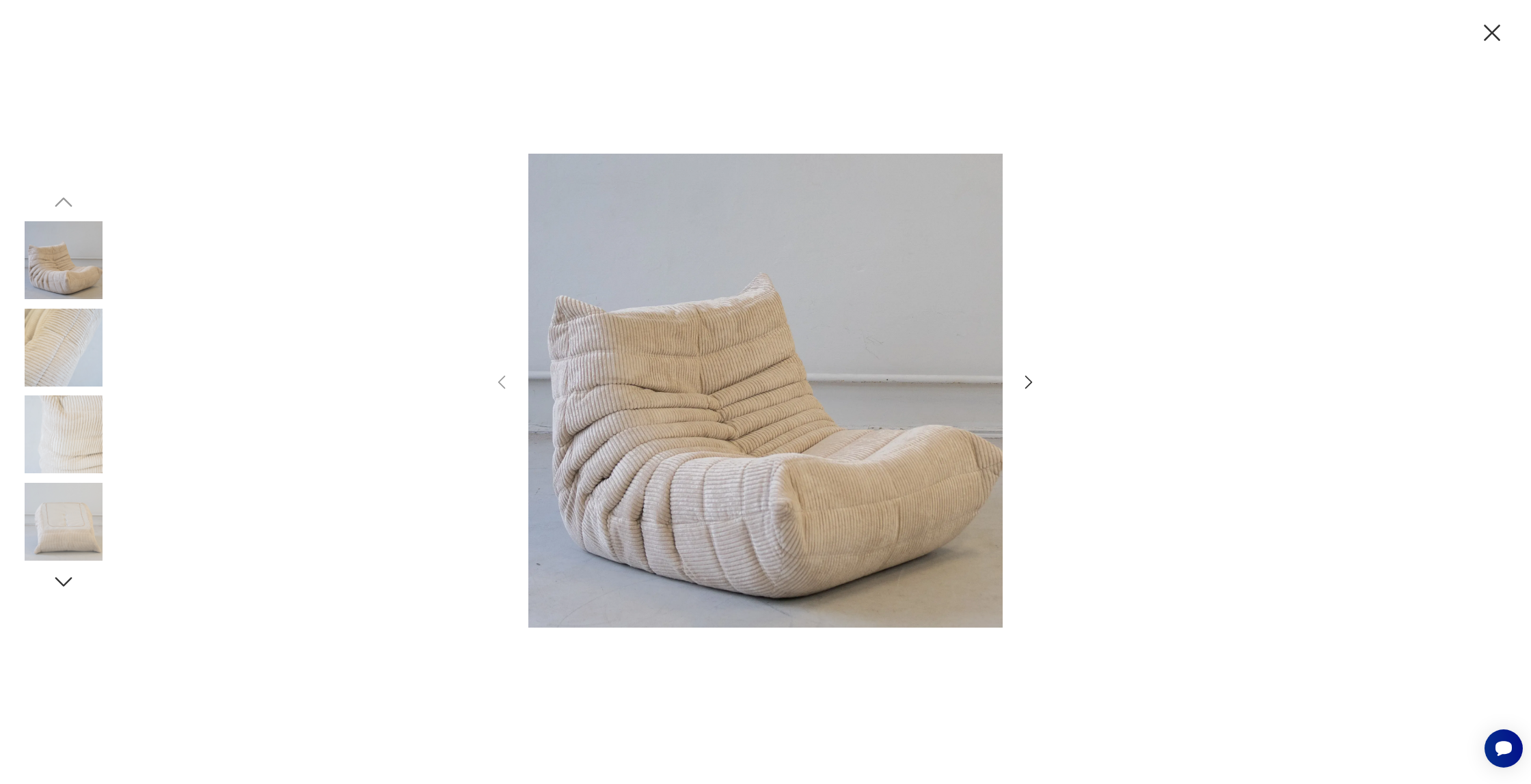
type input "****"
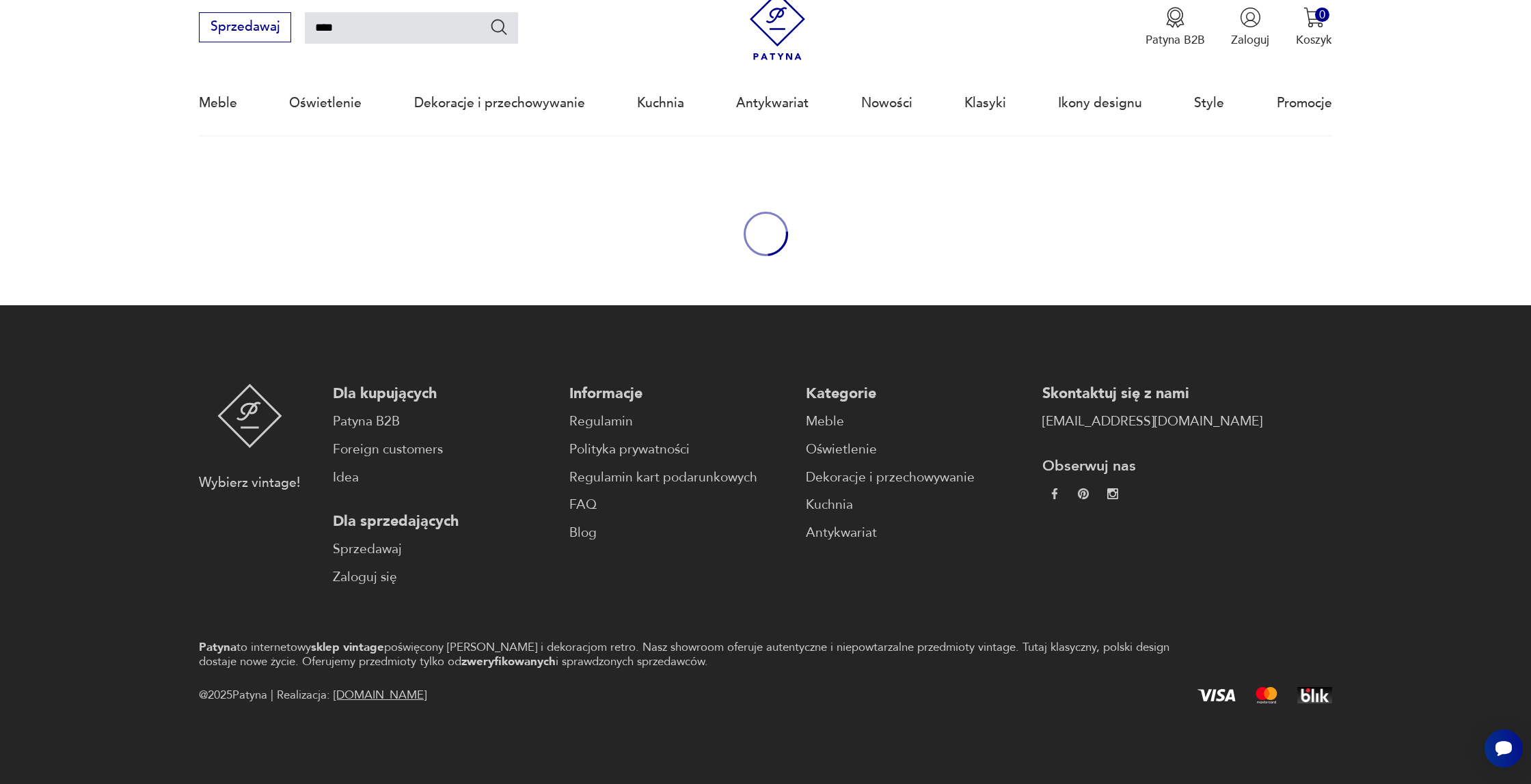
scroll to position [1489, 0]
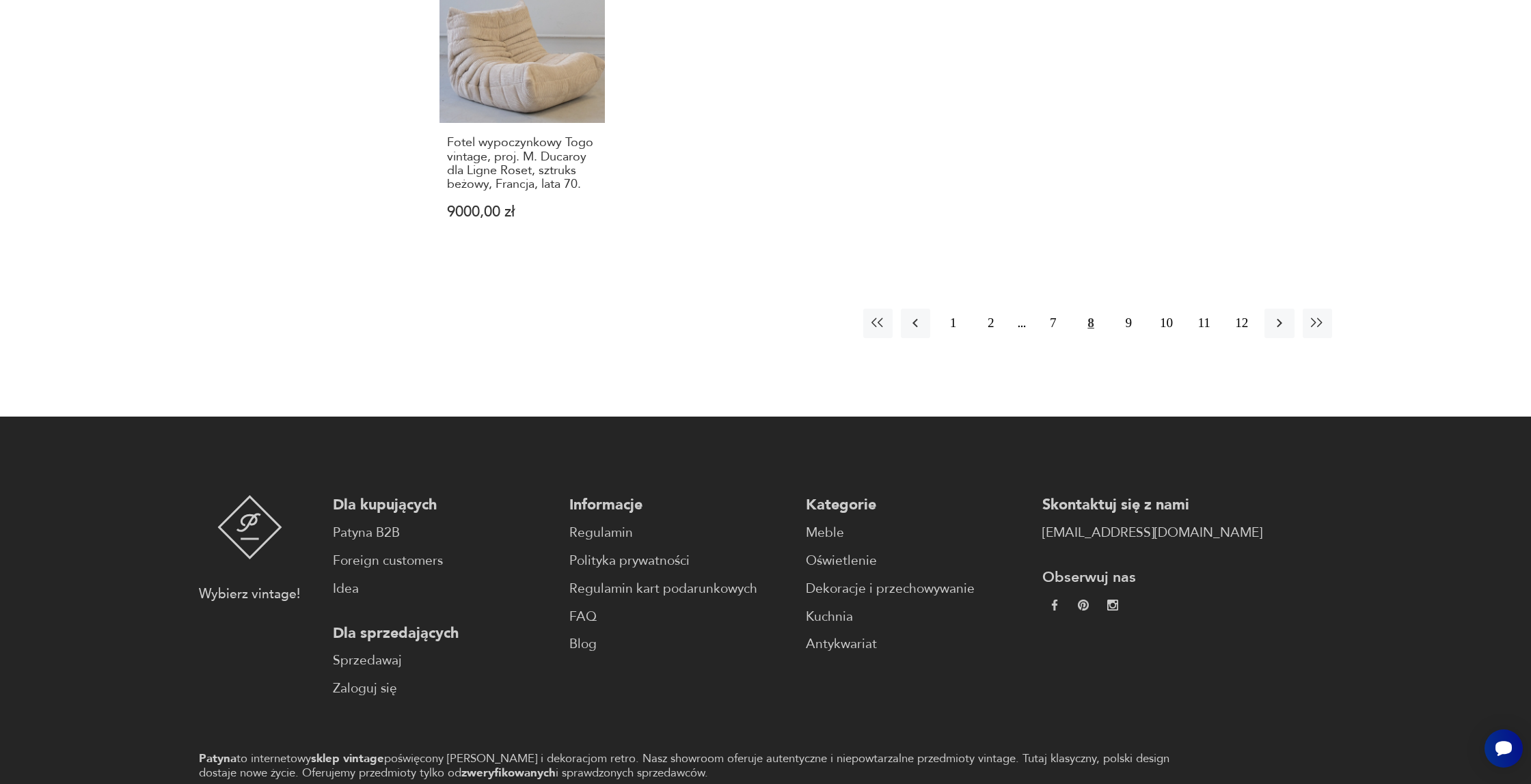
drag, startPoint x: 1120, startPoint y: 213, endPoint x: 1122, endPoint y: 266, distance: 53.0
click at [1121, 309] on button "9" at bounding box center [1128, 323] width 29 height 29
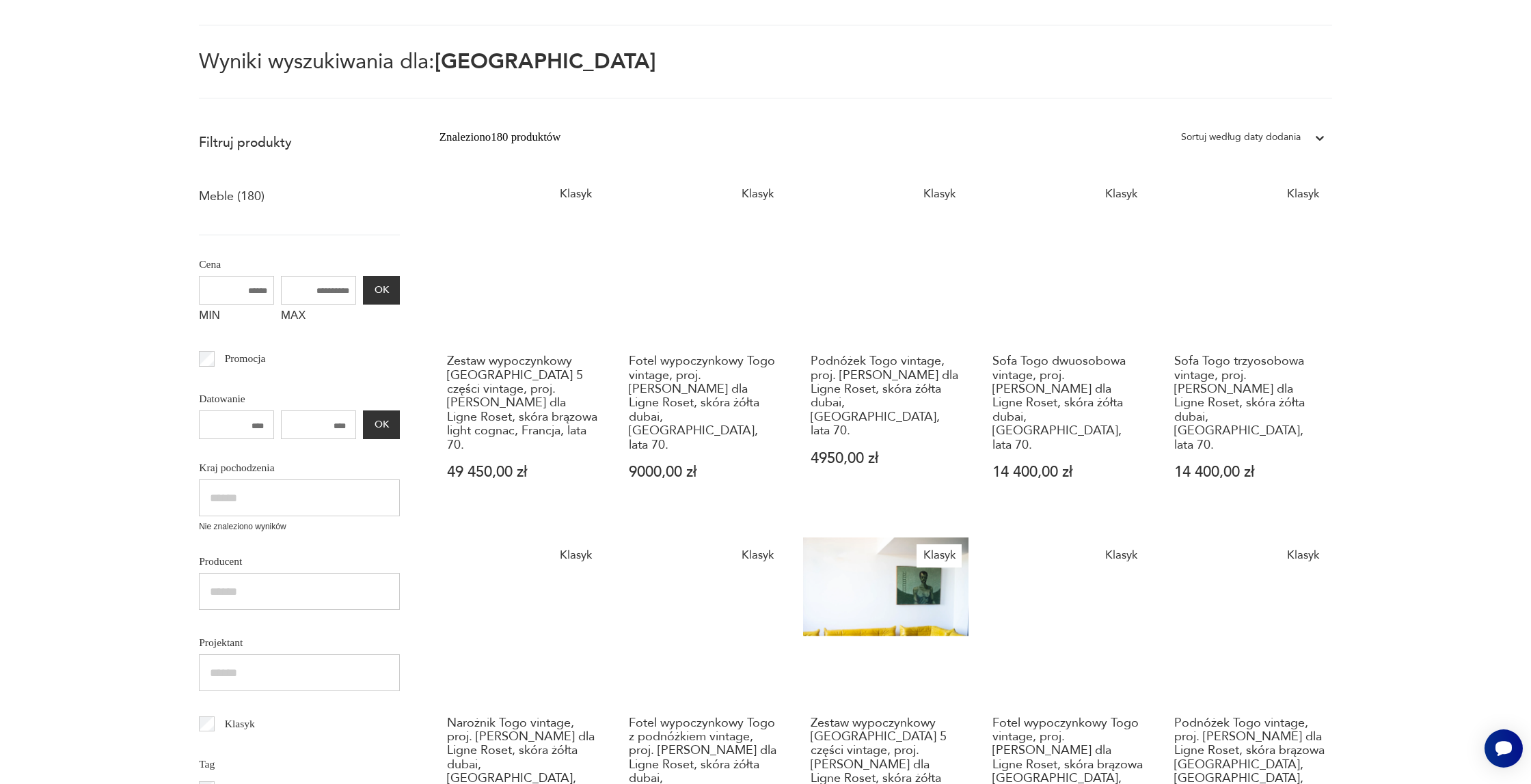
scroll to position [79, 0]
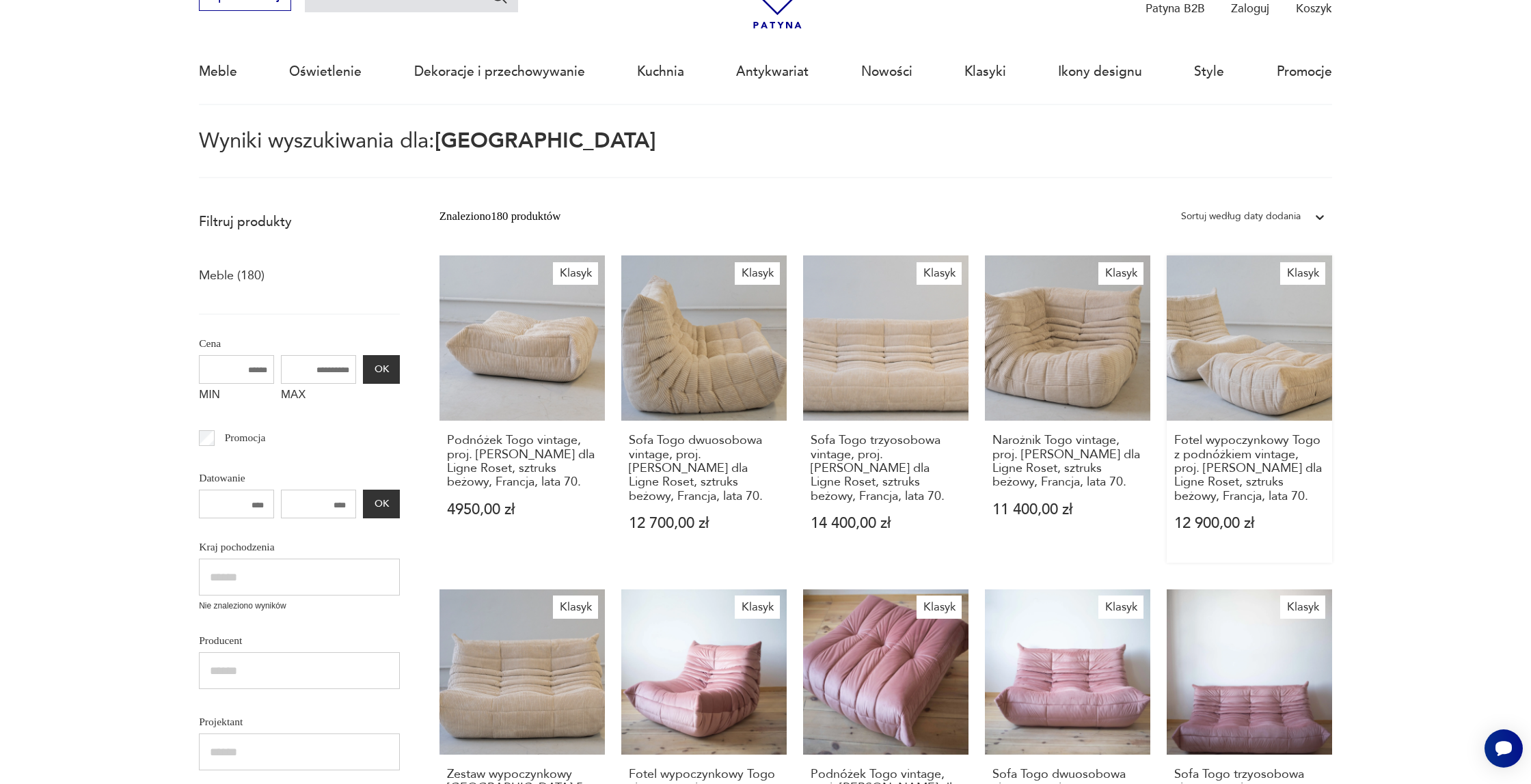
click at [1220, 321] on link "Klasyk Fotel wypoczynkowy Togo z podnóżkiem vintage, proj. [PERSON_NAME] dla Li…" at bounding box center [1249, 409] width 165 height 307
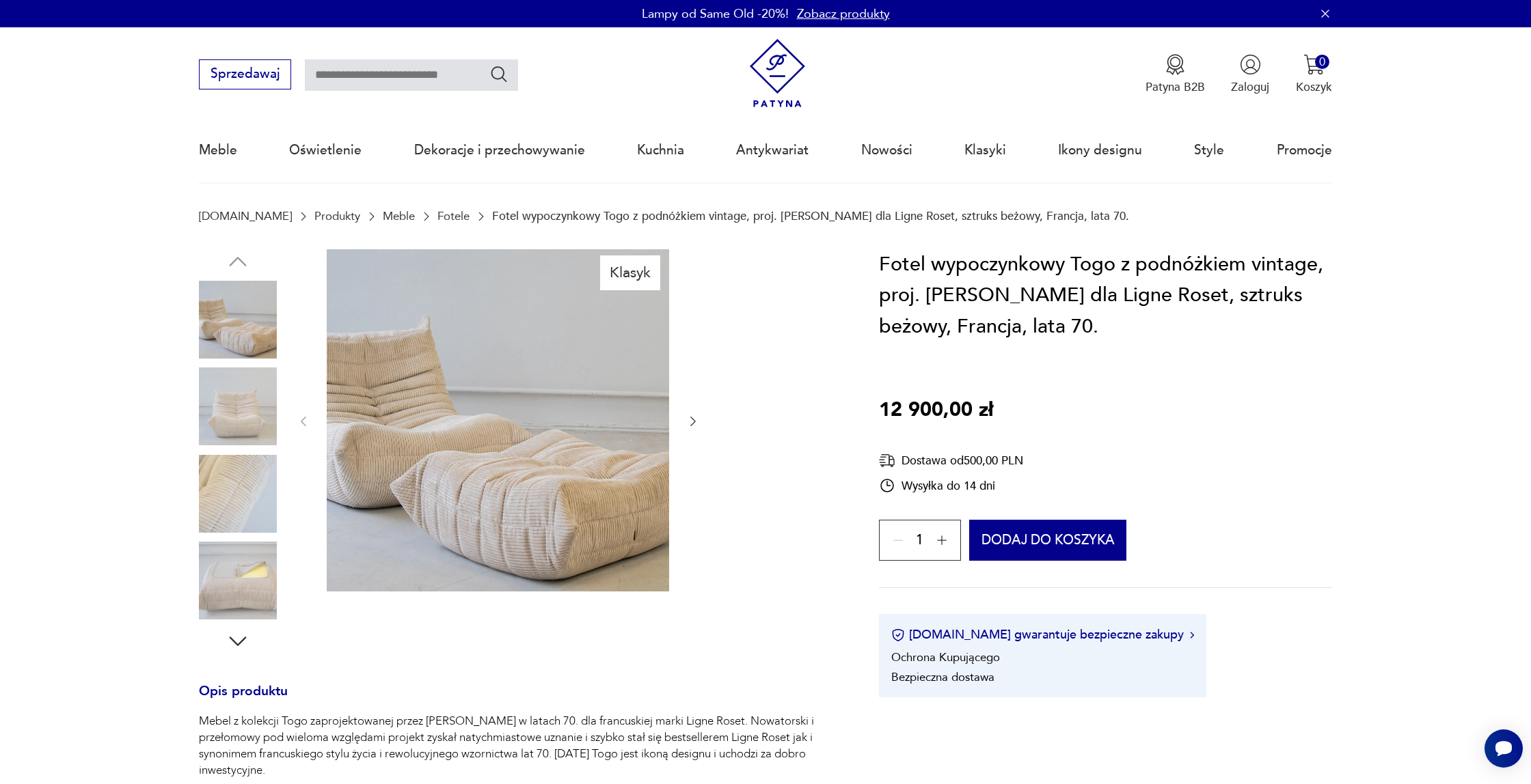
scroll to position [79, 0]
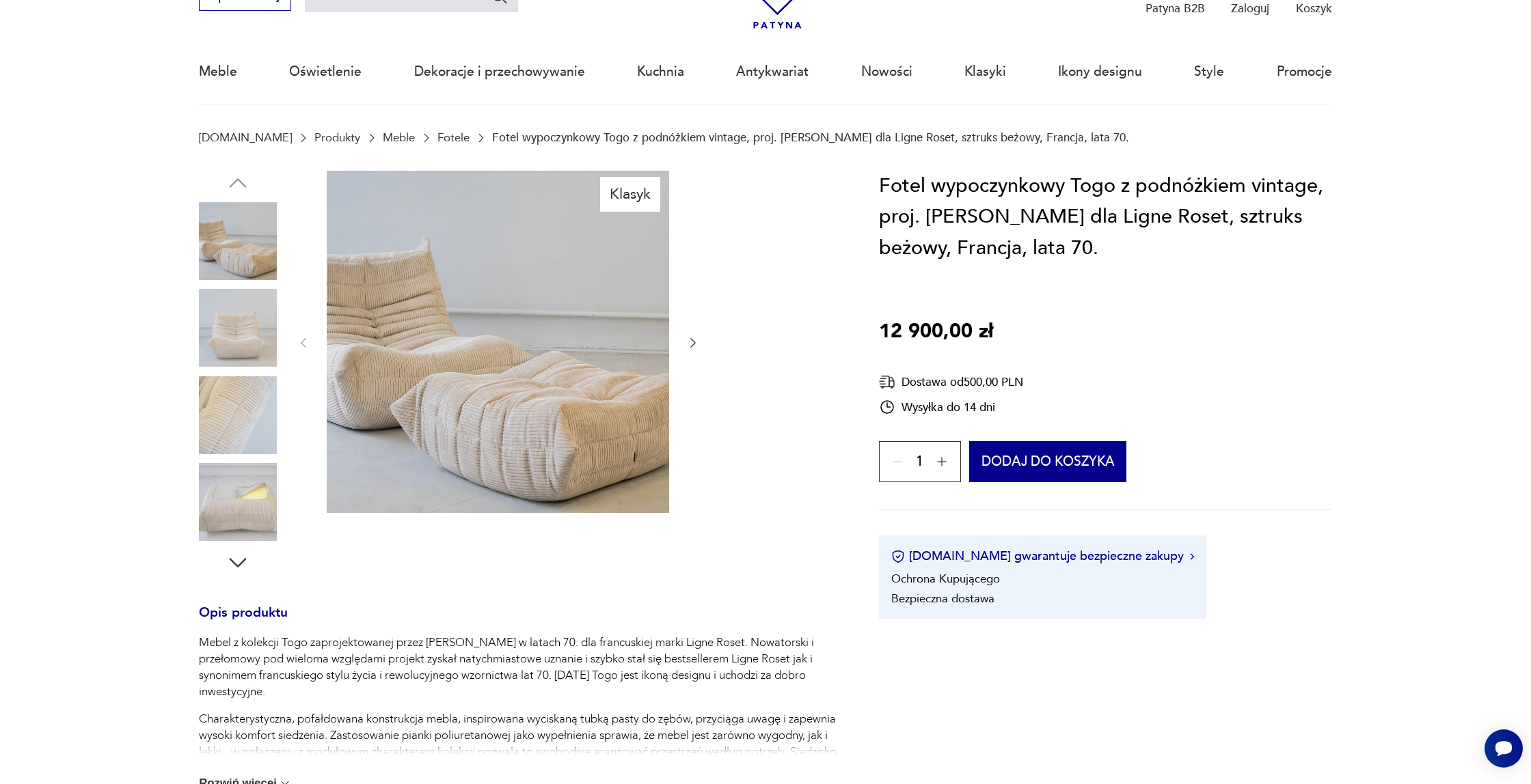
type input "****"
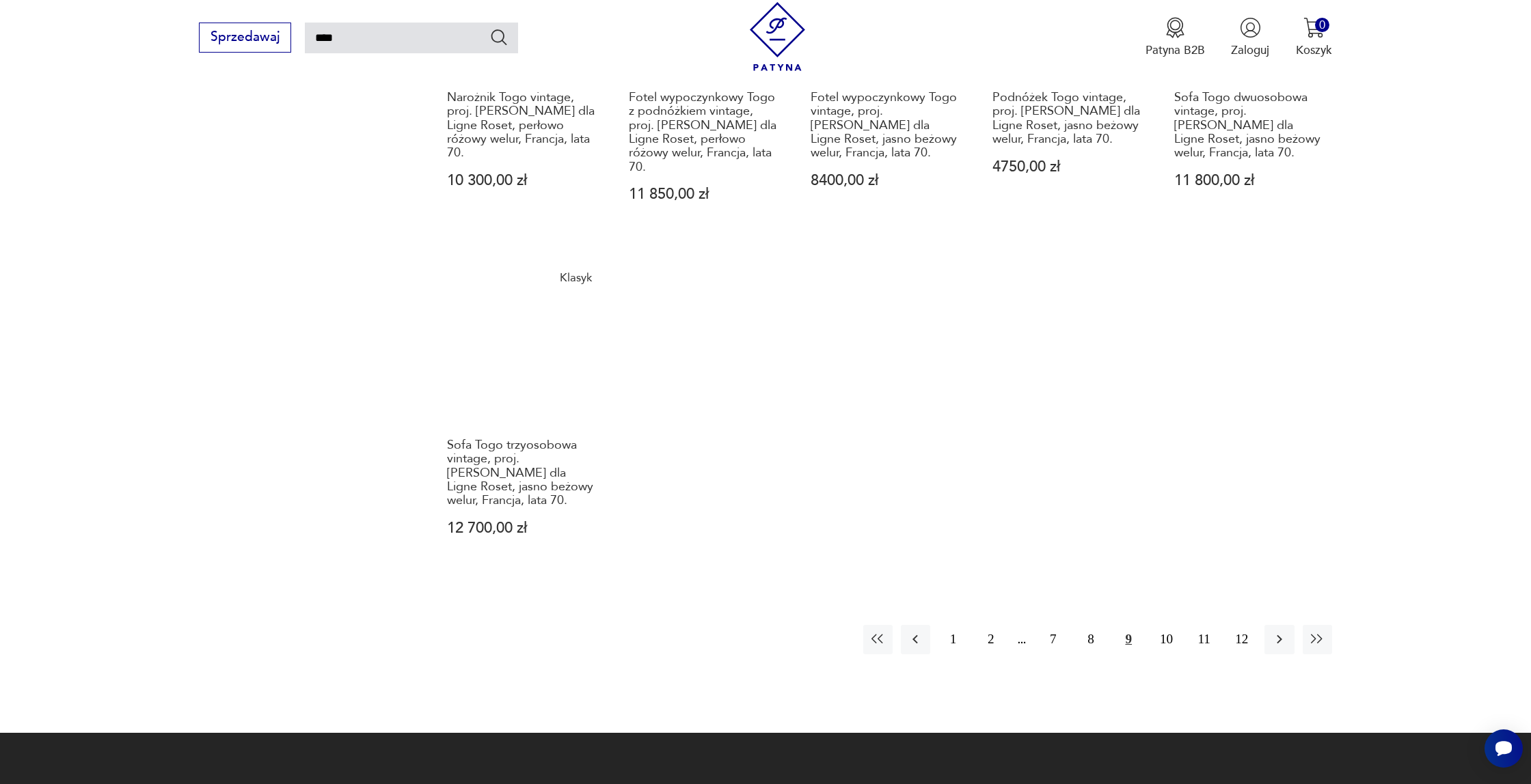
scroll to position [1226, 0]
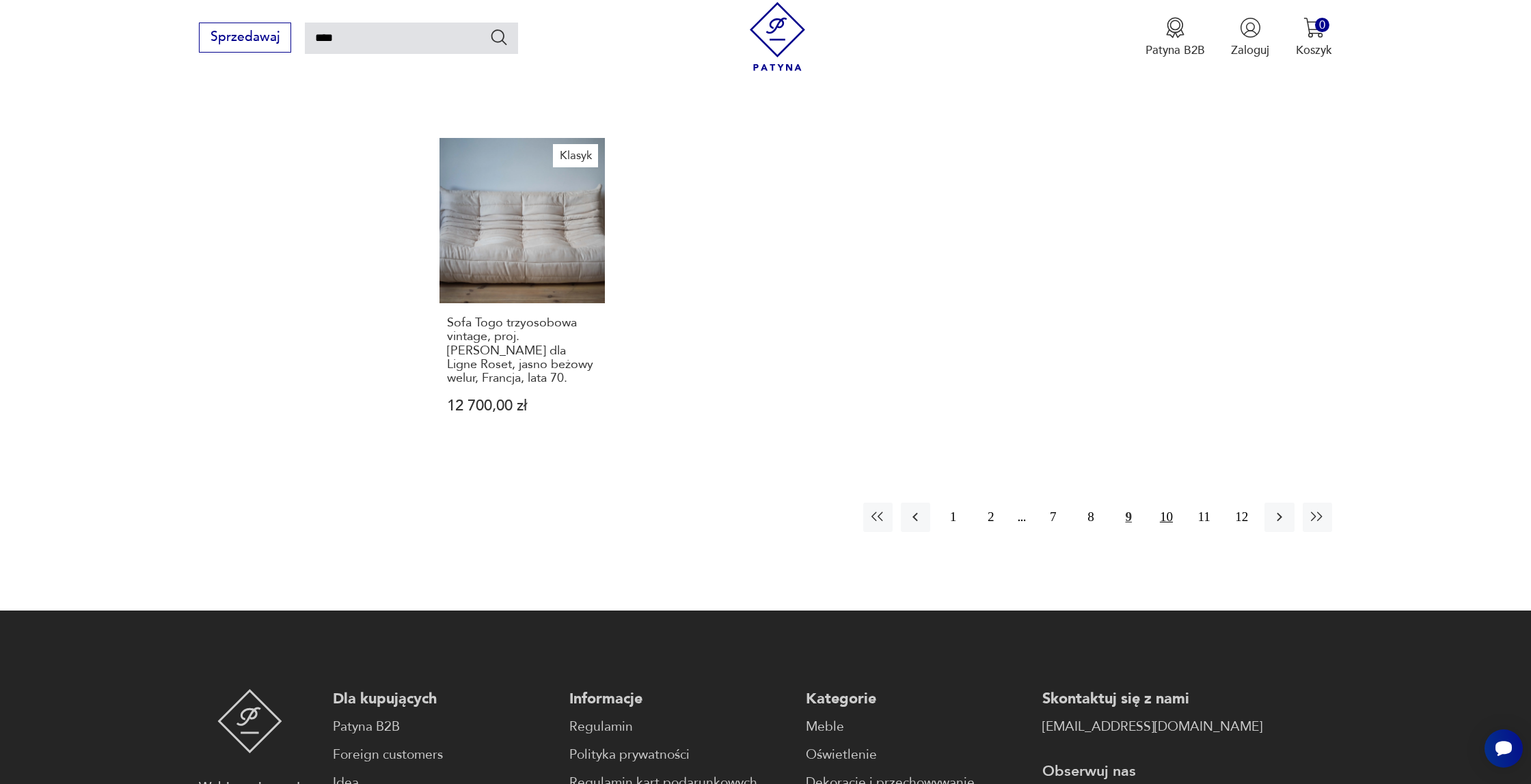
click at [1163, 503] on button "10" at bounding box center [1166, 517] width 29 height 29
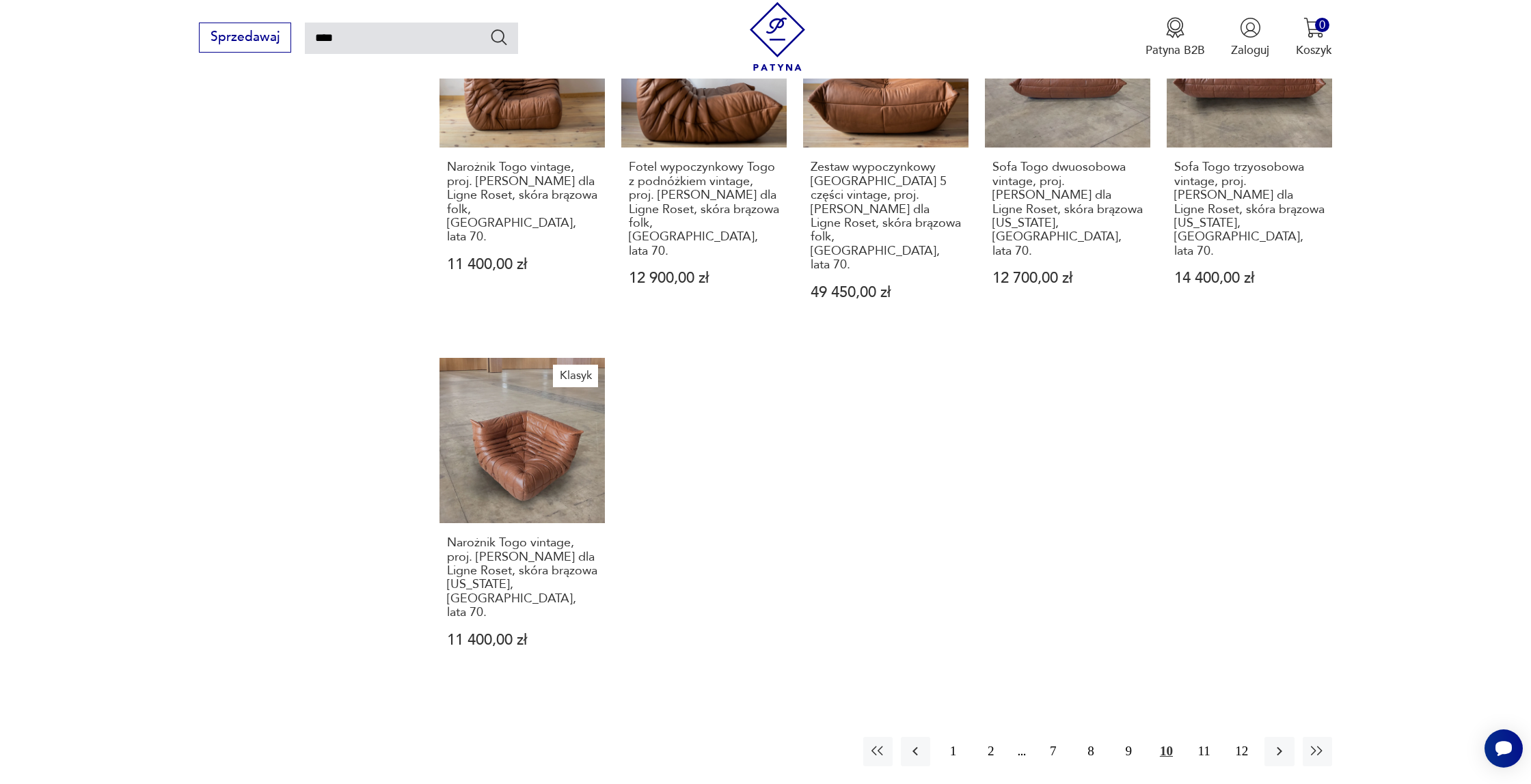
scroll to position [1199, 0]
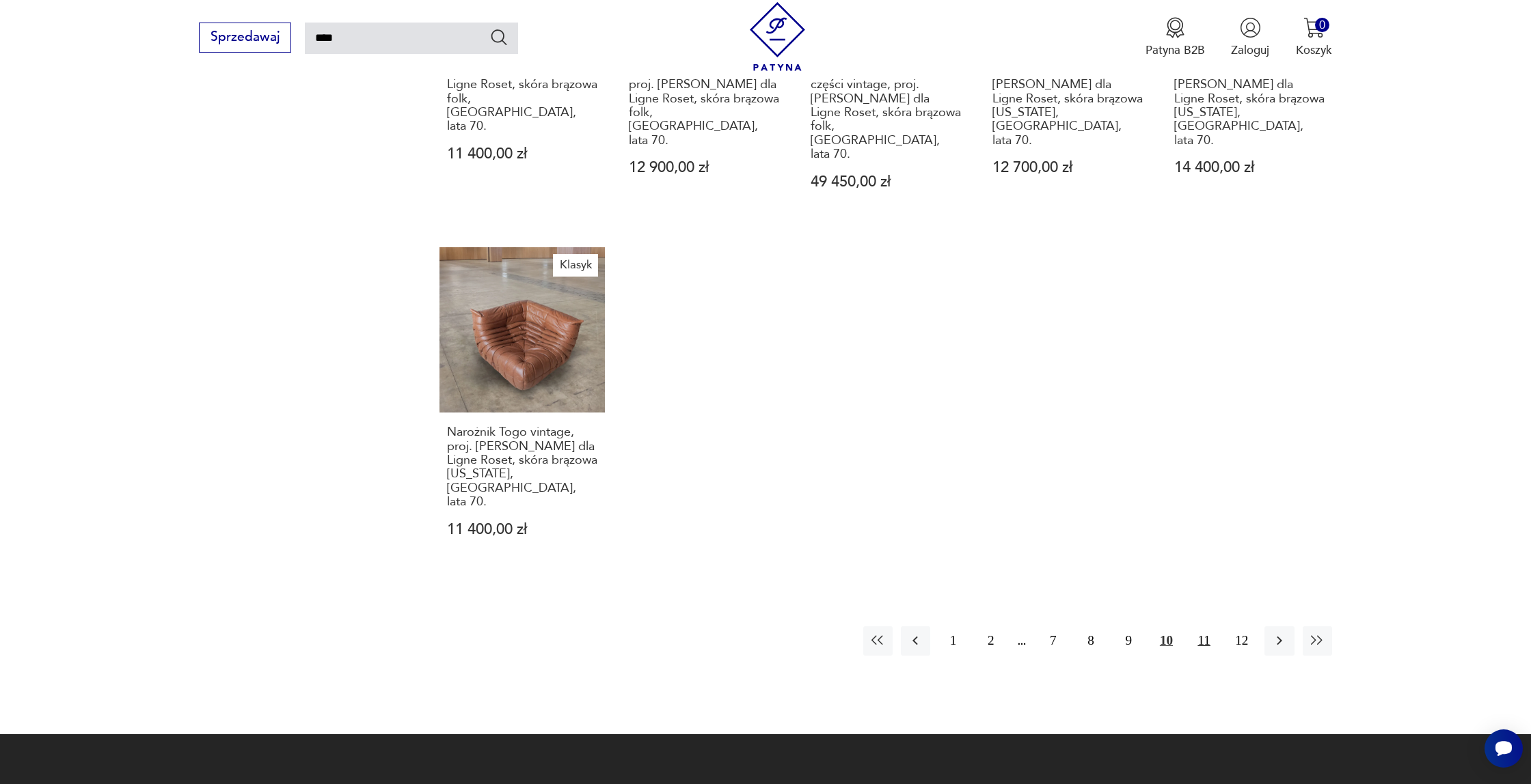
click at [1197, 627] on button "11" at bounding box center [1203, 641] width 29 height 29
